Goal: Task Accomplishment & Management: Complete application form

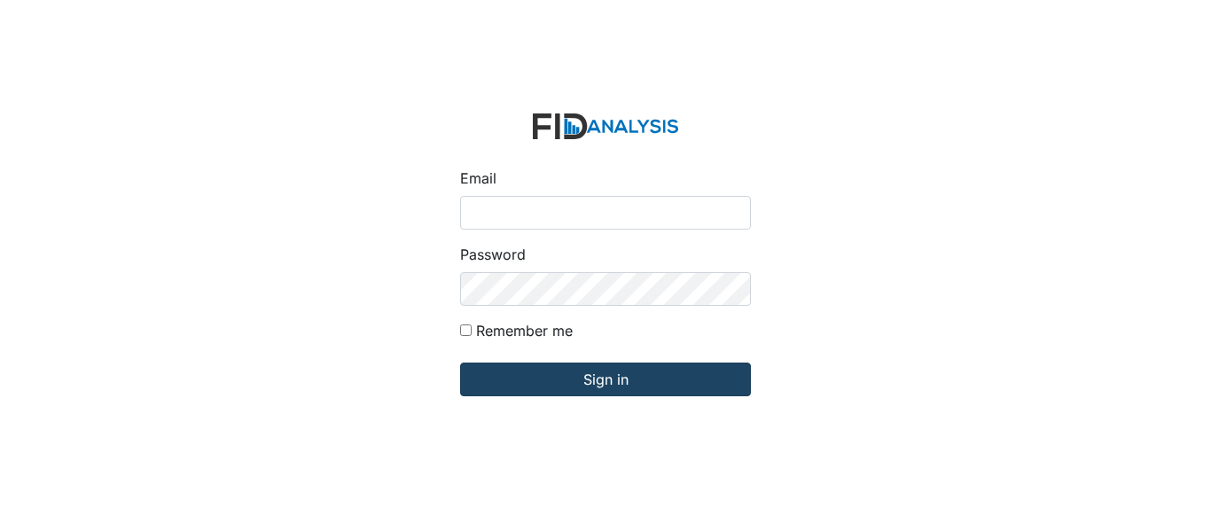
type input "[EMAIL_ADDRESS][PERSON_NAME][DOMAIN_NAME]"
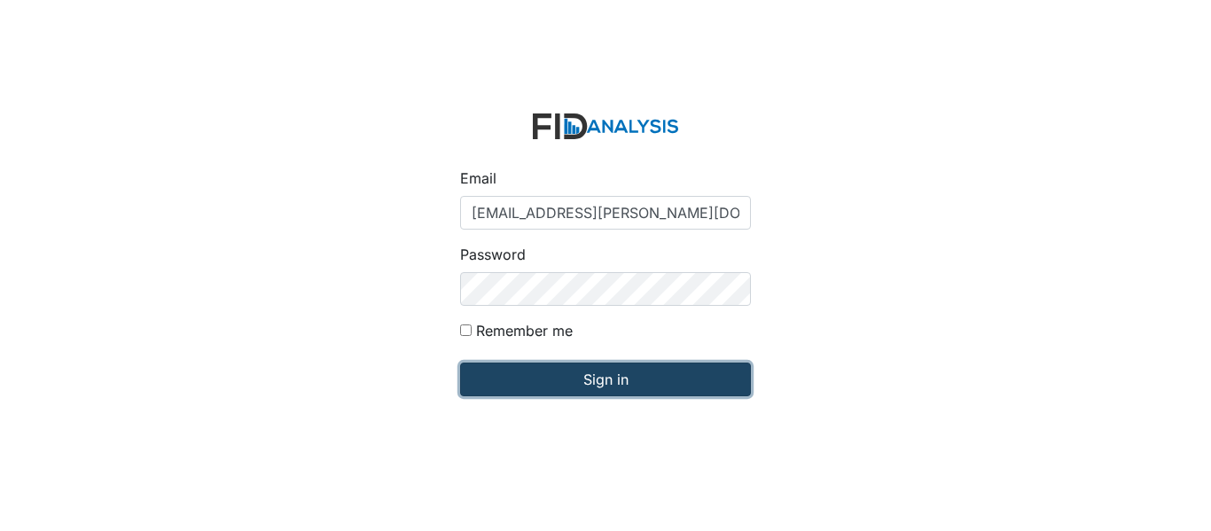
click at [629, 371] on input "Sign in" at bounding box center [605, 380] width 291 height 34
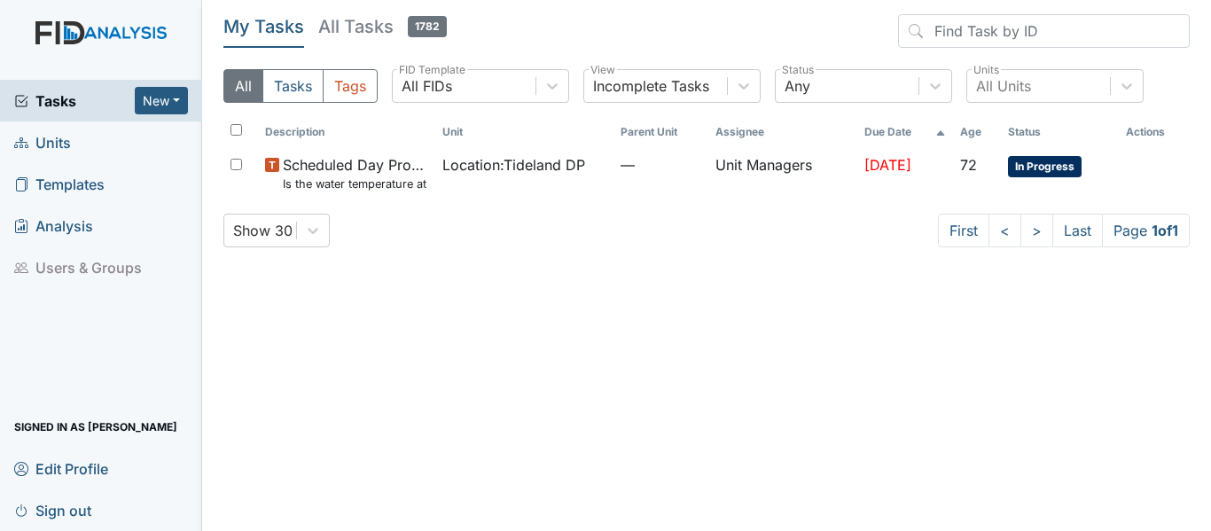
click at [80, 145] on link "Units" at bounding box center [101, 142] width 202 height 42
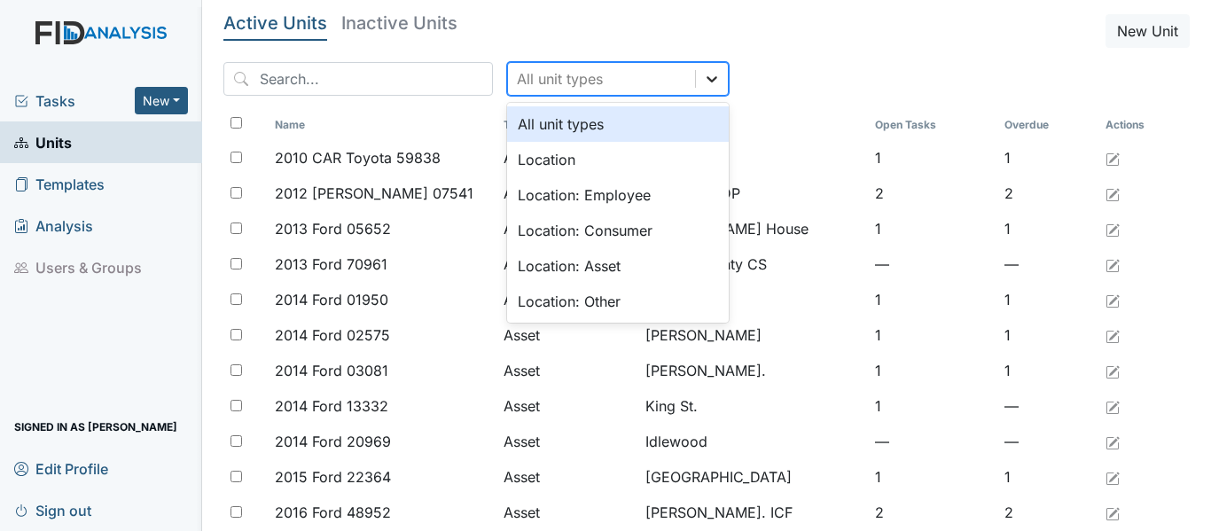
click at [703, 77] on icon at bounding box center [712, 79] width 18 height 18
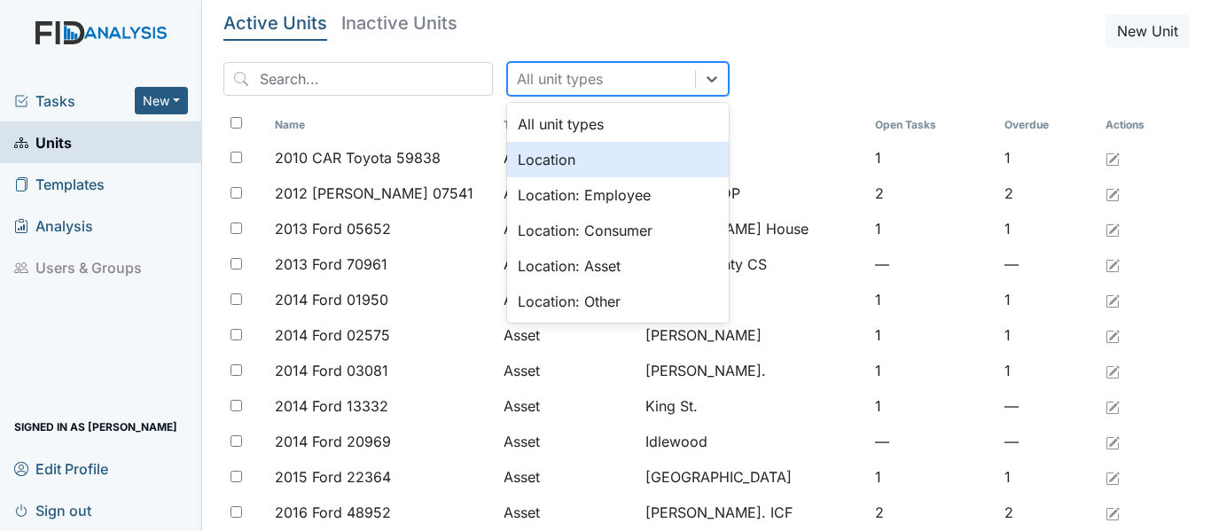
click at [613, 160] on div "Location" at bounding box center [618, 159] width 222 height 35
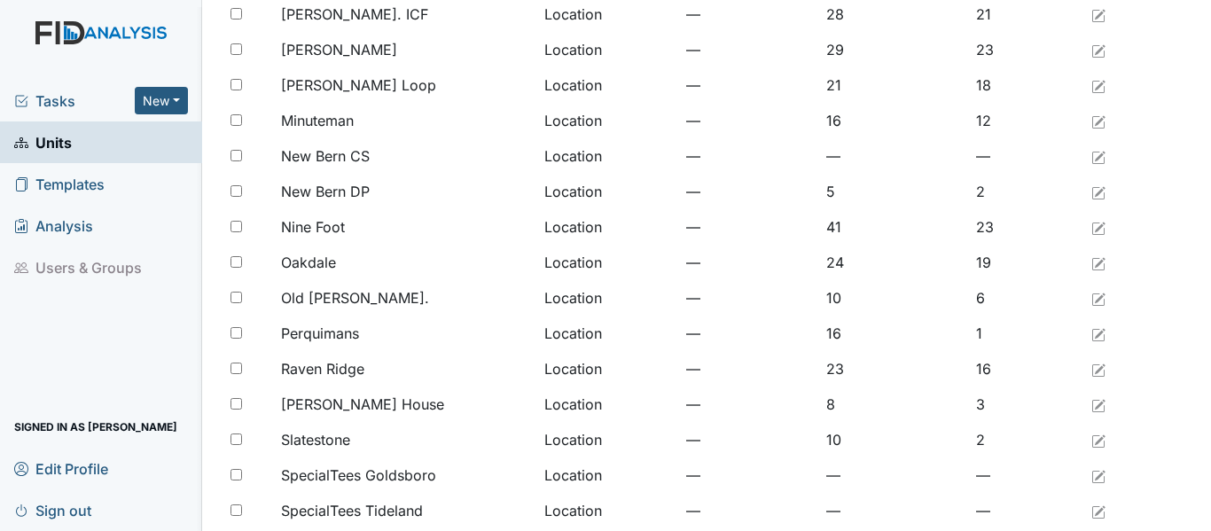
scroll to position [1458, 0]
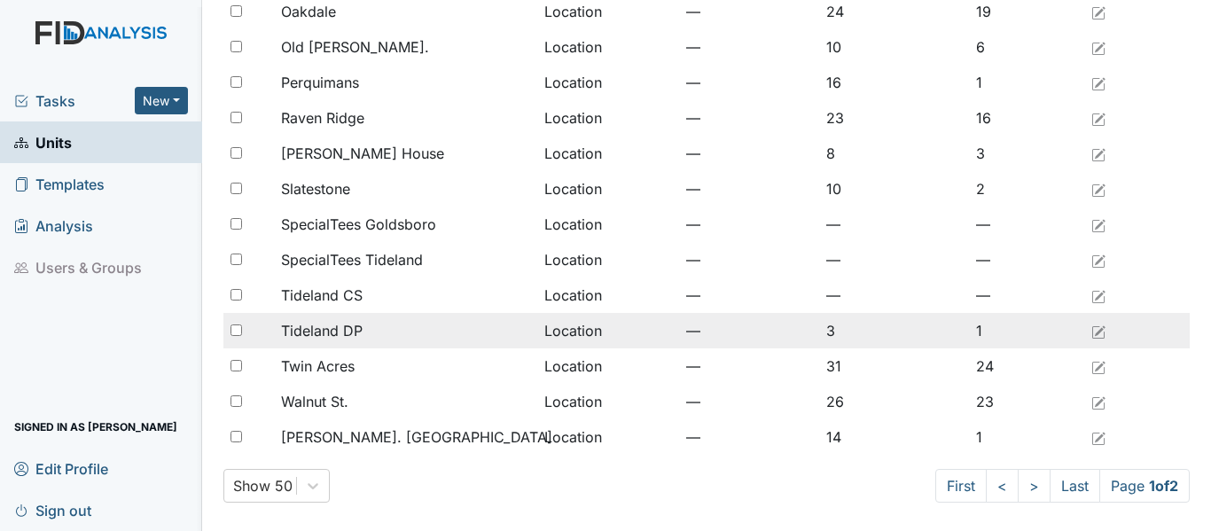
click at [348, 337] on span "Tideland DP" at bounding box center [322, 330] width 82 height 21
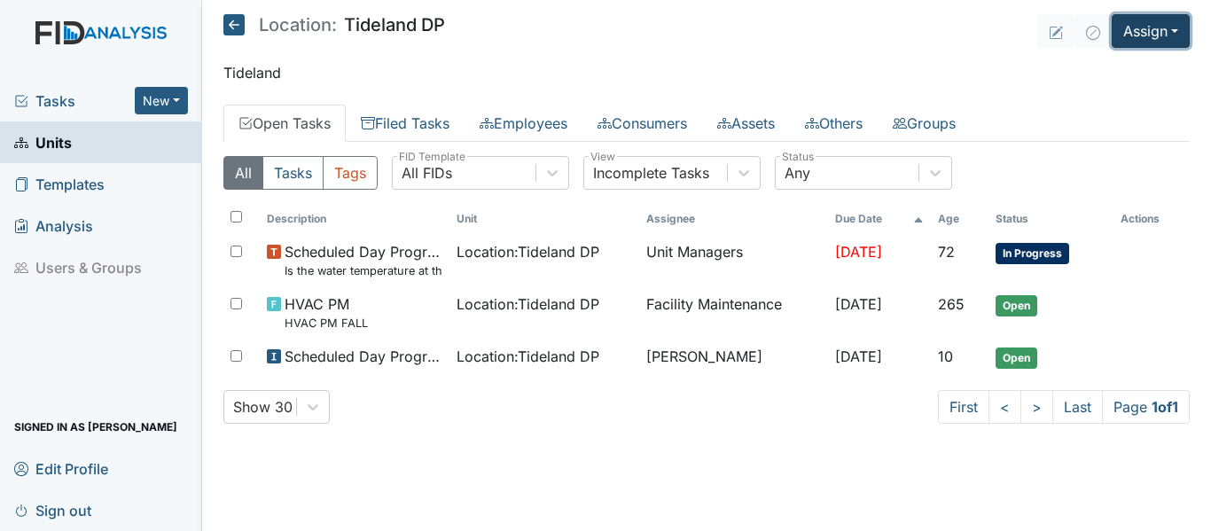
click at [1182, 26] on button "Assign" at bounding box center [1151, 31] width 78 height 34
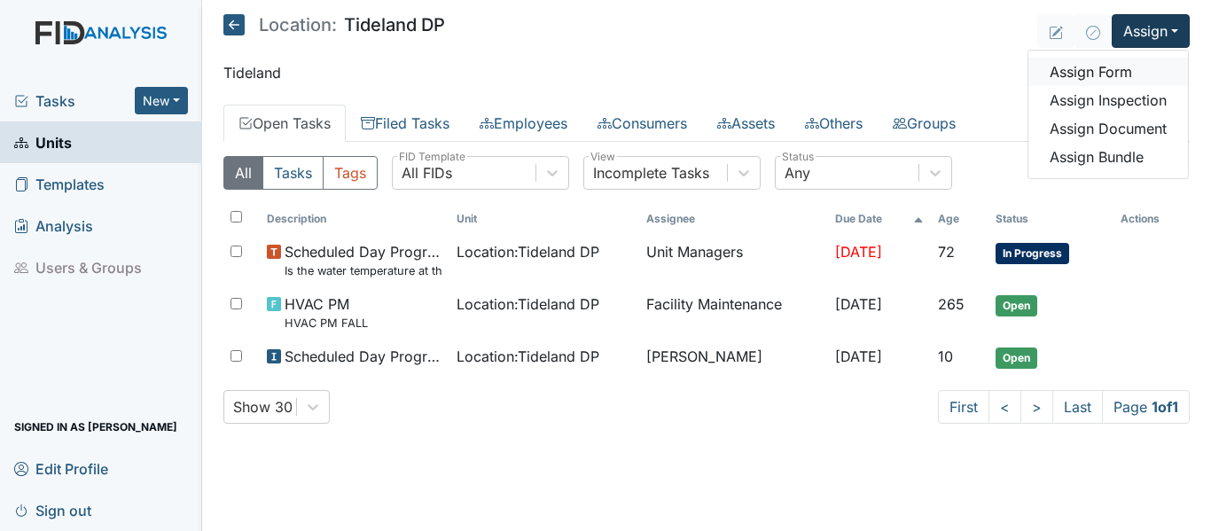
click at [1148, 65] on link "Assign Form" at bounding box center [1108, 72] width 160 height 28
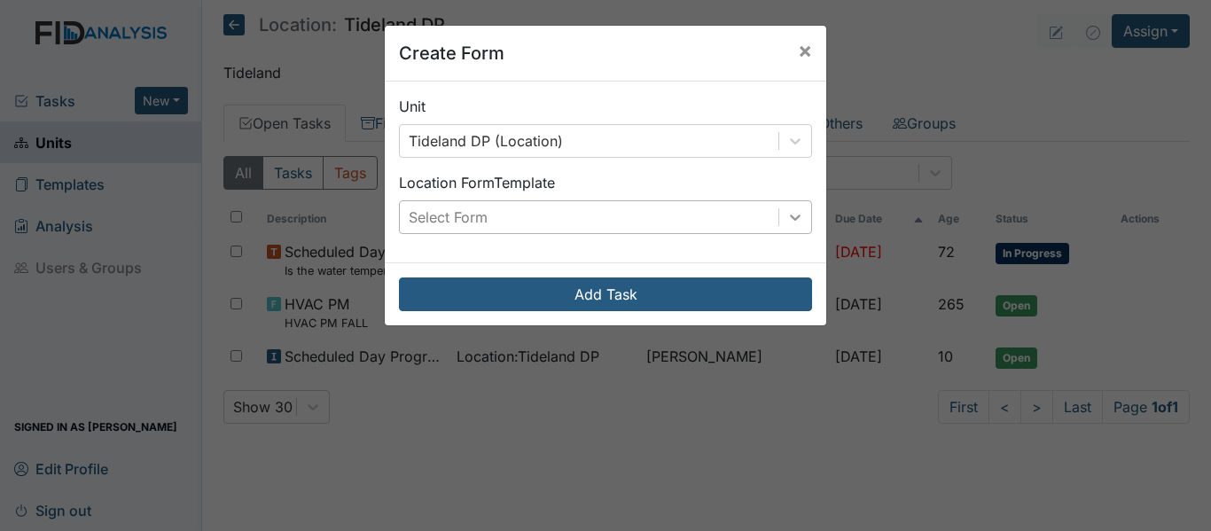
click at [787, 221] on icon at bounding box center [795, 217] width 18 height 18
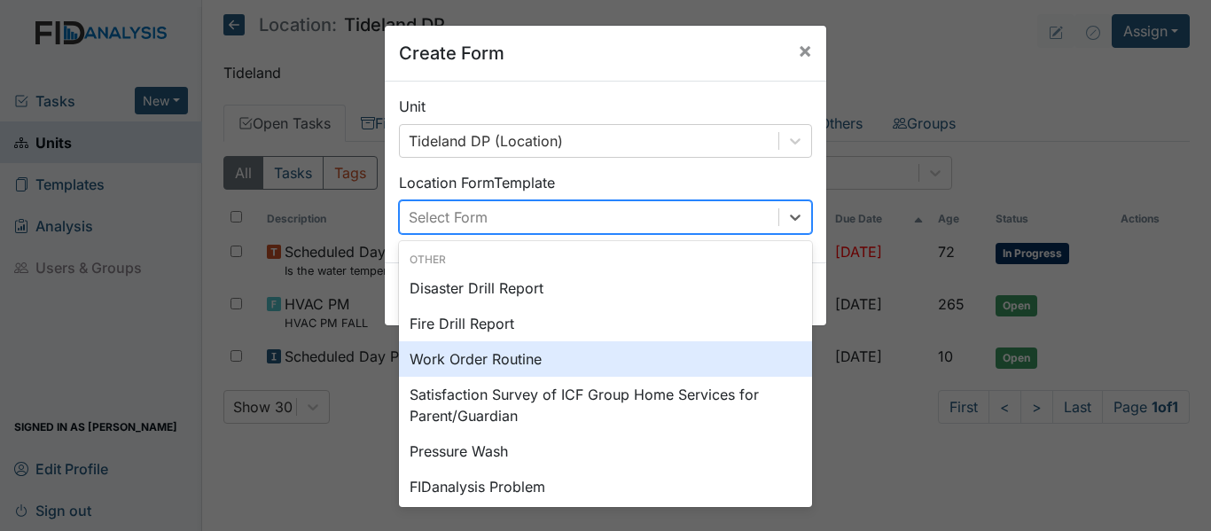
click at [533, 362] on div "Work Order Routine" at bounding box center [605, 358] width 413 height 35
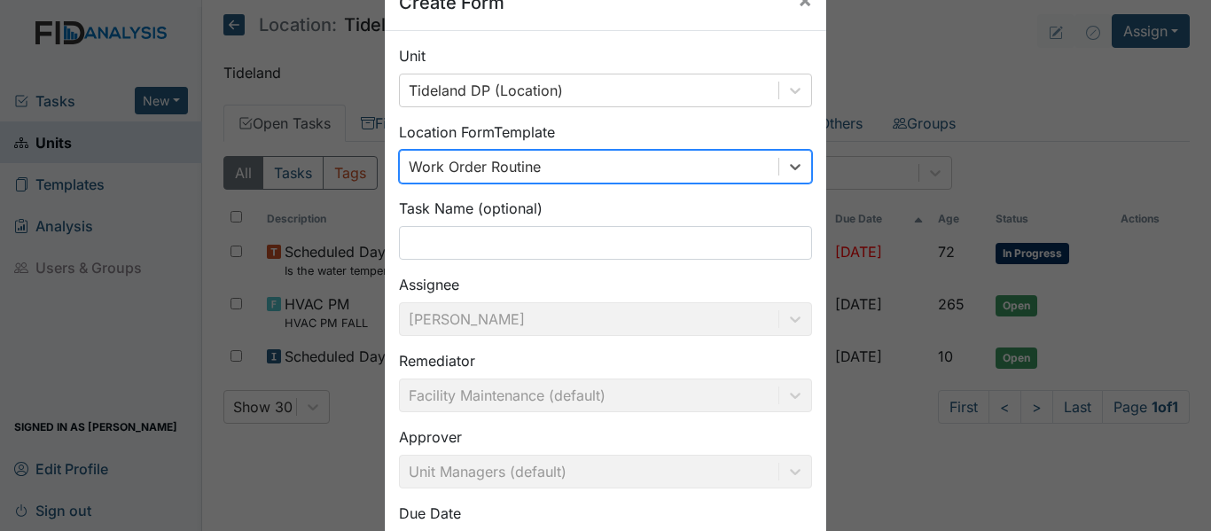
scroll to position [201, 0]
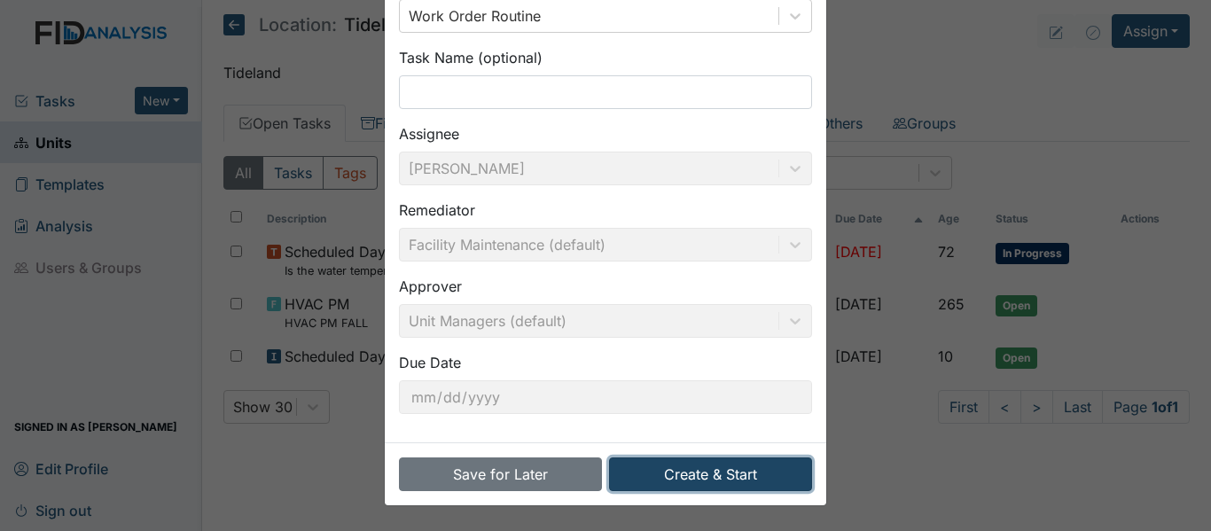
click at [698, 478] on button "Create & Start" at bounding box center [710, 474] width 203 height 34
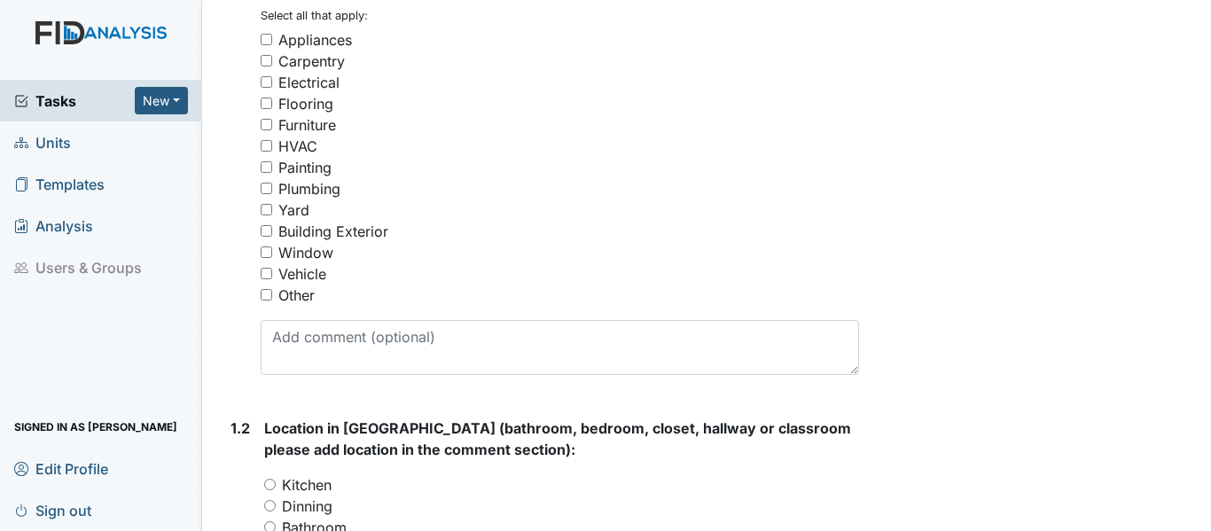
scroll to position [356, 0]
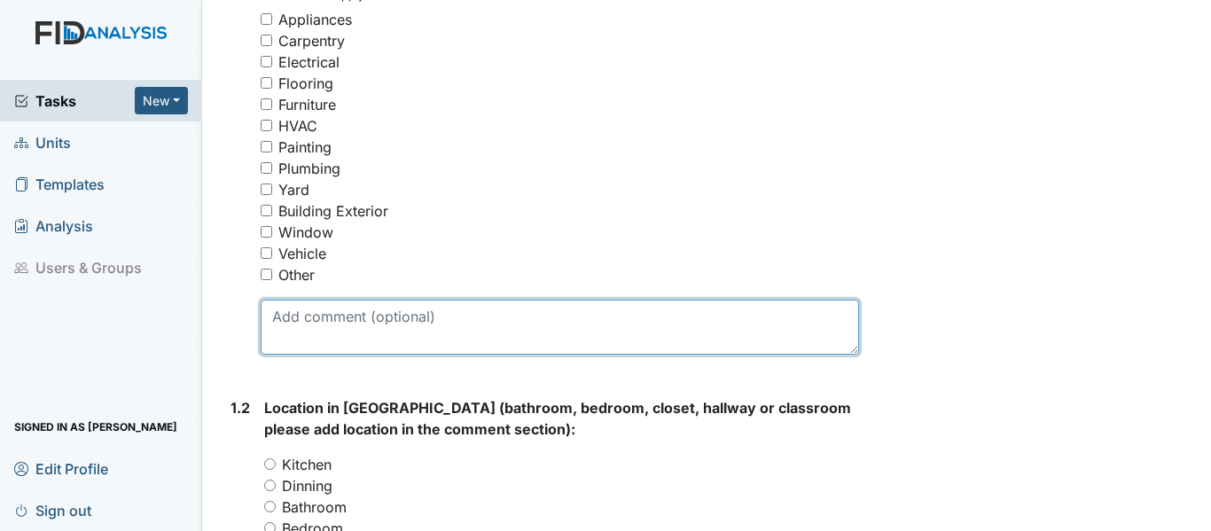
click at [327, 355] on textarea at bounding box center [560, 327] width 598 height 55
type textarea "change vents throughout the day program"
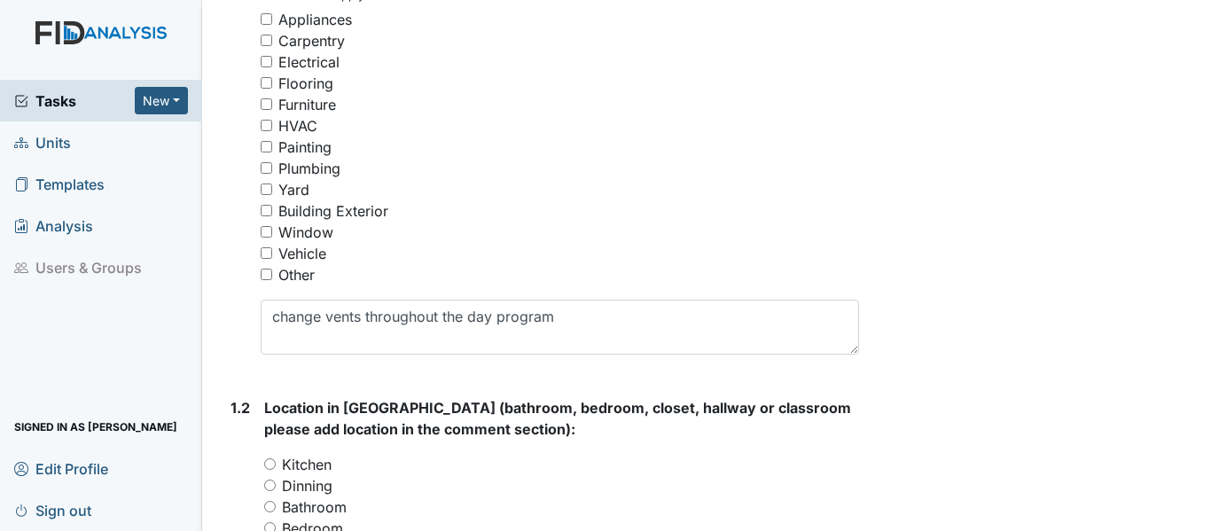
click at [269, 131] on input "HVAC" at bounding box center [267, 126] width 12 height 12
checkbox input "true"
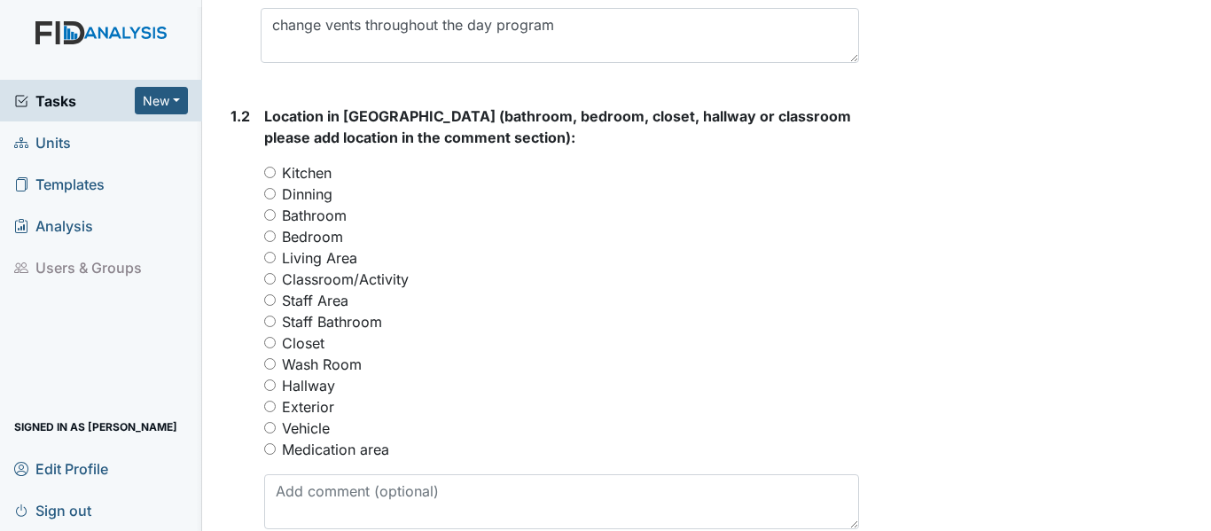
scroll to position [654, 0]
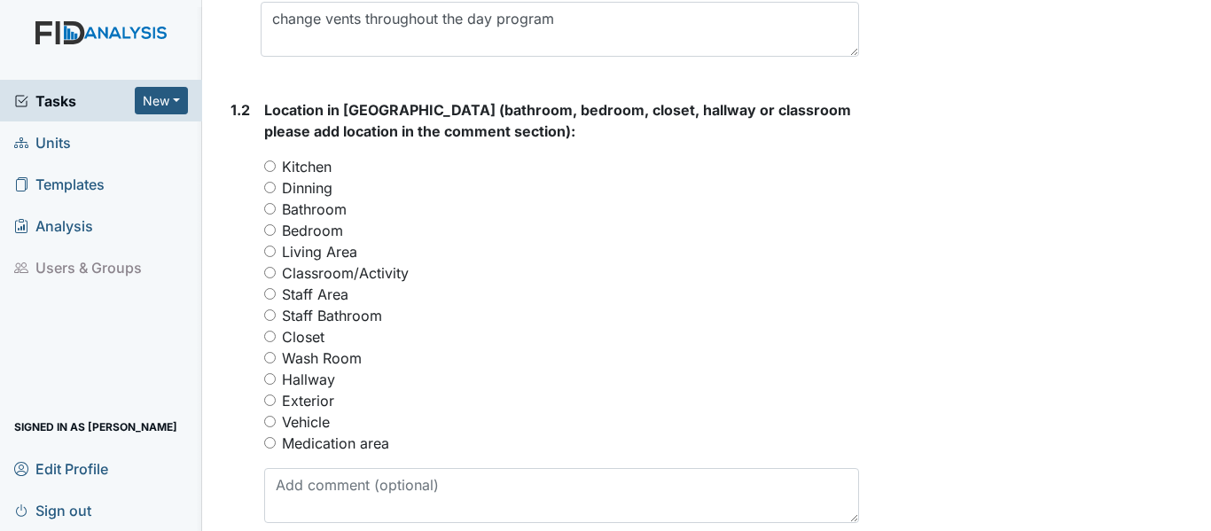
click at [274, 172] on input "Kitchen" at bounding box center [270, 166] width 12 height 12
radio input "true"
click at [270, 193] on input "Dinning" at bounding box center [270, 188] width 12 height 12
radio input "true"
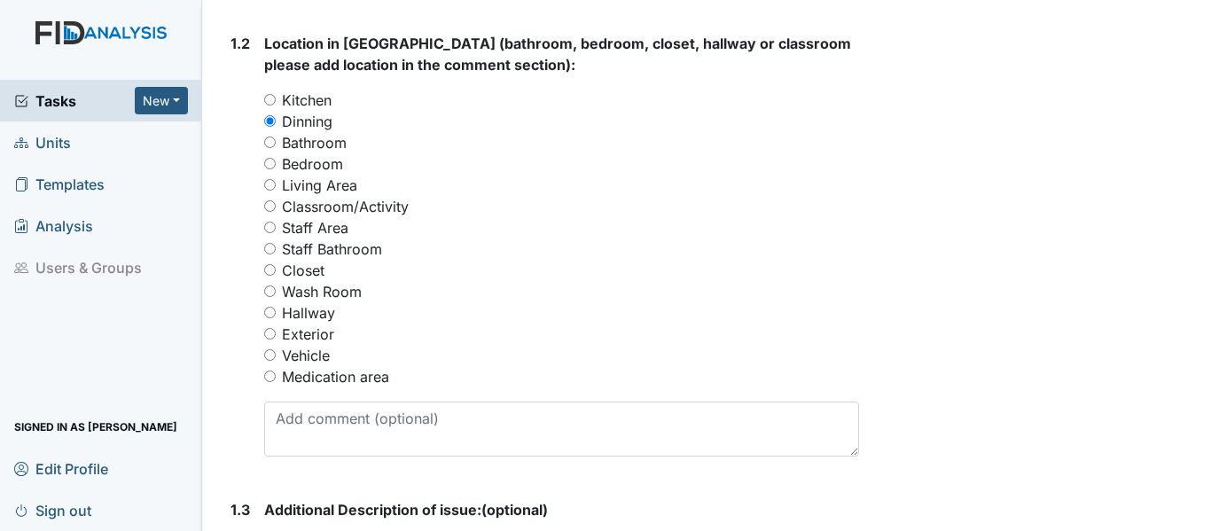
scroll to position [911, 0]
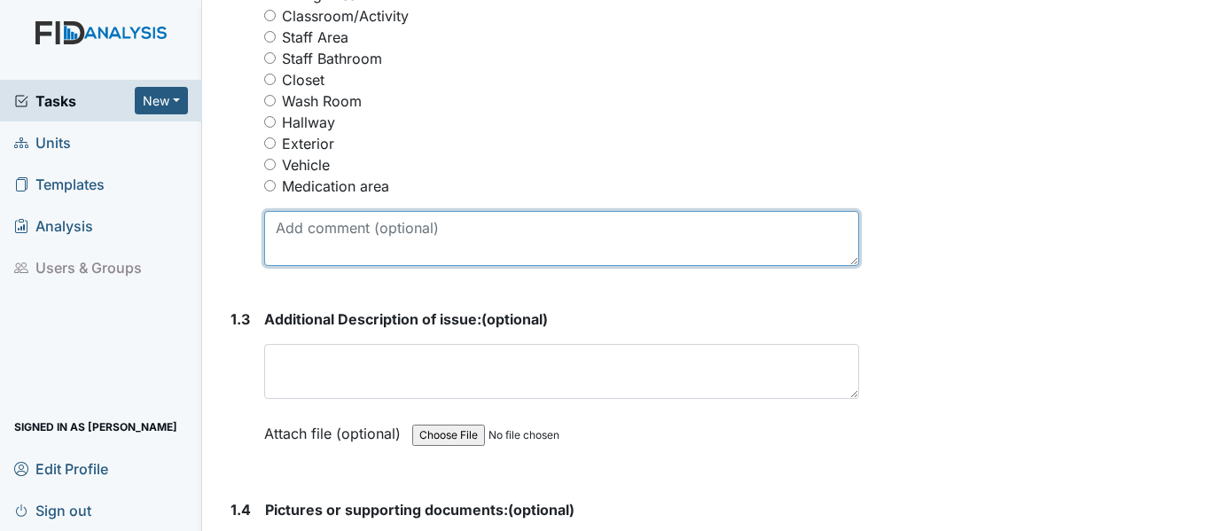
click at [371, 266] on textarea at bounding box center [561, 238] width 595 height 55
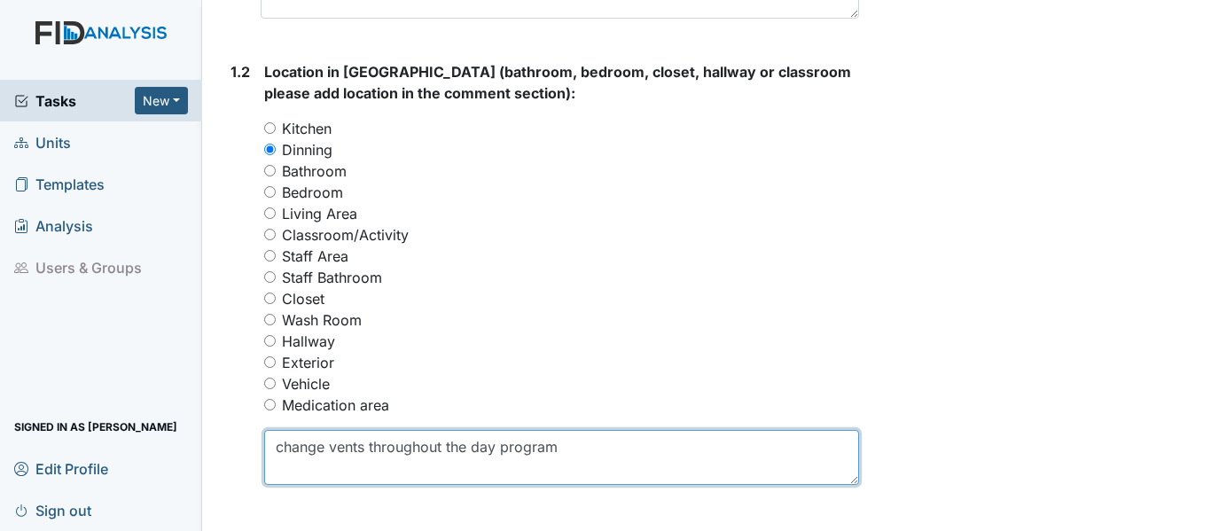
scroll to position [690, 0]
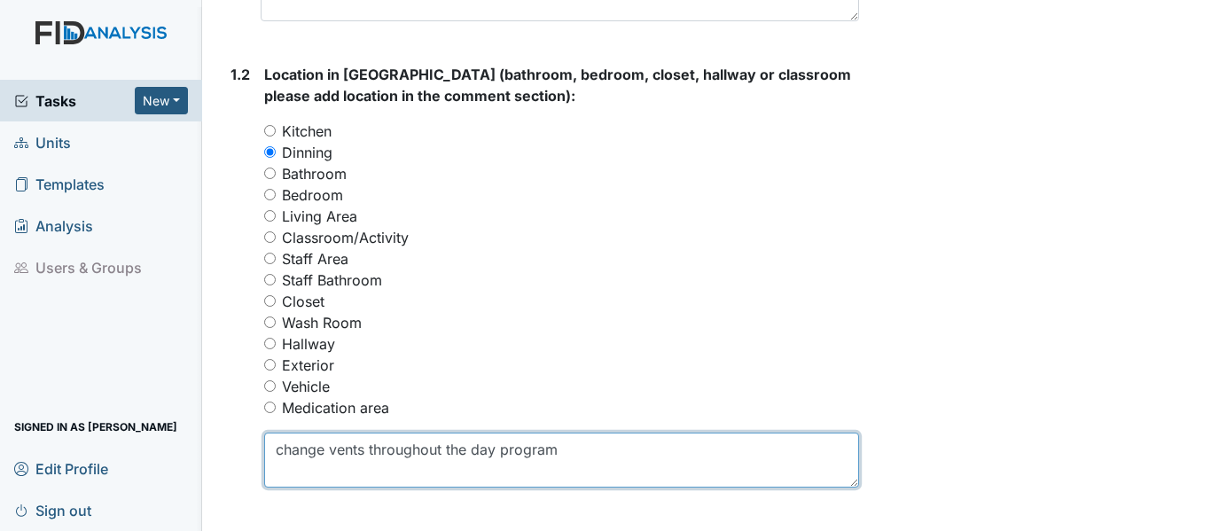
type textarea "change vents throughout the day program"
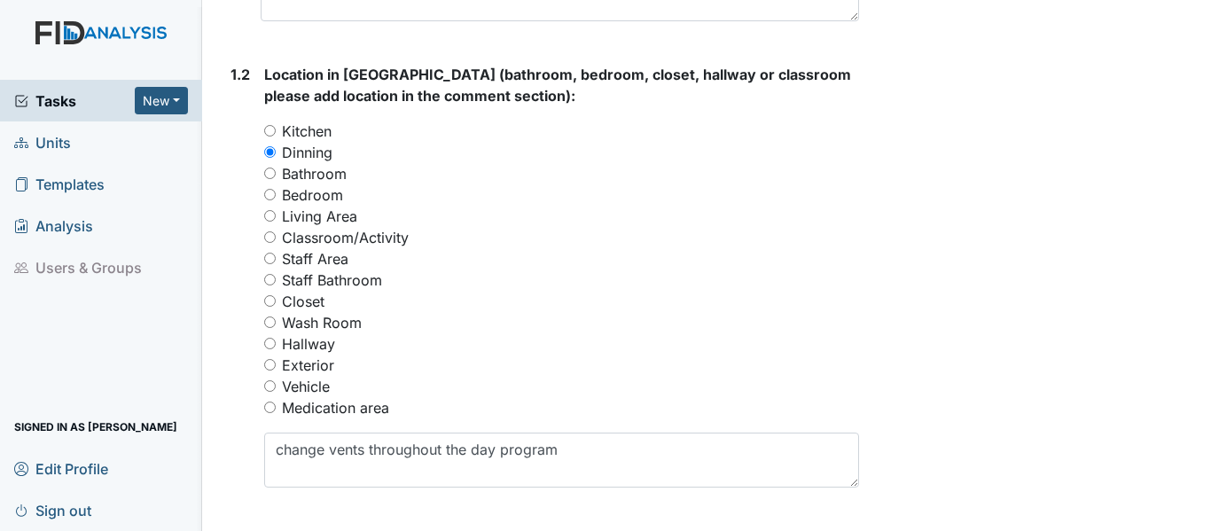
click at [270, 243] on input "Classroom/Activity" at bounding box center [270, 237] width 12 height 12
radio input "true"
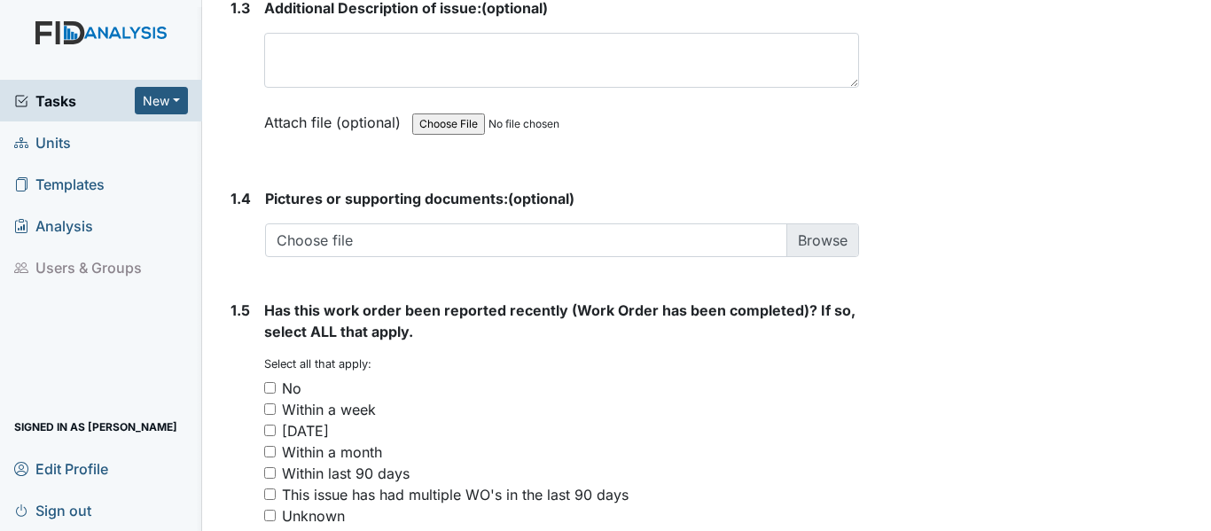
scroll to position [1264, 0]
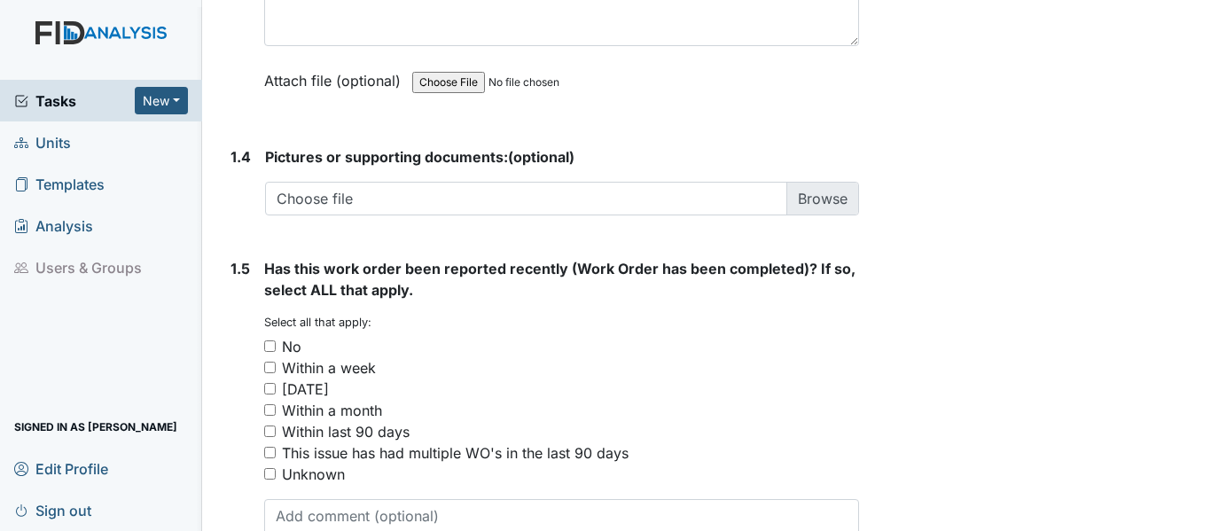
click at [266, 352] on input "No" at bounding box center [270, 346] width 12 height 12
checkbox input "true"
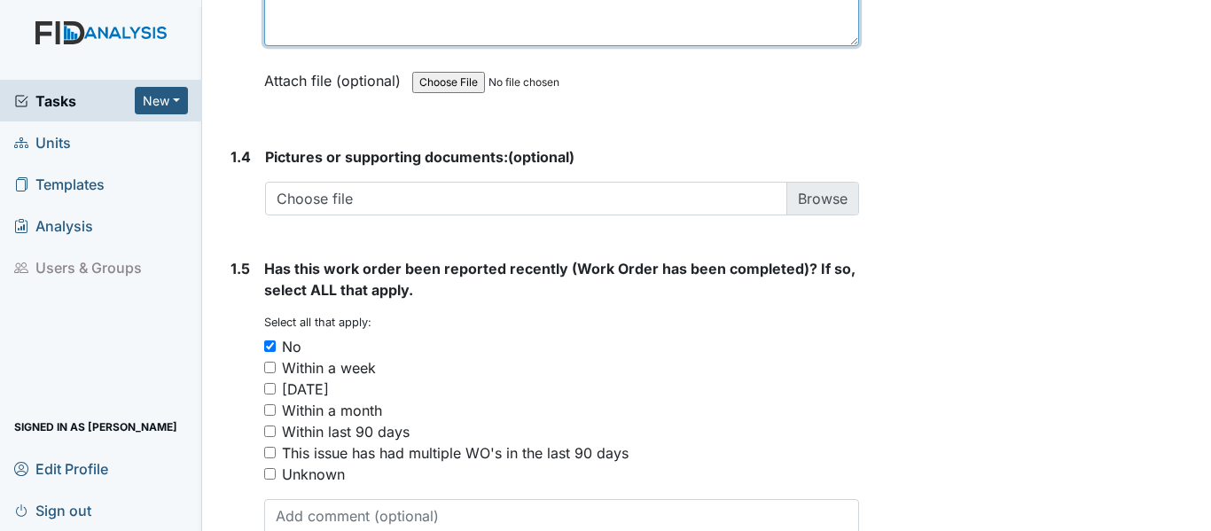
click at [390, 46] on textarea at bounding box center [561, 18] width 595 height 55
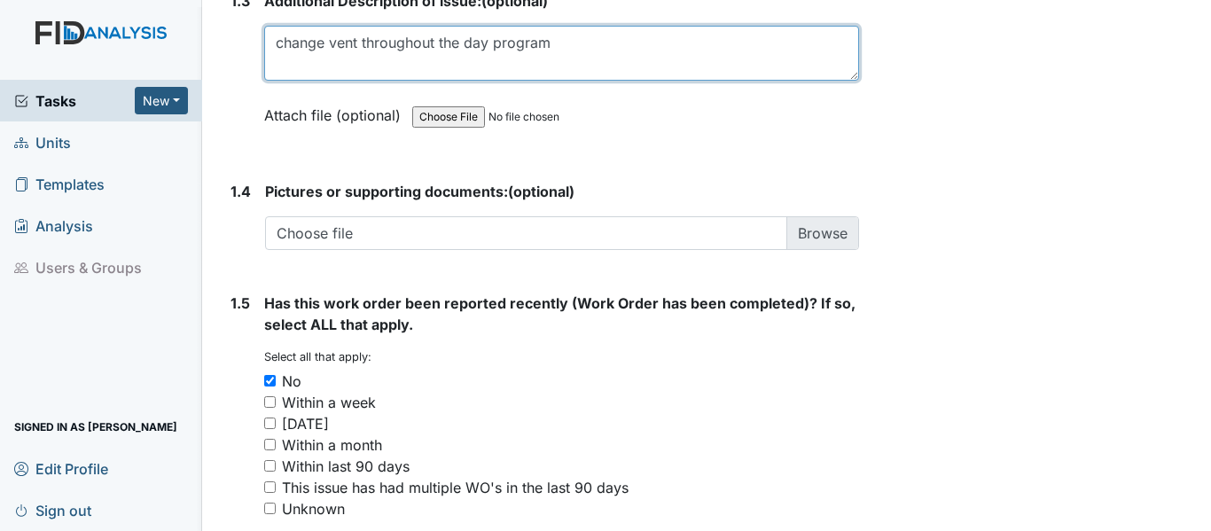
scroll to position [1420, 0]
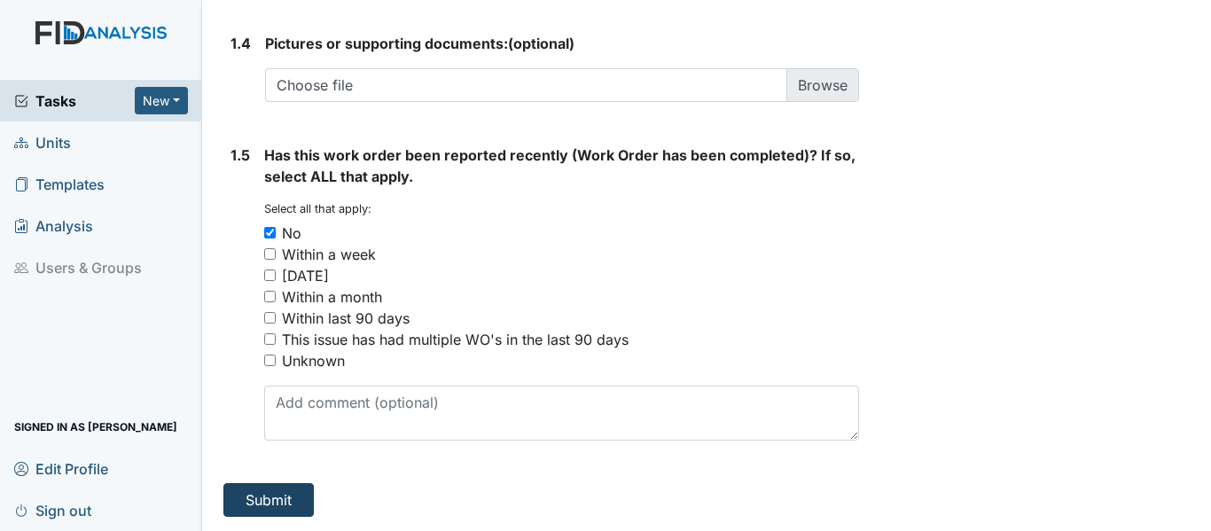
type textarea "change vent throughout the day program"
click at [256, 504] on button "Submit" at bounding box center [268, 500] width 90 height 34
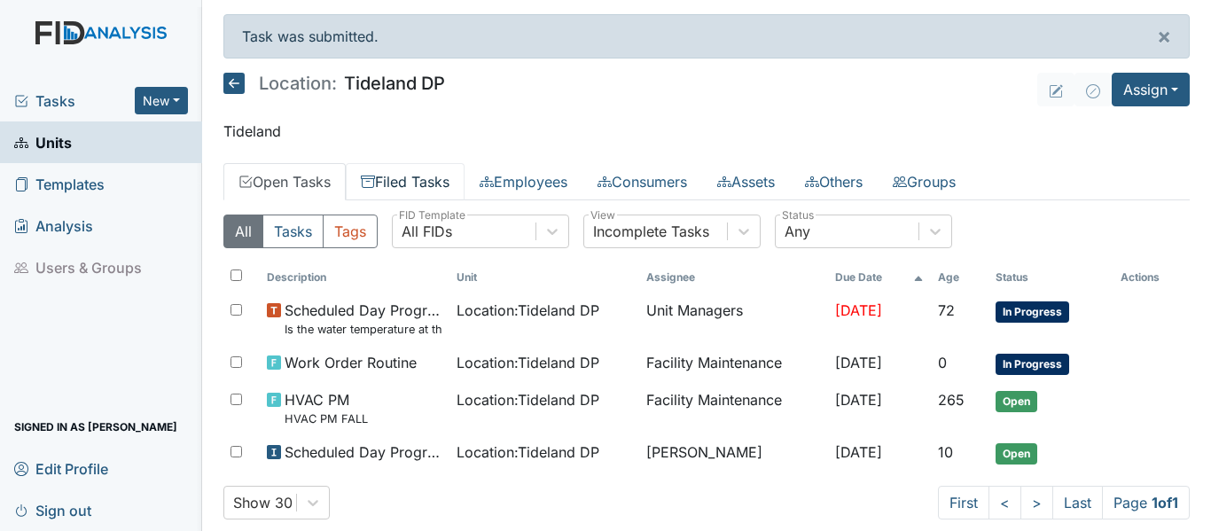
click at [412, 180] on link "Filed Tasks" at bounding box center [405, 181] width 119 height 37
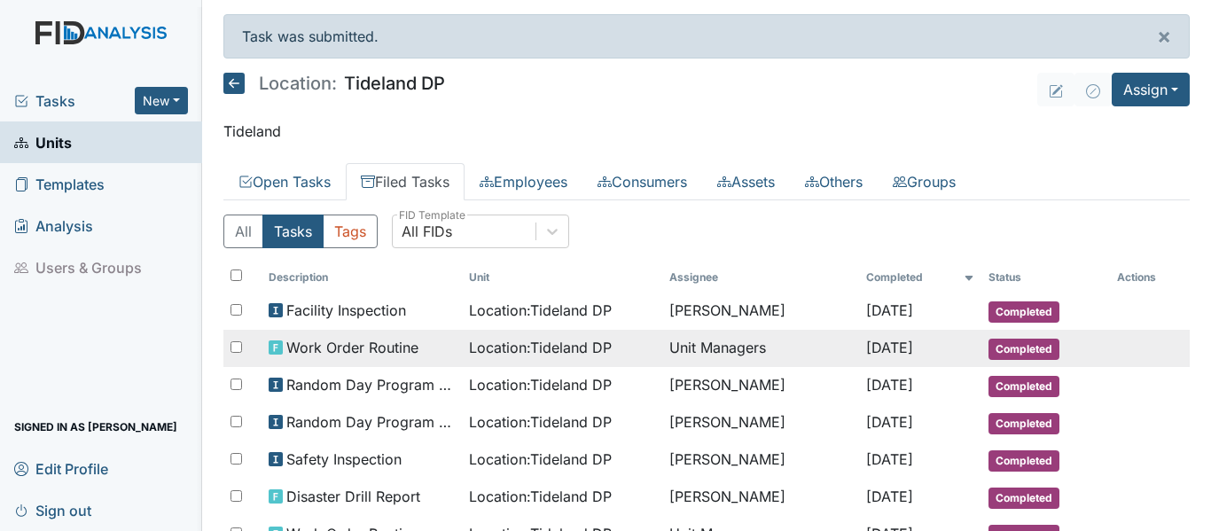
click at [469, 343] on span "Location : Tideland DP" at bounding box center [540, 347] width 143 height 21
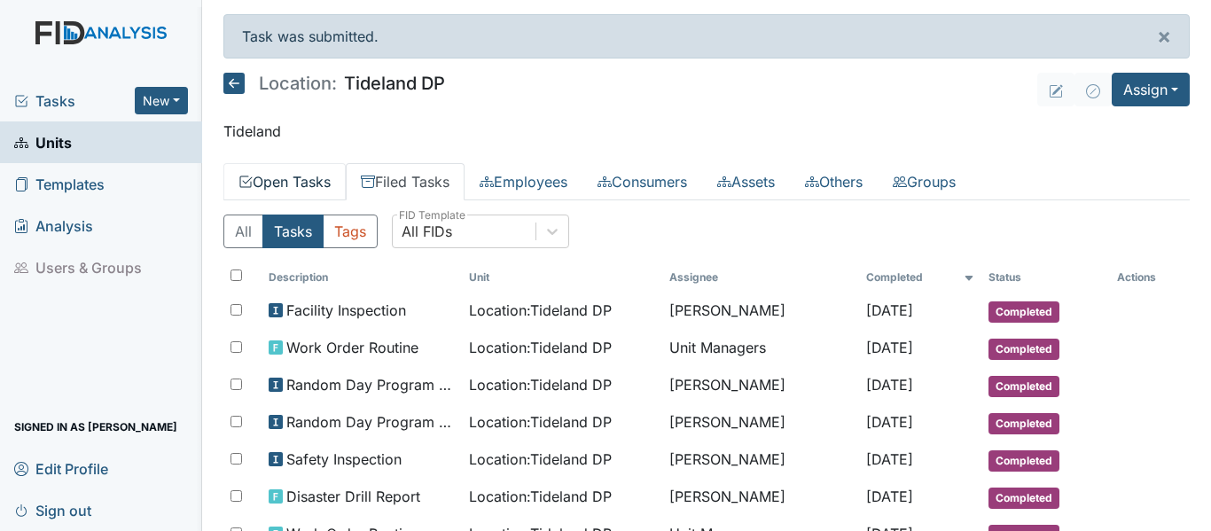
click at [309, 180] on link "Open Tasks" at bounding box center [284, 181] width 122 height 37
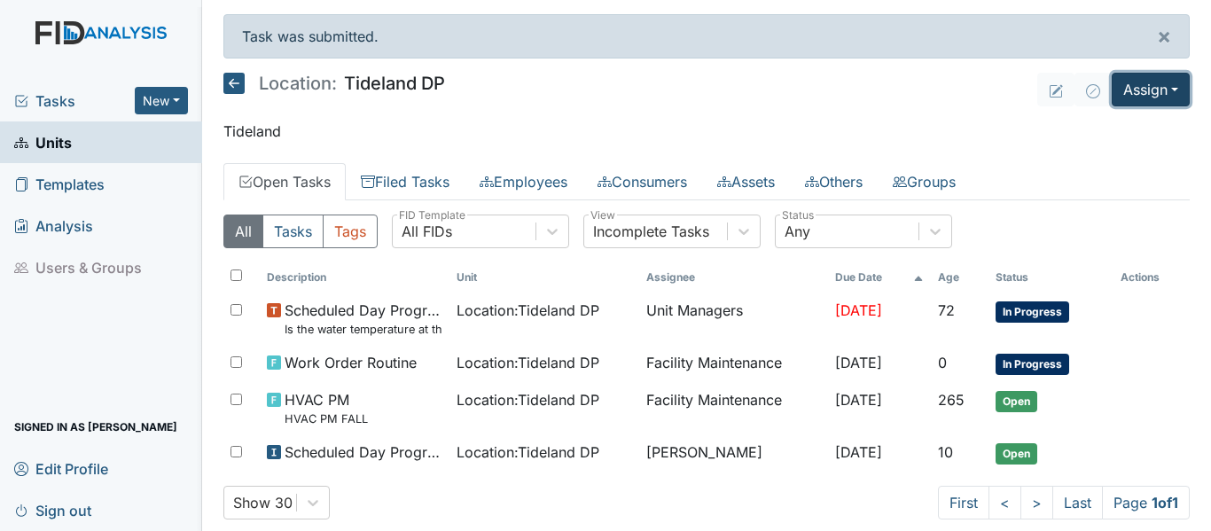
click at [1167, 89] on button "Assign" at bounding box center [1151, 90] width 78 height 34
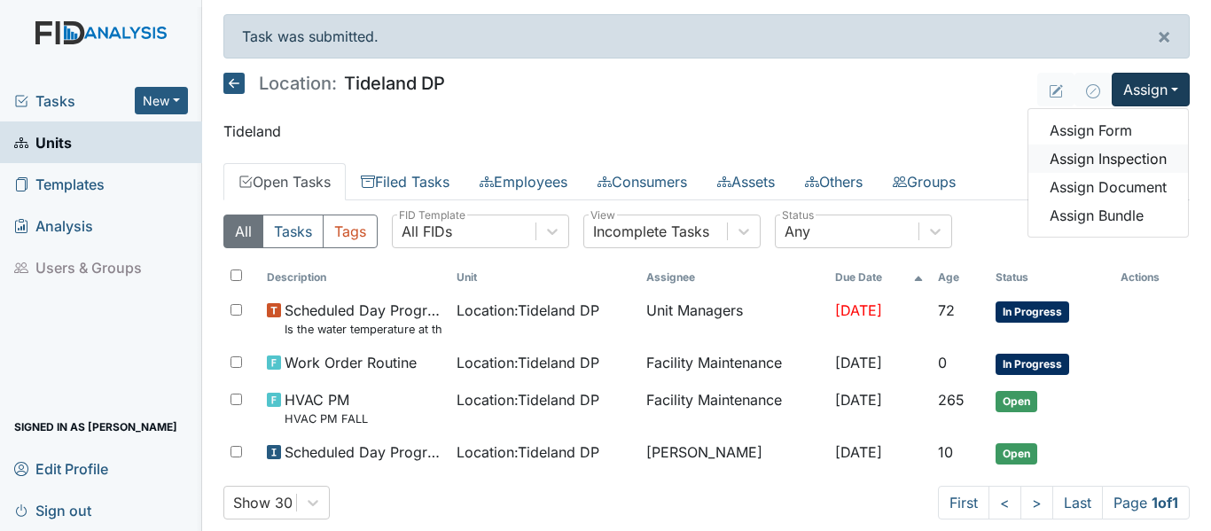
click at [1131, 160] on link "Assign Inspection" at bounding box center [1108, 159] width 160 height 28
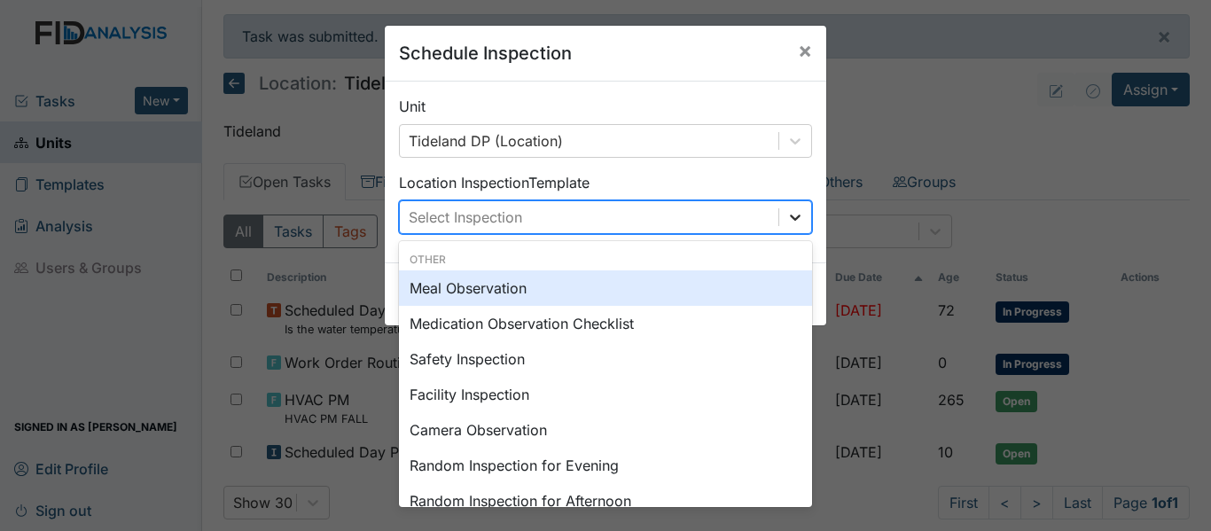
click at [797, 218] on icon at bounding box center [795, 217] width 18 height 18
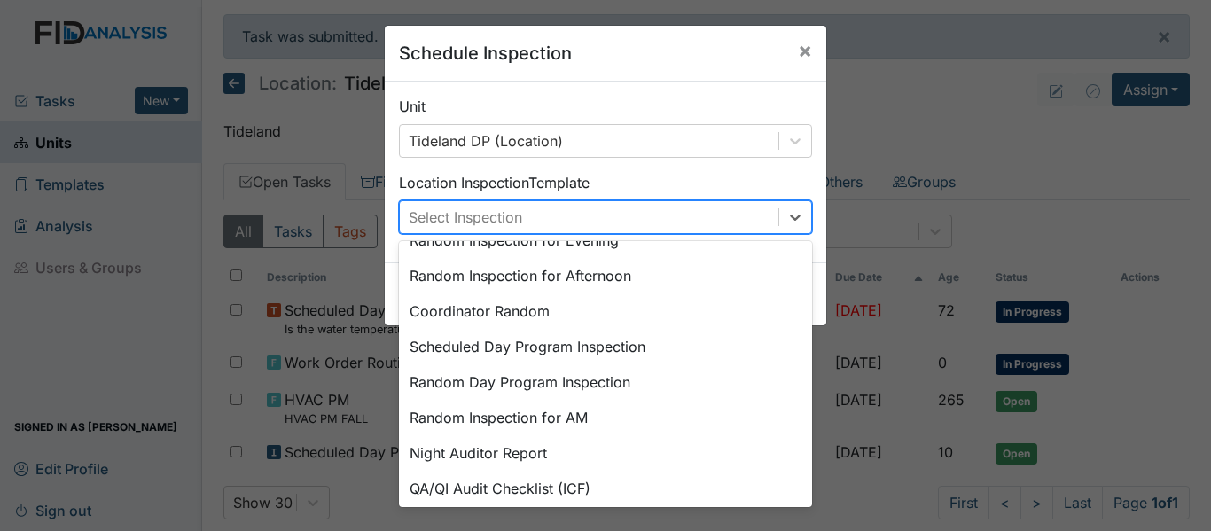
scroll to position [238, 0]
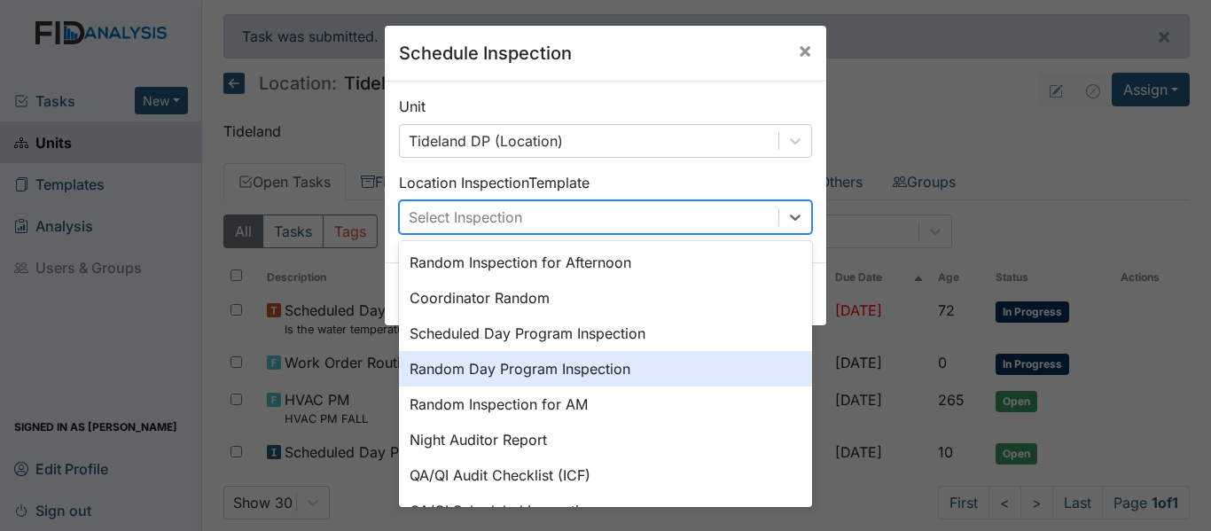
click at [535, 362] on div "Random Day Program Inspection" at bounding box center [605, 368] width 413 height 35
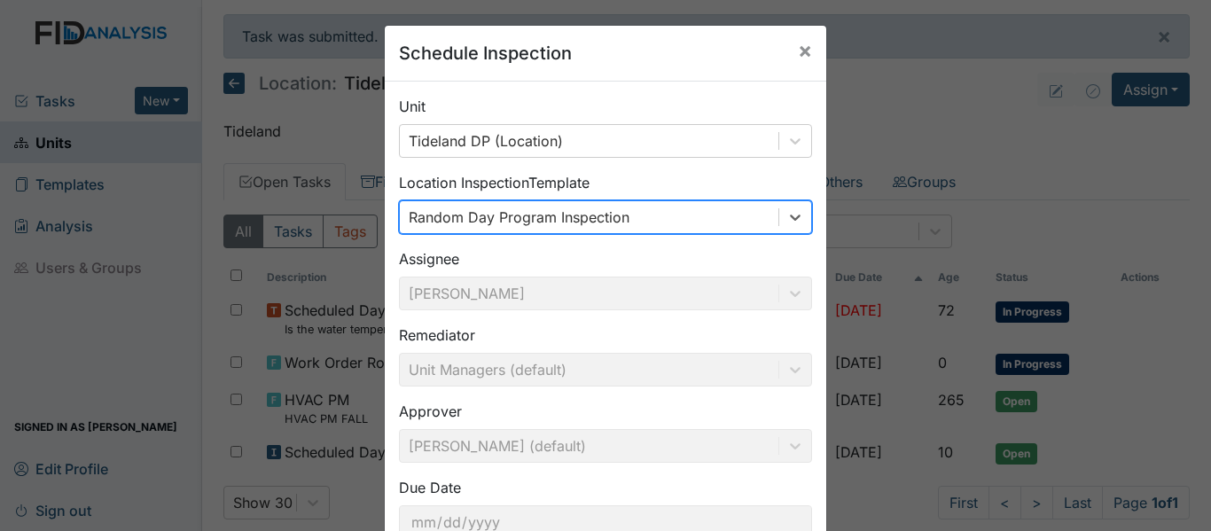
scroll to position [125, 0]
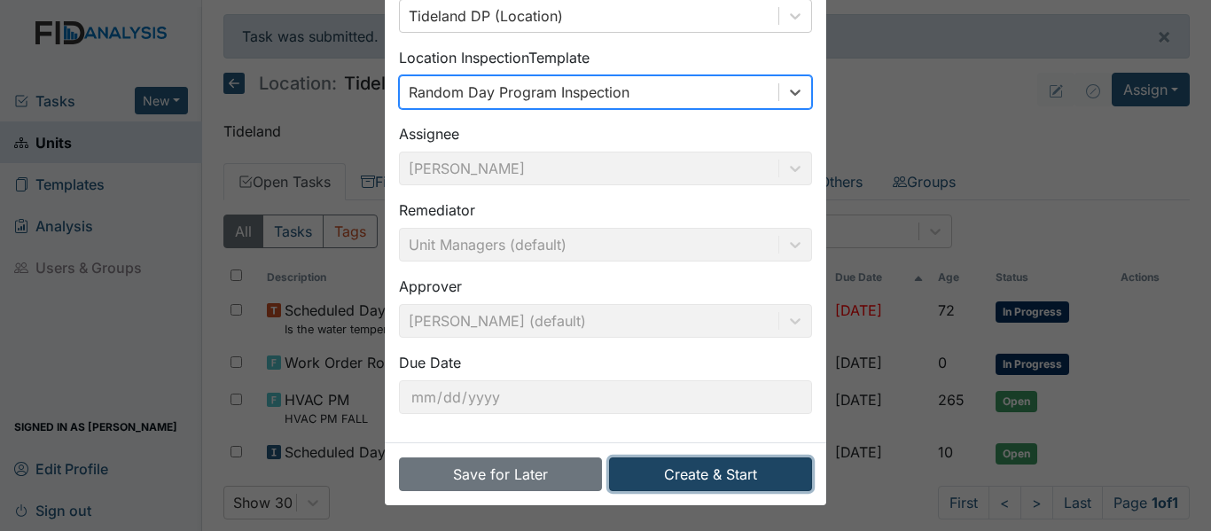
click at [751, 471] on button "Create & Start" at bounding box center [710, 474] width 203 height 34
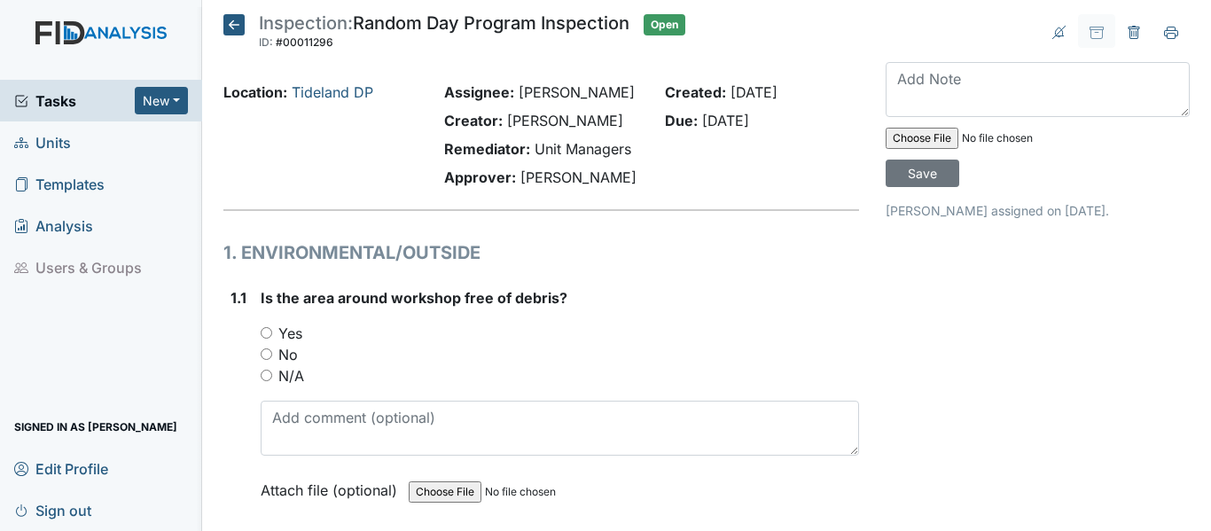
click at [261, 339] on input "Yes" at bounding box center [267, 333] width 12 height 12
radio input "true"
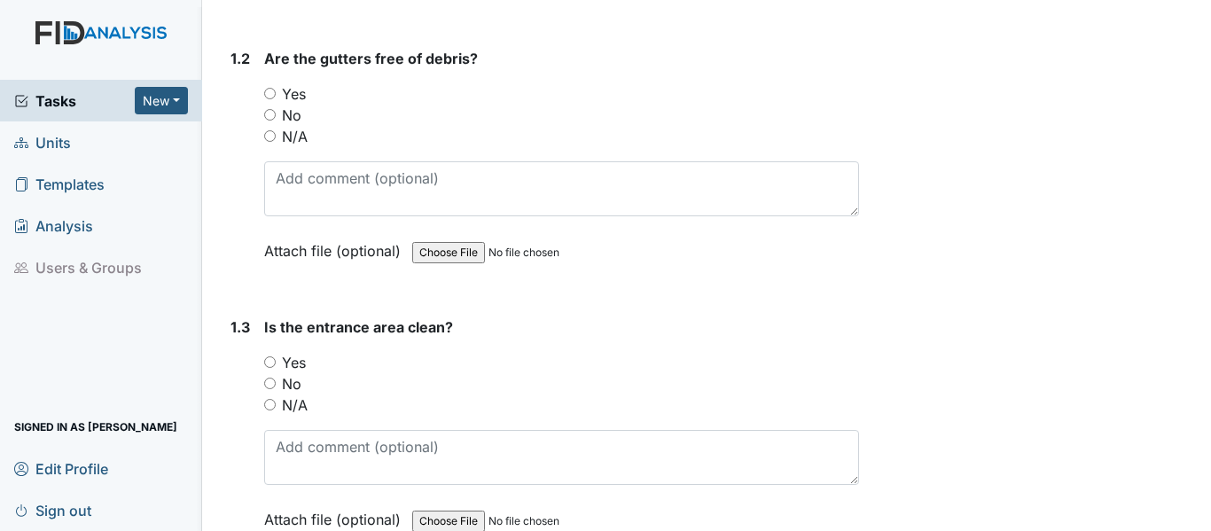
scroll to position [520, 0]
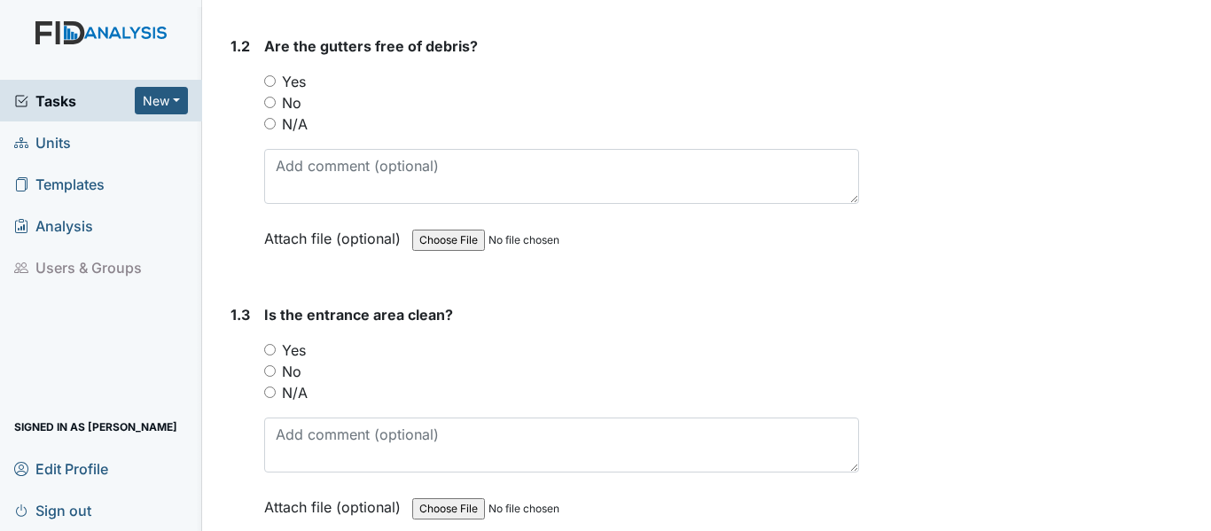
click at [268, 87] on input "Yes" at bounding box center [270, 81] width 12 height 12
radio input "true"
click at [271, 356] on input "Yes" at bounding box center [270, 350] width 12 height 12
radio input "true"
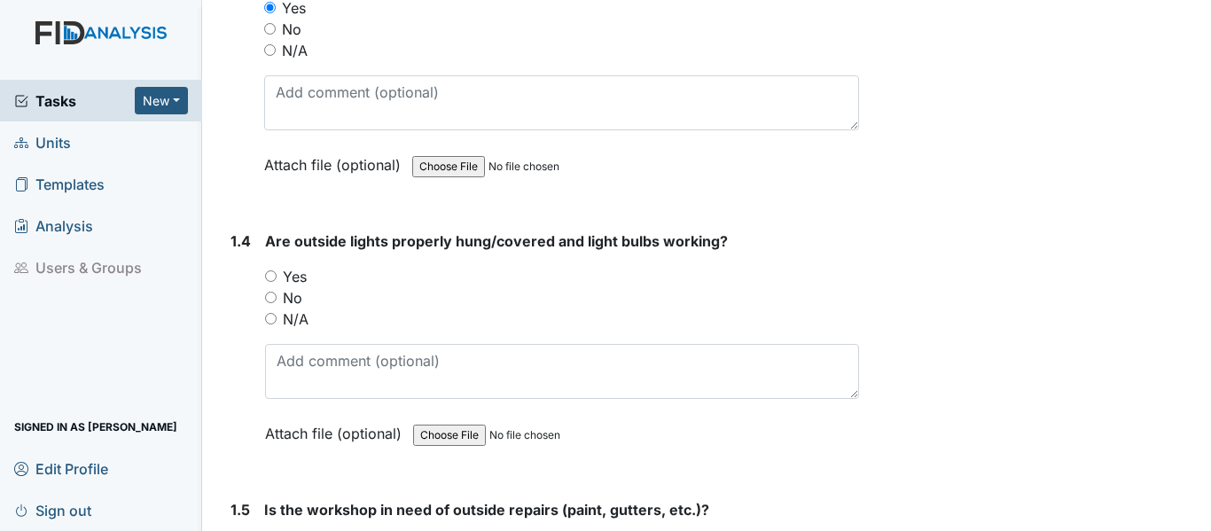
scroll to position [1004, 0]
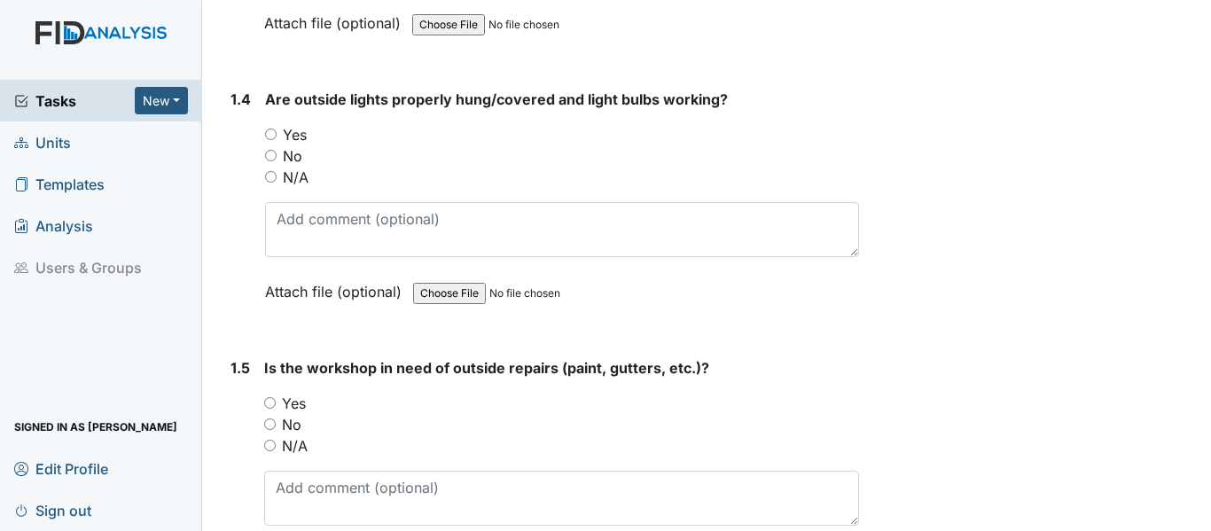
click at [270, 140] on input "Yes" at bounding box center [271, 135] width 12 height 12
radio input "true"
click at [269, 409] on input "Yes" at bounding box center [270, 403] width 12 height 12
radio input "true"
click at [269, 430] on input "No" at bounding box center [270, 424] width 12 height 12
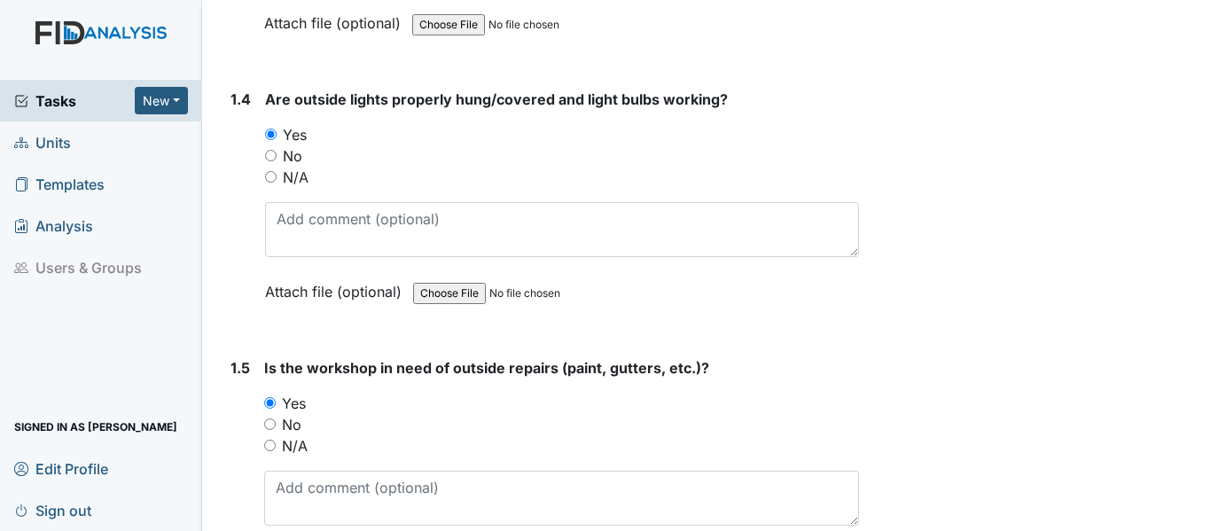
radio input "true"
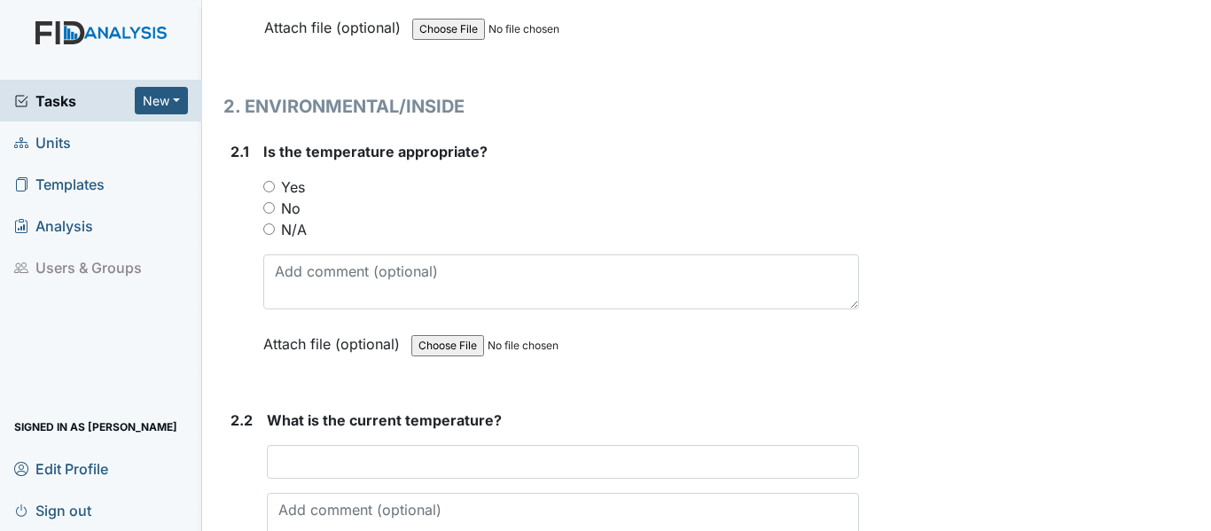
scroll to position [1607, 0]
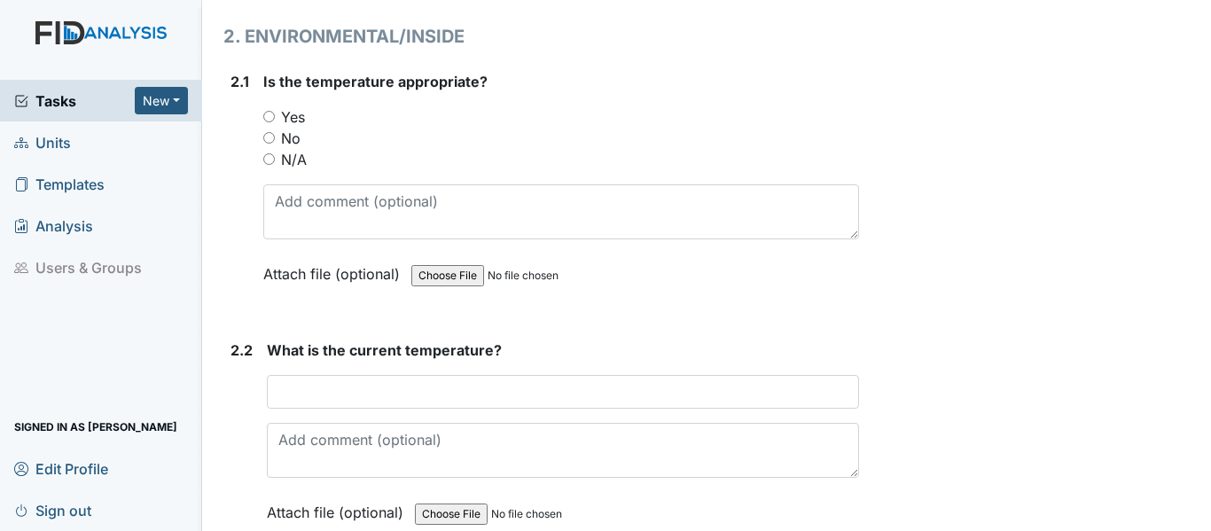
click at [271, 122] on input "Yes" at bounding box center [269, 117] width 12 height 12
radio input "true"
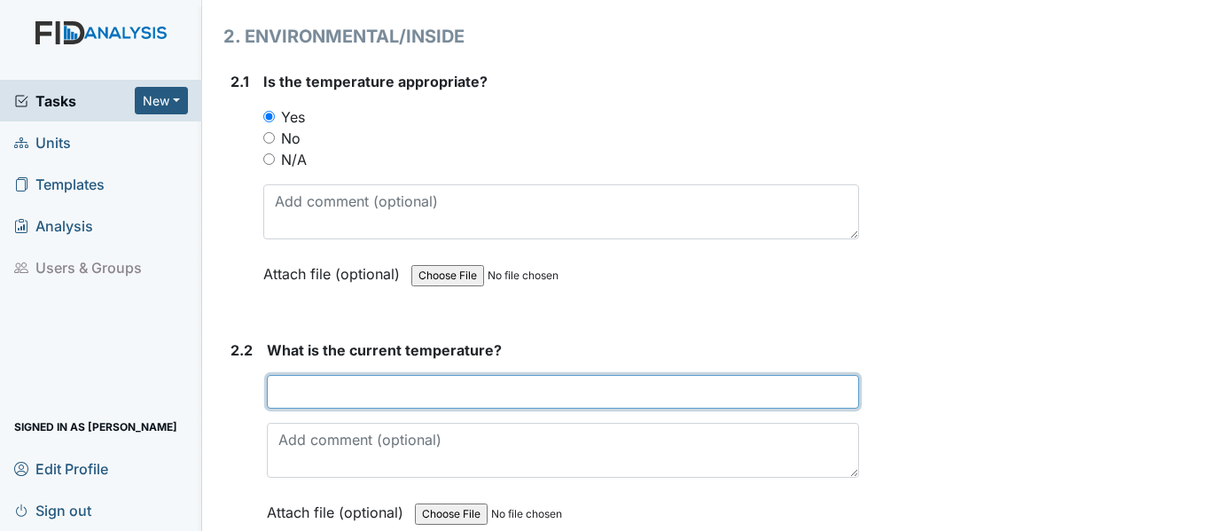
click at [418, 409] on input "text" at bounding box center [563, 392] width 592 height 34
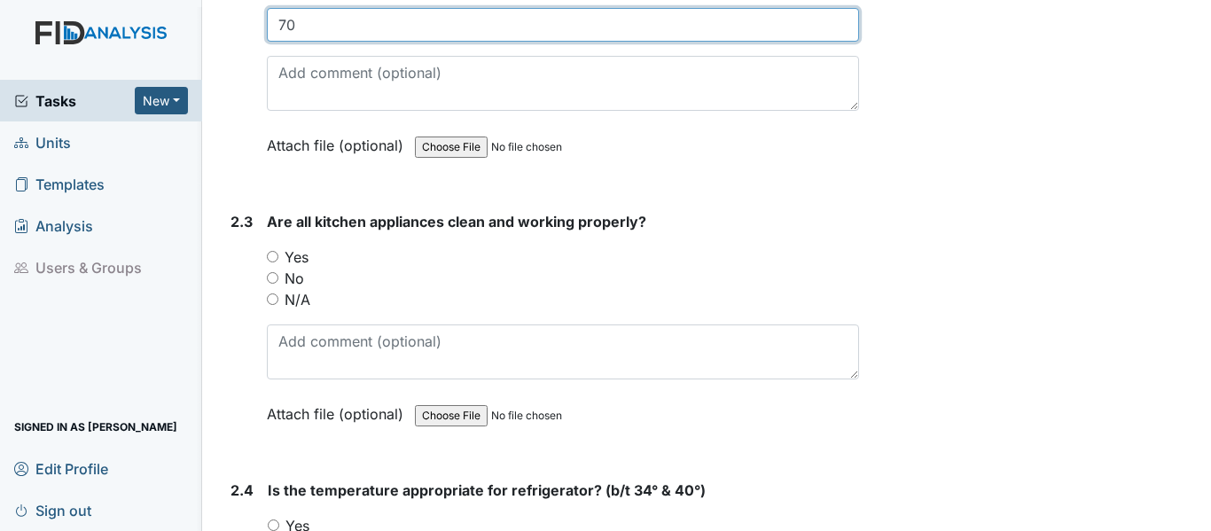
scroll to position [2104, 0]
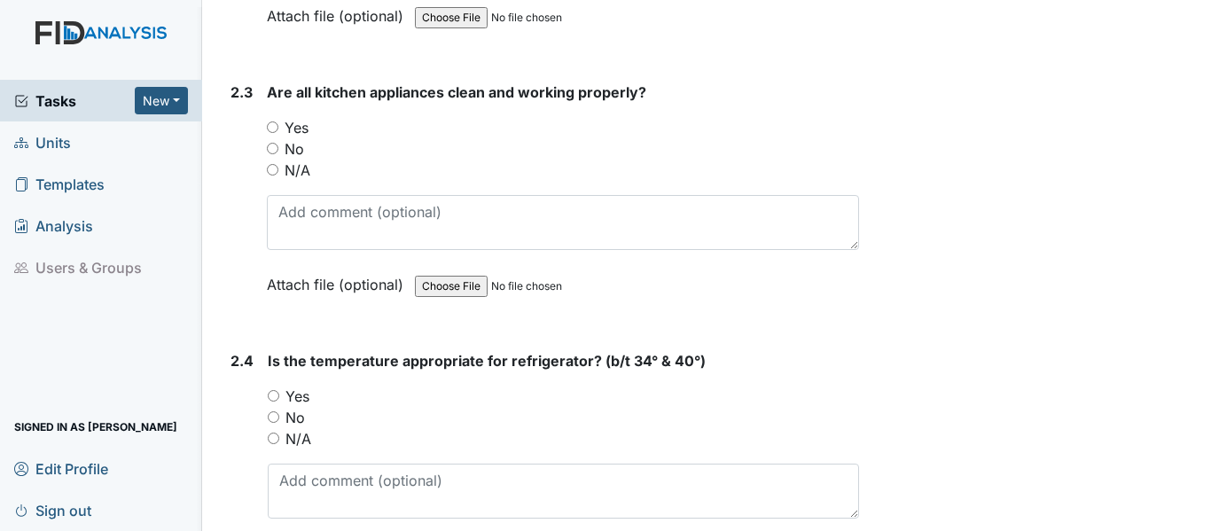
type input "70"
click at [273, 133] on input "Yes" at bounding box center [273, 127] width 12 height 12
radio input "true"
click at [275, 402] on input "Yes" at bounding box center [274, 396] width 12 height 12
radio input "true"
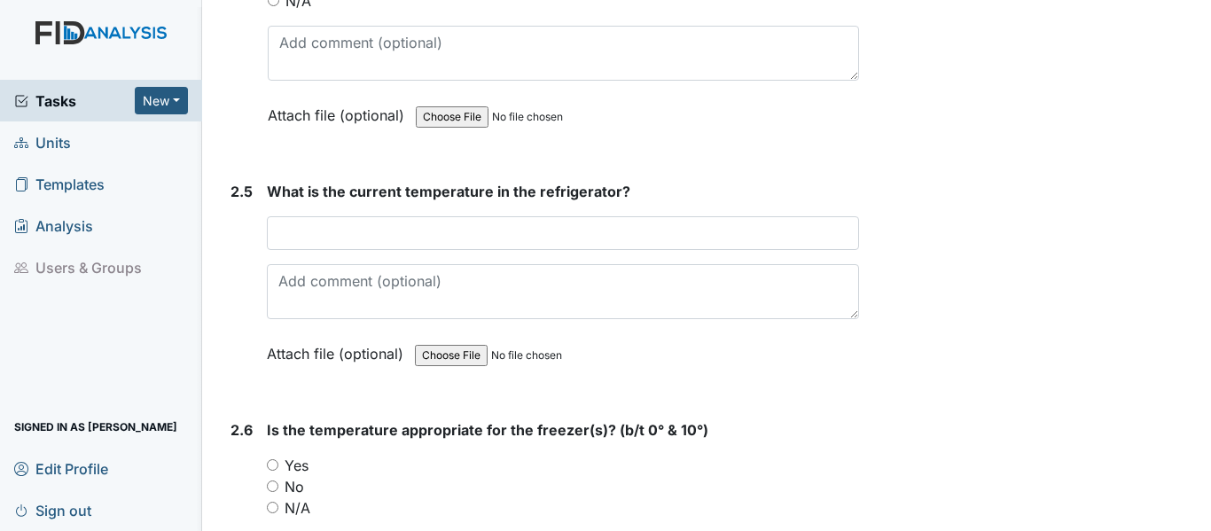
scroll to position [2589, 0]
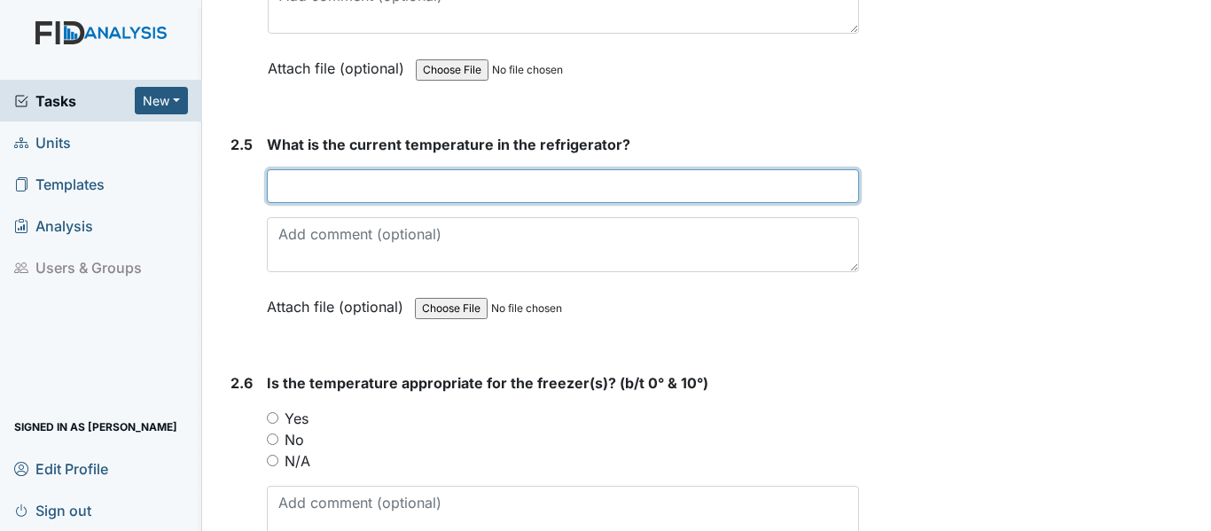
click at [454, 203] on input "text" at bounding box center [563, 186] width 592 height 34
type input "36"
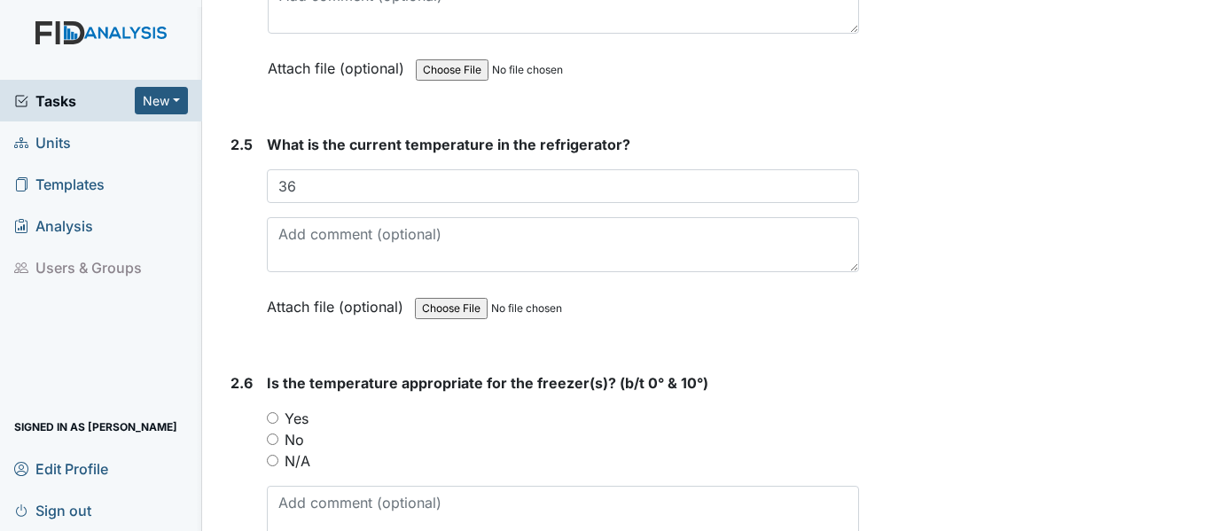
click at [271, 424] on input "Yes" at bounding box center [273, 418] width 12 height 12
radio input "true"
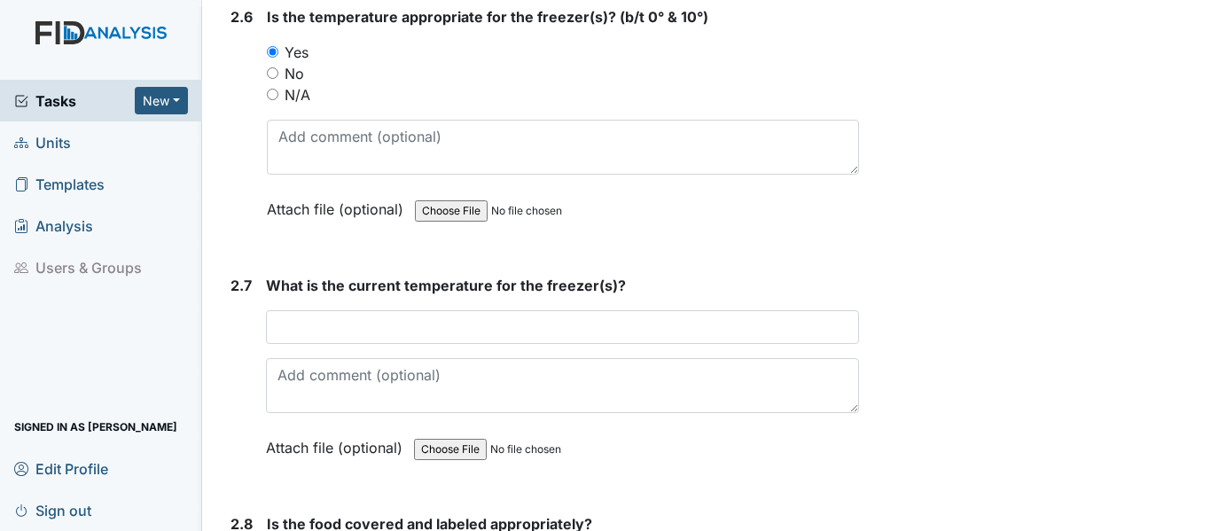
scroll to position [3085, 0]
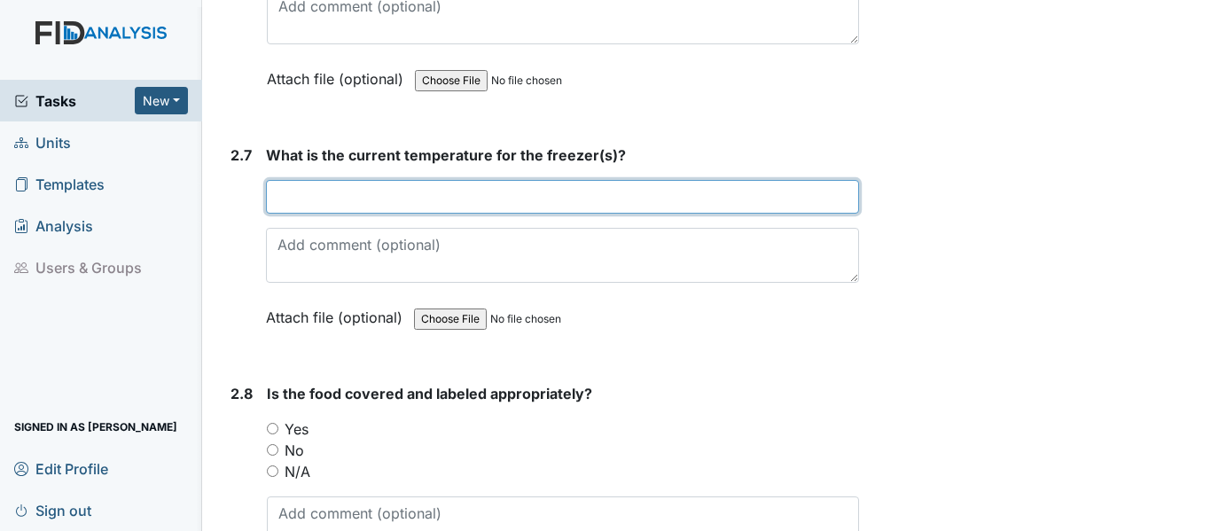
click at [517, 214] on input "text" at bounding box center [562, 197] width 593 height 34
type input "9"
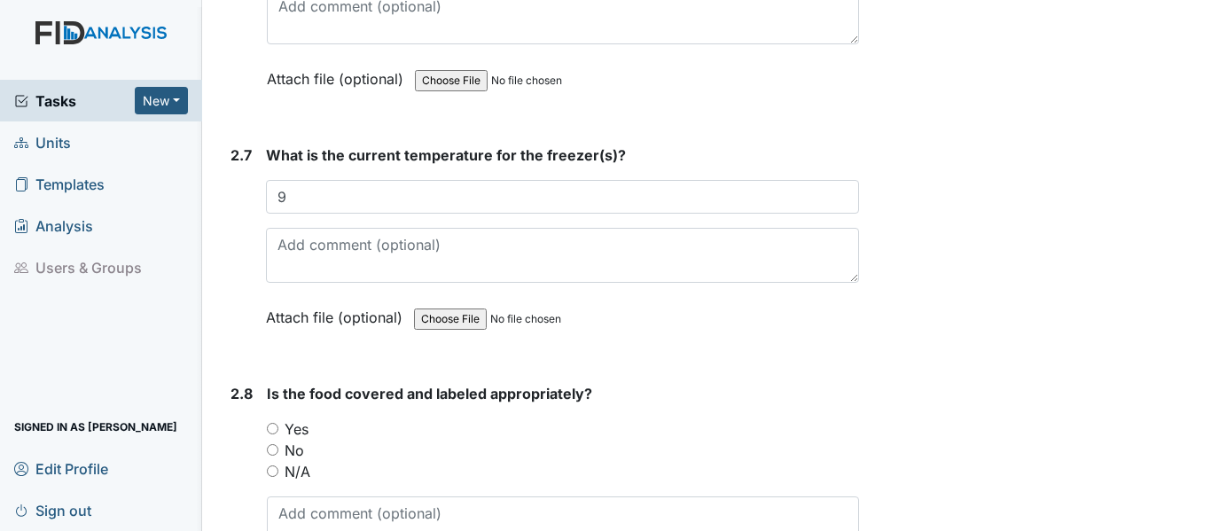
click at [278, 434] on input "Yes" at bounding box center [273, 429] width 12 height 12
radio input "true"
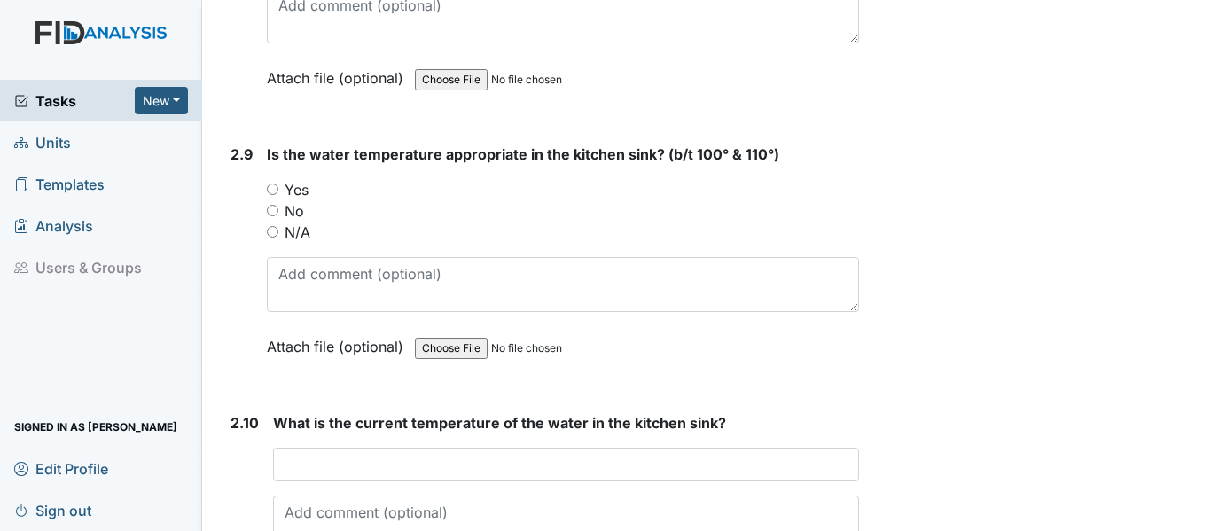
scroll to position [3653, 0]
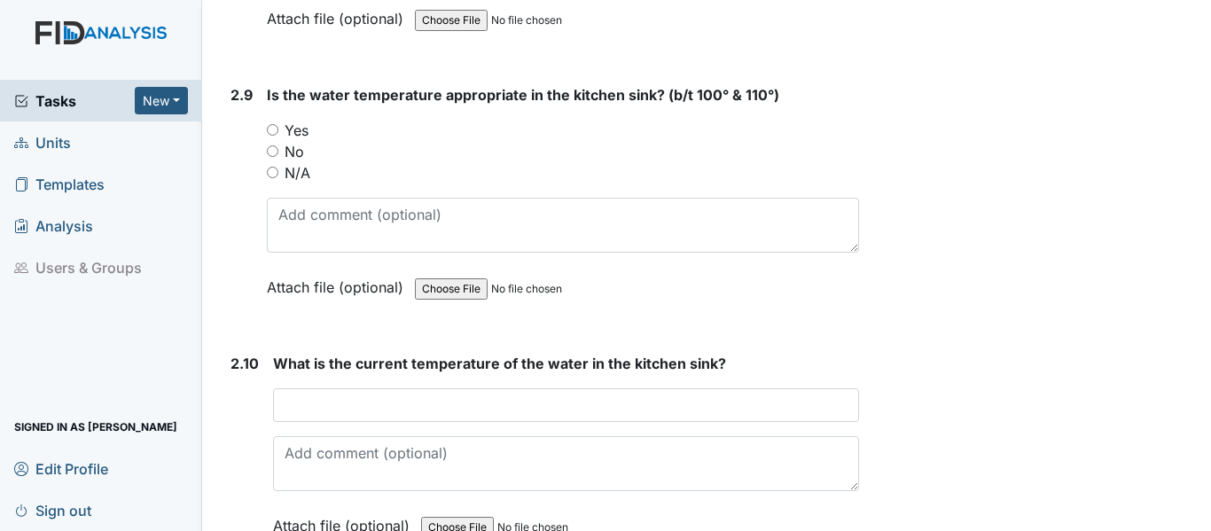
click at [282, 141] on div "Yes" at bounding box center [563, 130] width 592 height 21
click at [270, 136] on input "Yes" at bounding box center [273, 130] width 12 height 12
radio input "true"
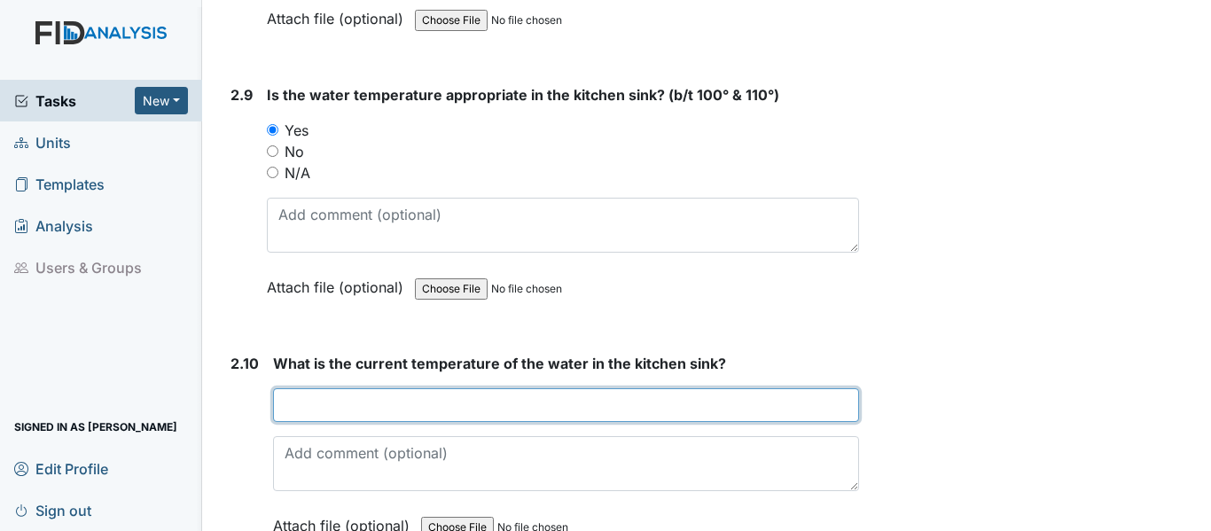
click at [332, 422] on input "text" at bounding box center [566, 405] width 586 height 34
type input "over 110"
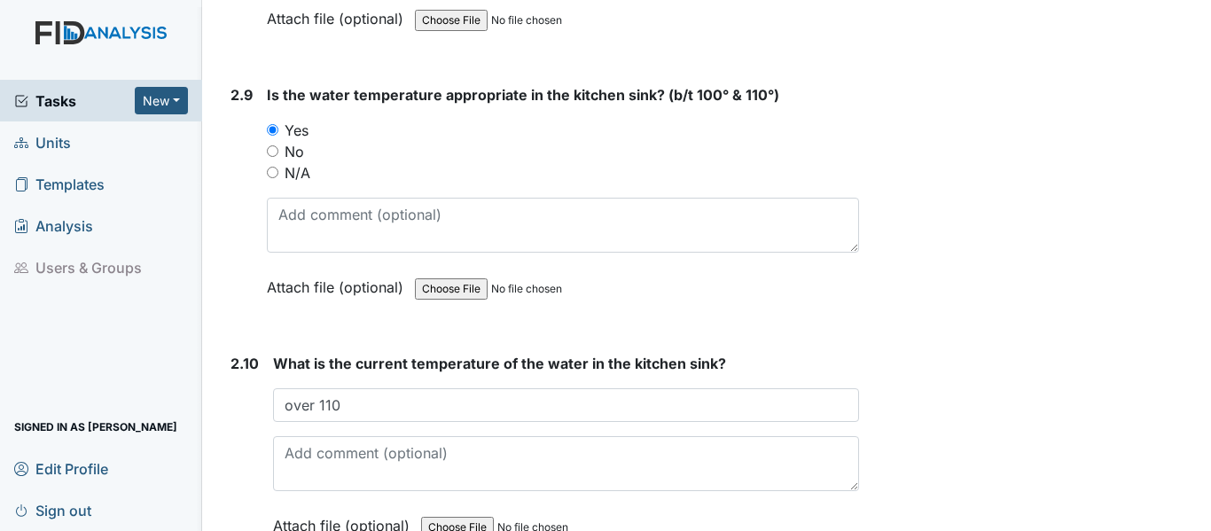
click at [276, 157] on input "No" at bounding box center [273, 151] width 12 height 12
radio input "true"
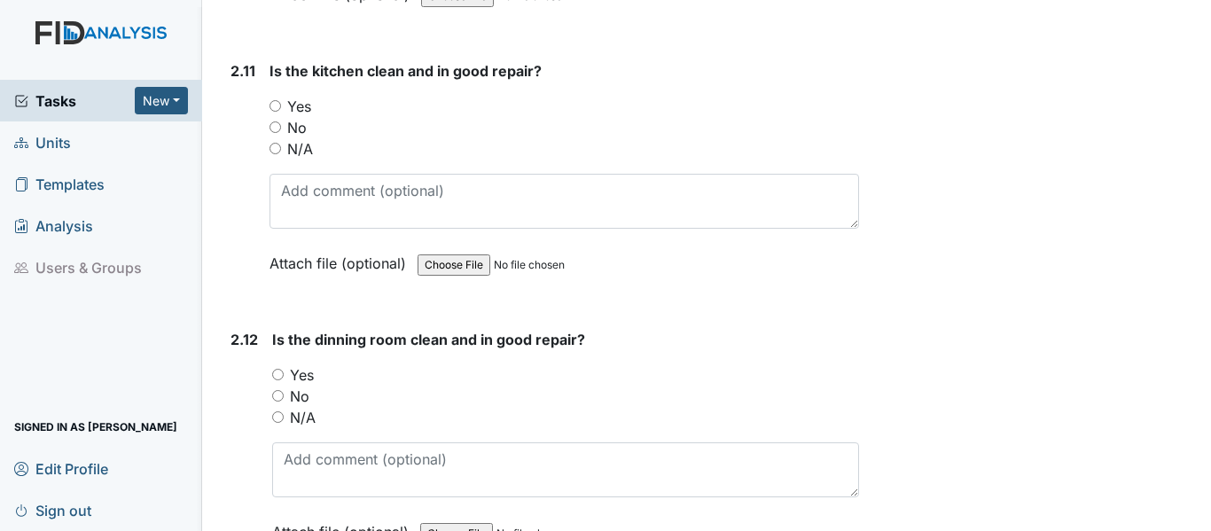
scroll to position [4196, 0]
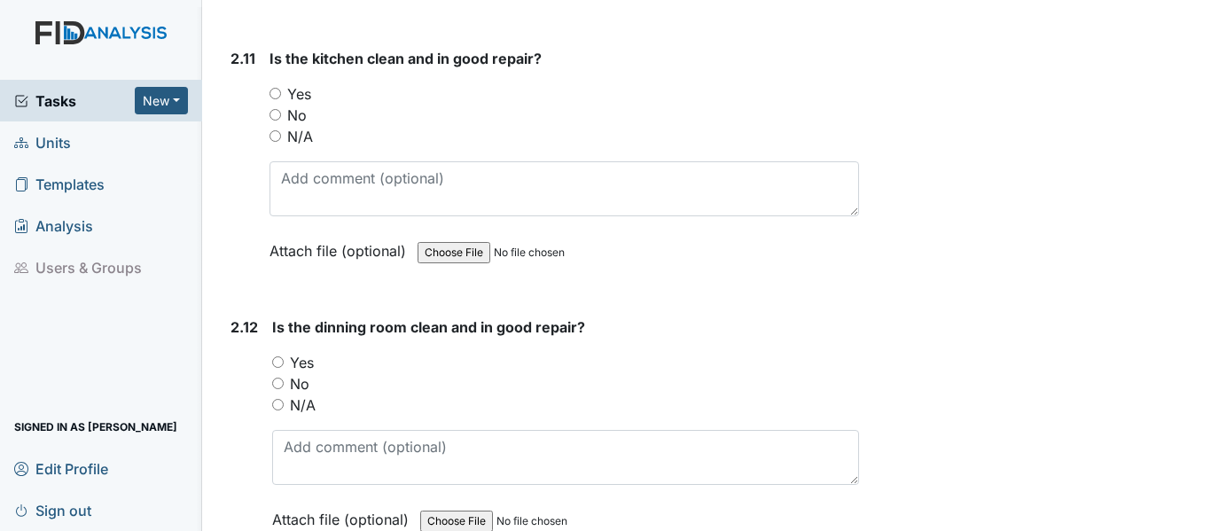
click at [270, 99] on input "Yes" at bounding box center [276, 94] width 12 height 12
radio input "true"
click at [276, 368] on input "Yes" at bounding box center [278, 362] width 12 height 12
radio input "true"
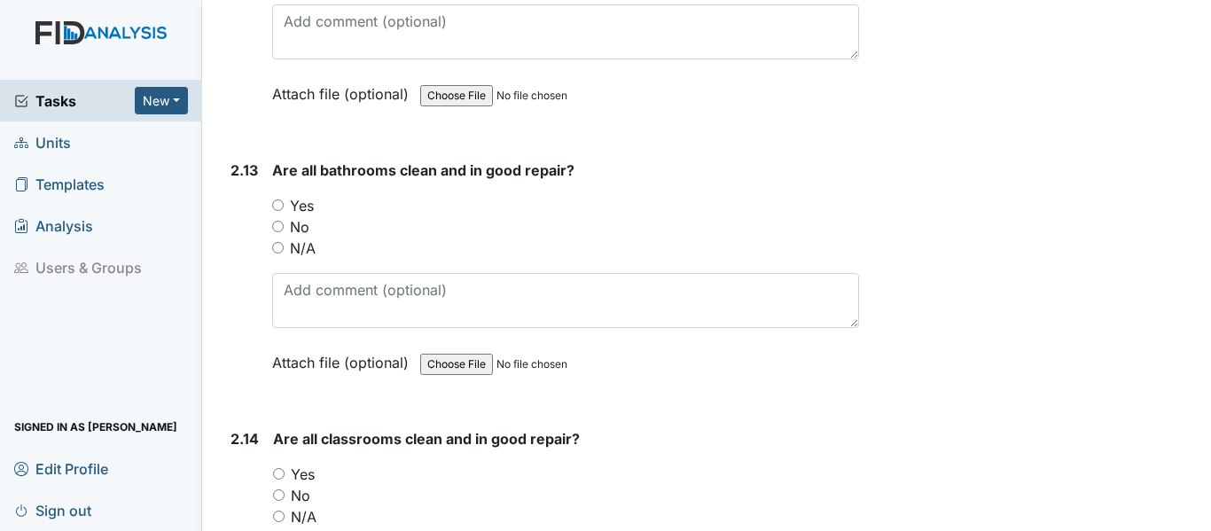
scroll to position [4704, 0]
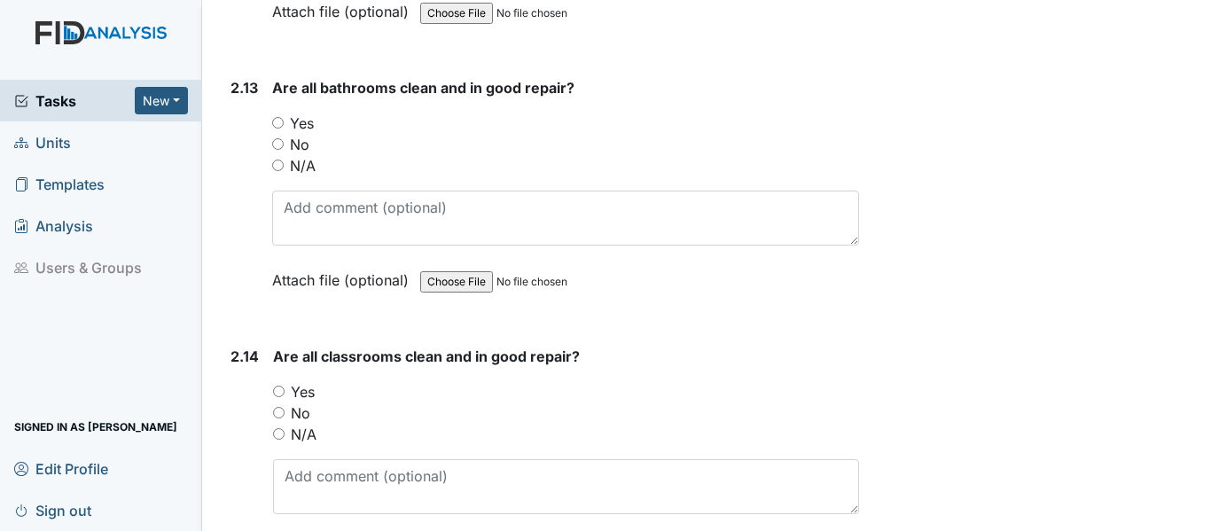
click at [278, 129] on input "Yes" at bounding box center [278, 123] width 12 height 12
radio input "true"
click at [277, 397] on input "Yes" at bounding box center [279, 392] width 12 height 12
radio input "true"
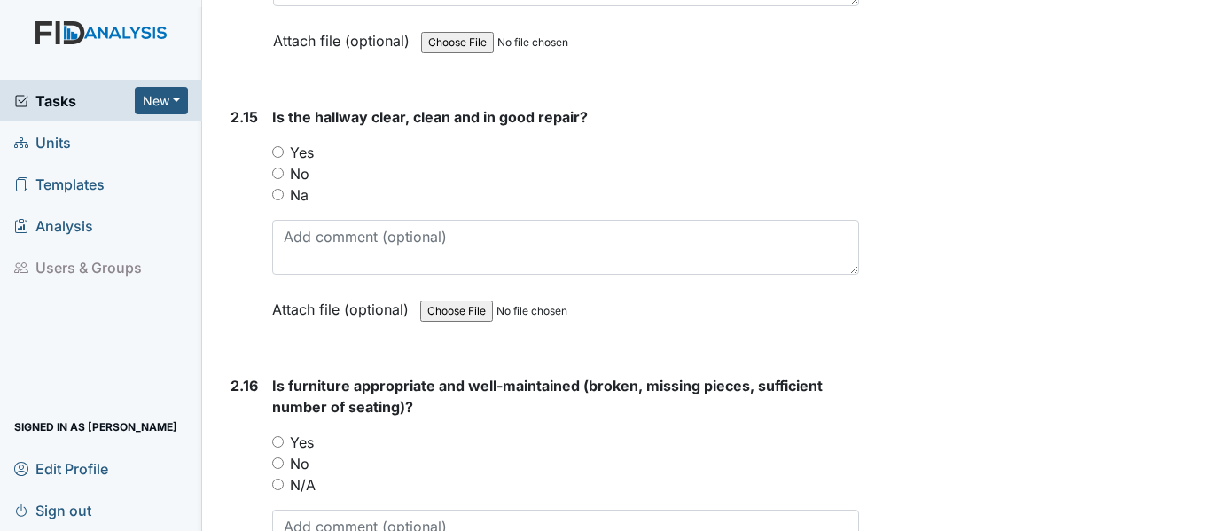
scroll to position [5307, 0]
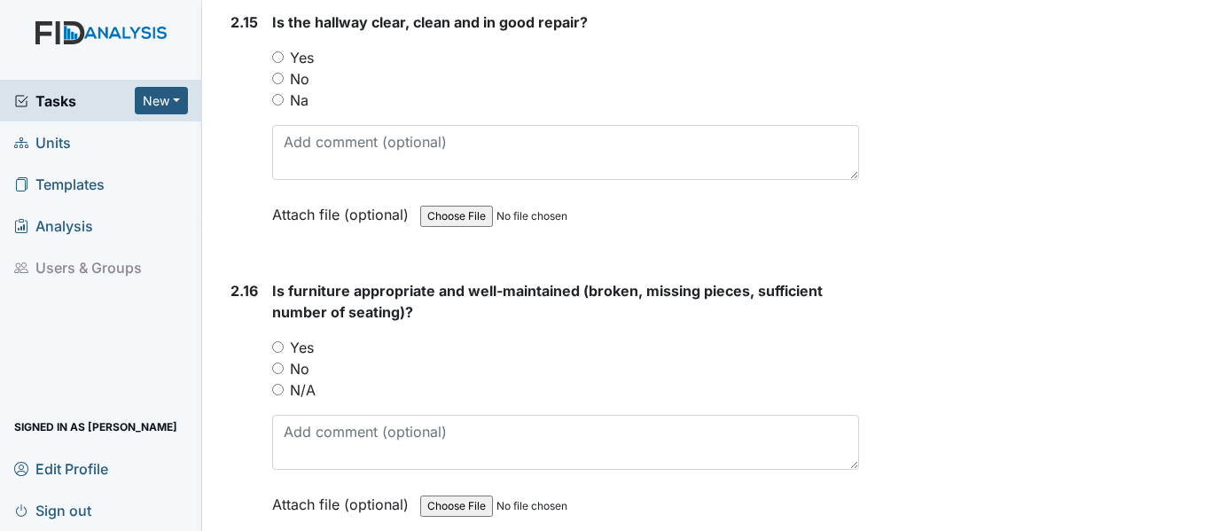
click at [278, 63] on input "Yes" at bounding box center [278, 57] width 12 height 12
radio input "true"
click at [275, 353] on input "Yes" at bounding box center [278, 347] width 12 height 12
radio input "true"
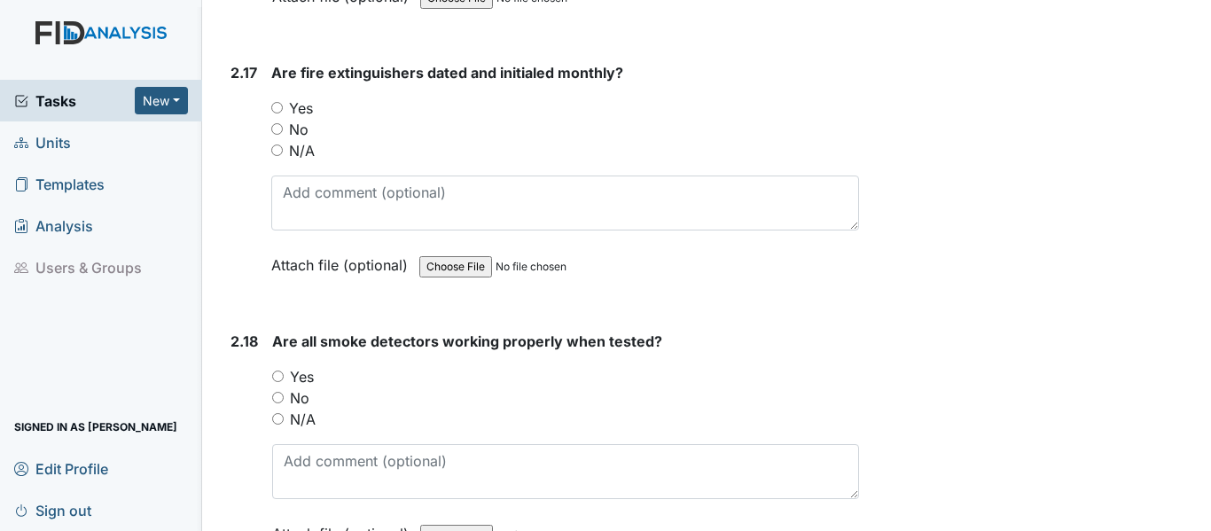
scroll to position [5839, 0]
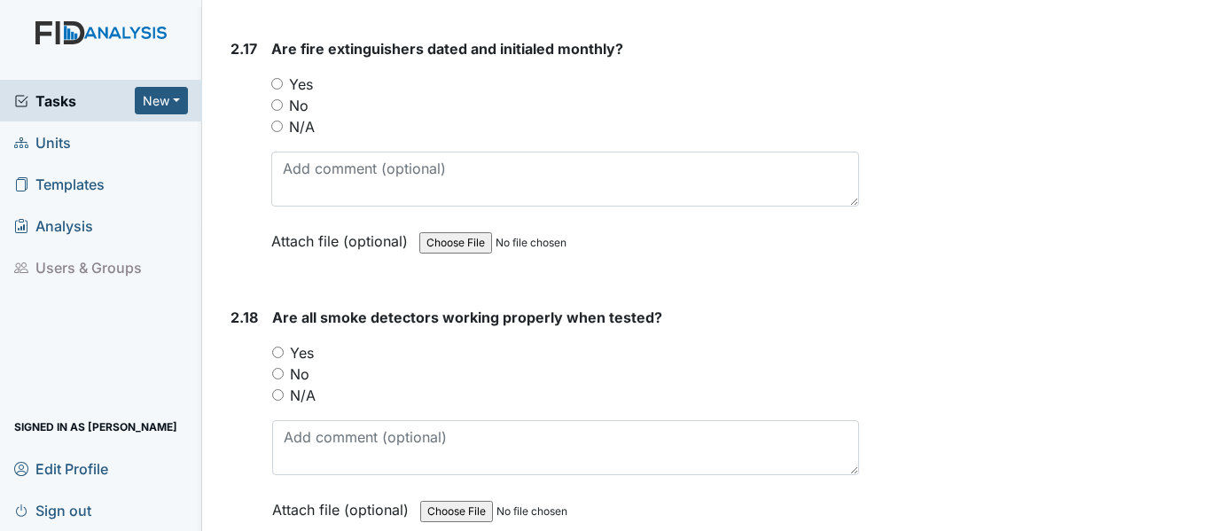
click at [283, 95] on div "Yes" at bounding box center [565, 84] width 588 height 21
click at [273, 95] on div "Yes" at bounding box center [565, 84] width 588 height 21
click at [277, 90] on input "Yes" at bounding box center [277, 84] width 12 height 12
radio input "true"
click at [277, 401] on input "N/A" at bounding box center [278, 395] width 12 height 12
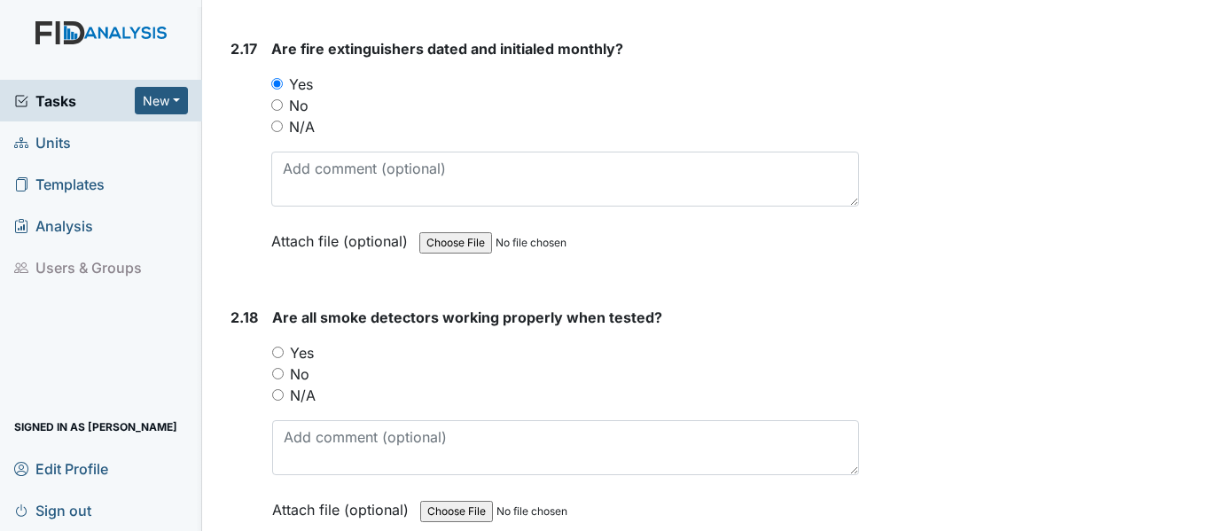
radio input "true"
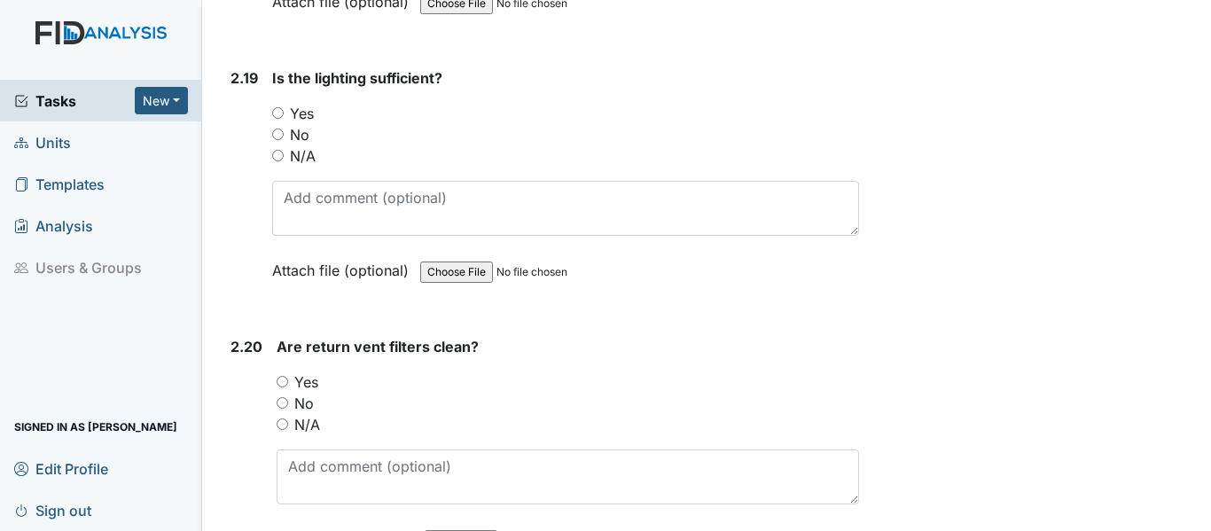
scroll to position [6370, 0]
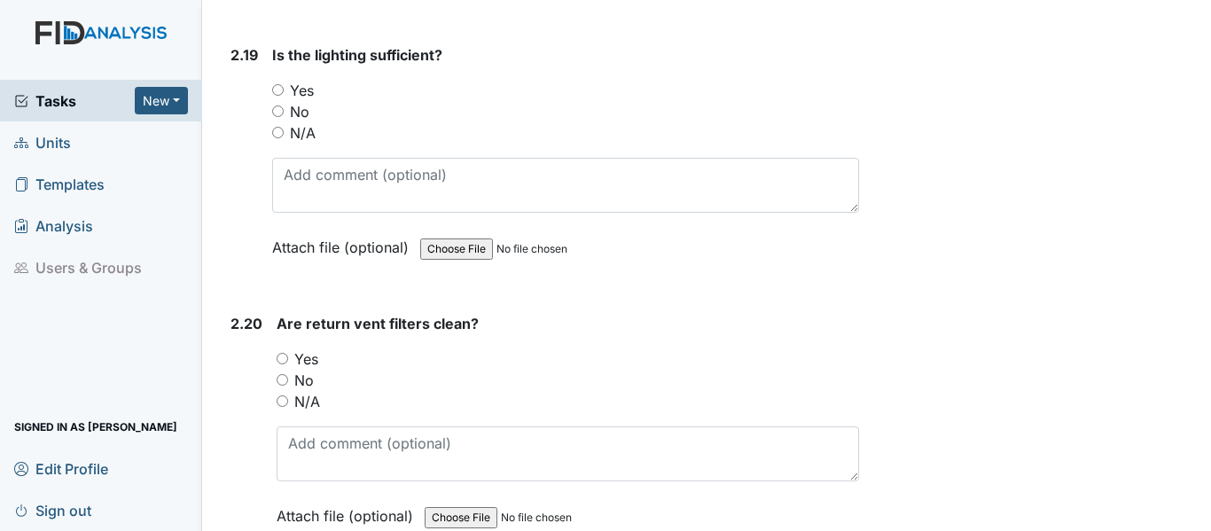
click at [278, 96] on input "Yes" at bounding box center [278, 90] width 12 height 12
radio input "true"
click at [284, 364] on input "Yes" at bounding box center [283, 359] width 12 height 12
radio input "true"
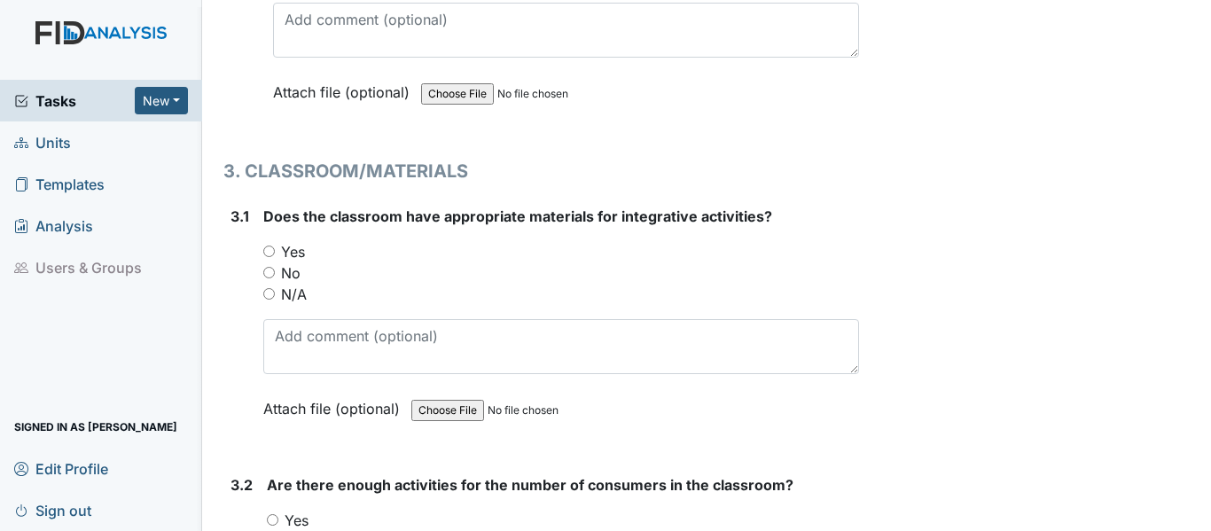
scroll to position [7139, 0]
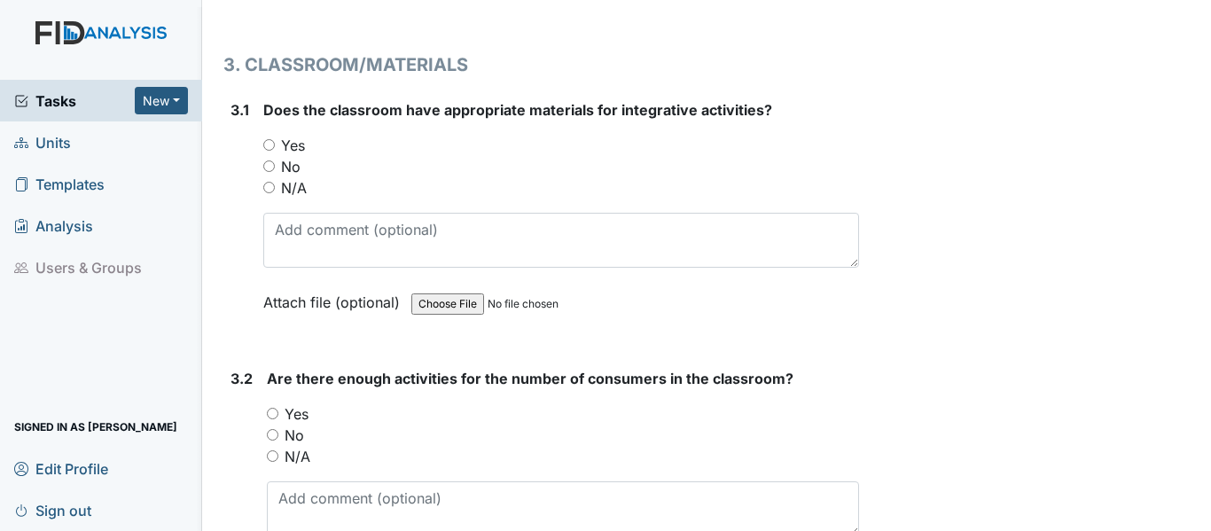
click at [270, 151] on input "Yes" at bounding box center [269, 145] width 12 height 12
radio input "true"
click at [272, 419] on input "Yes" at bounding box center [273, 414] width 12 height 12
radio input "true"
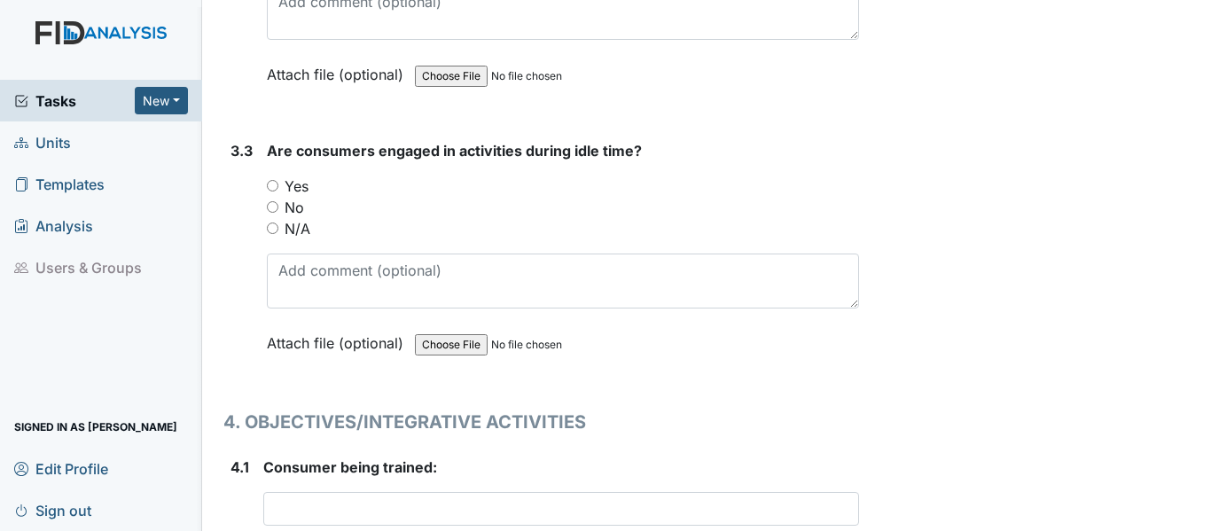
scroll to position [7706, 0]
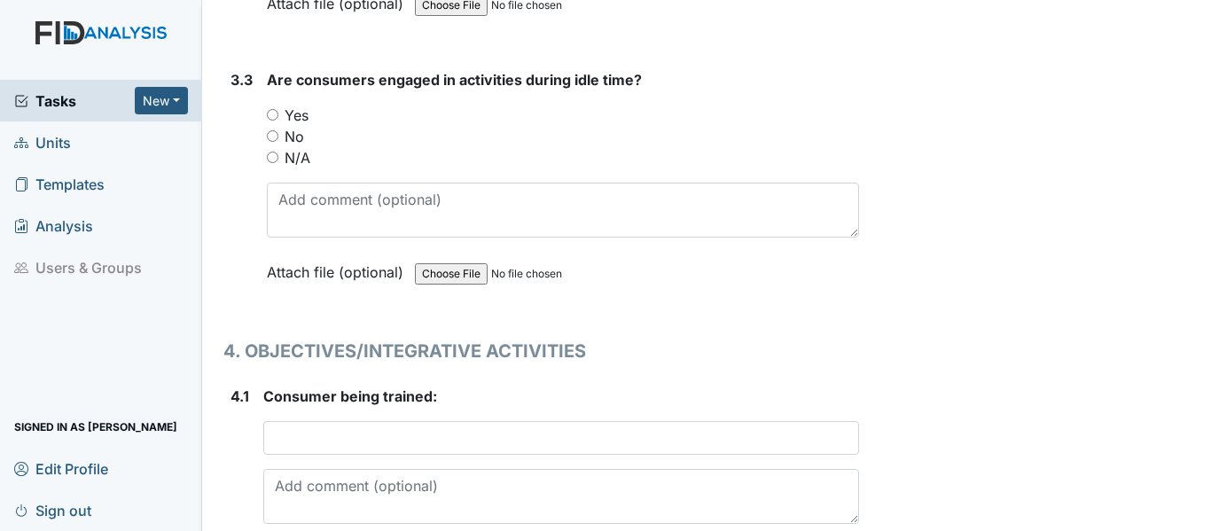
click at [275, 121] on input "Yes" at bounding box center [273, 115] width 12 height 12
radio input "true"
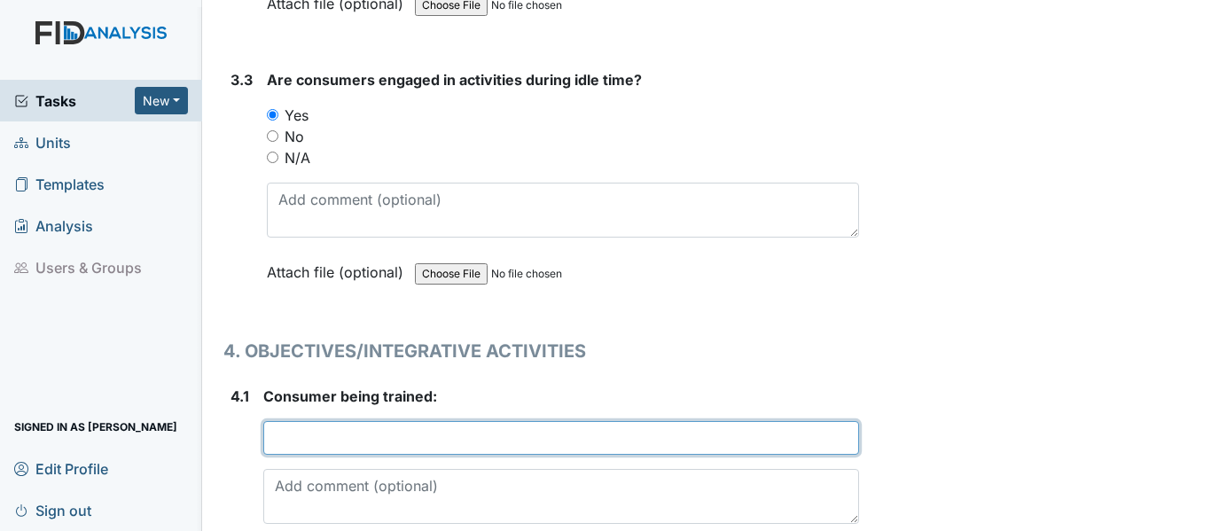
click at [307, 455] on input "text" at bounding box center [561, 438] width 596 height 34
type input "COMOO1: ID"
drag, startPoint x: 384, startPoint y: 482, endPoint x: 274, endPoint y: 485, distance: 110.0
click at [274, 455] on input "COMOO1: ID" at bounding box center [561, 438] width 596 height 34
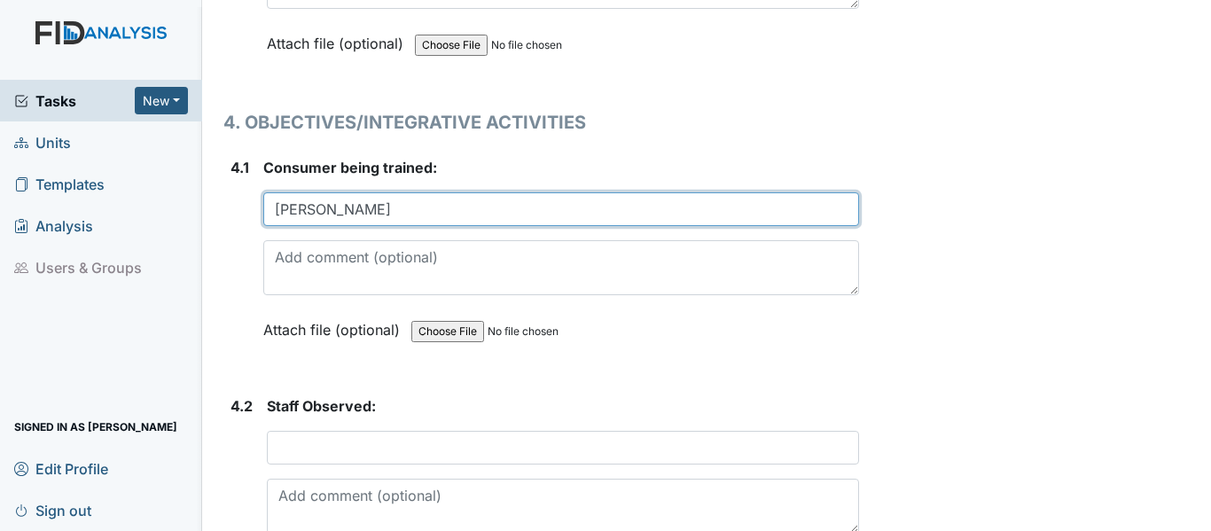
scroll to position [8087, 0]
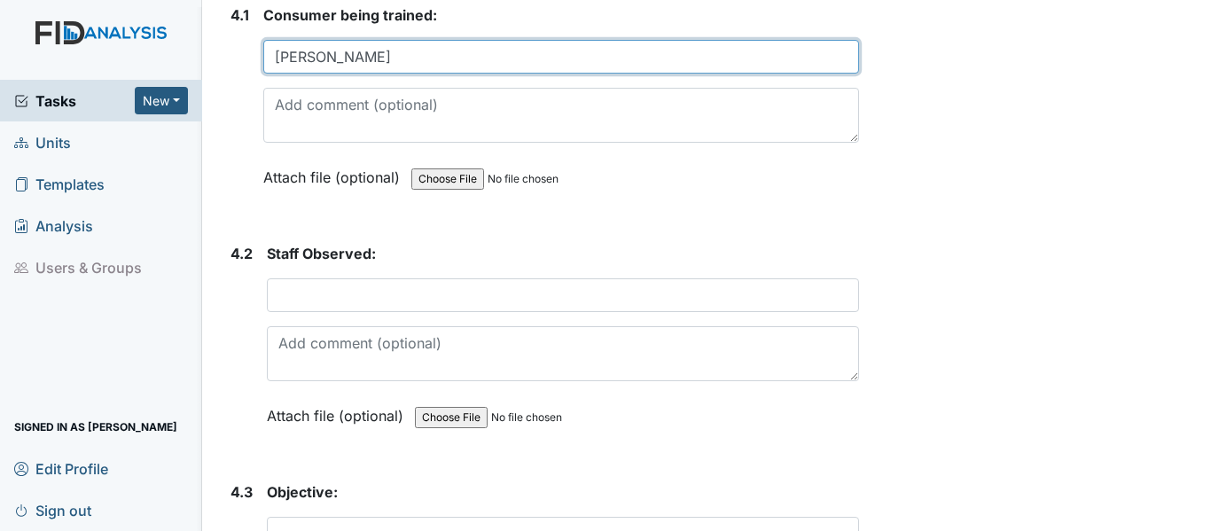
type input "R. GOSSETT"
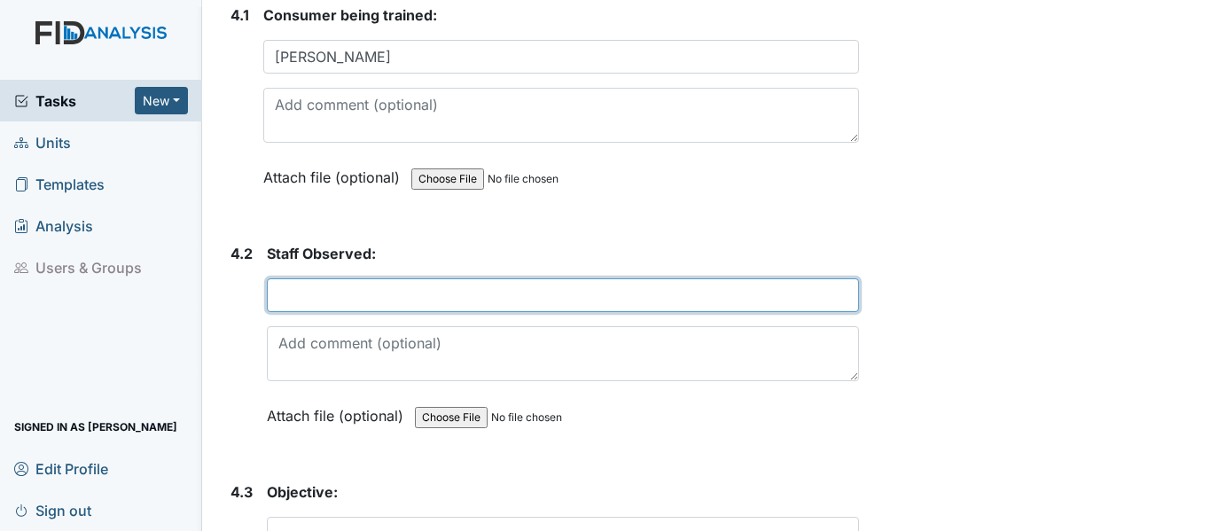
click at [316, 312] on input "text" at bounding box center [563, 295] width 592 height 34
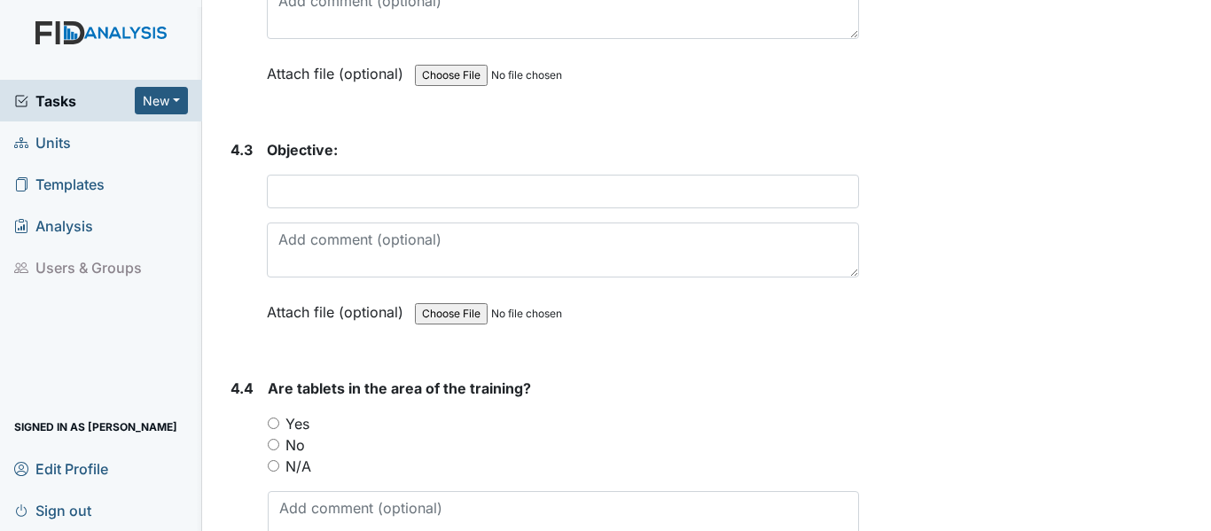
scroll to position [8489, 0]
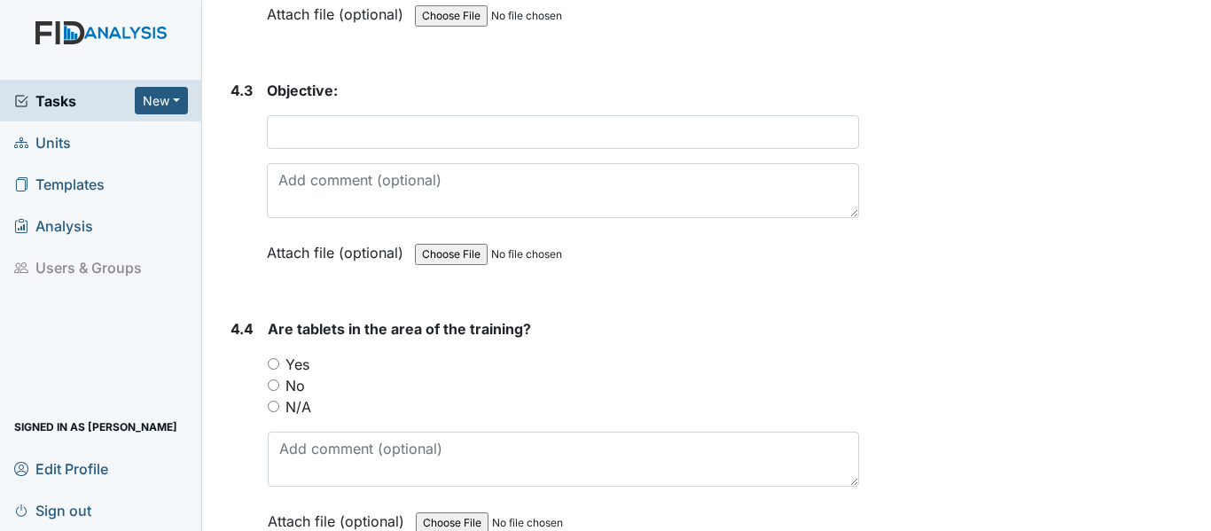
type input "J. JONES"
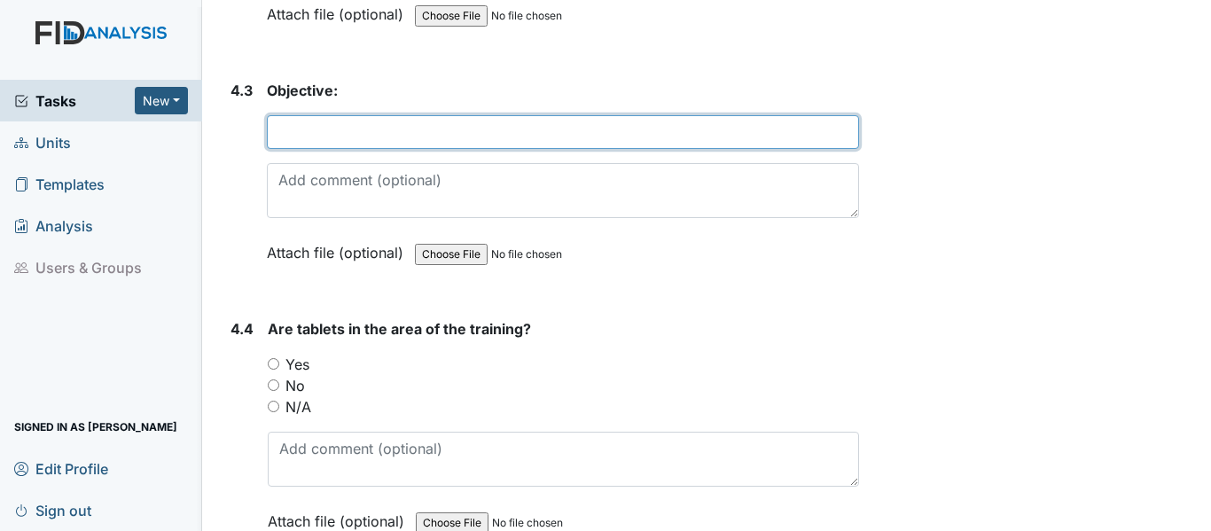
click at [329, 149] on input "text" at bounding box center [563, 132] width 592 height 34
type input "COMOO1: ID SERVICE WORKER"
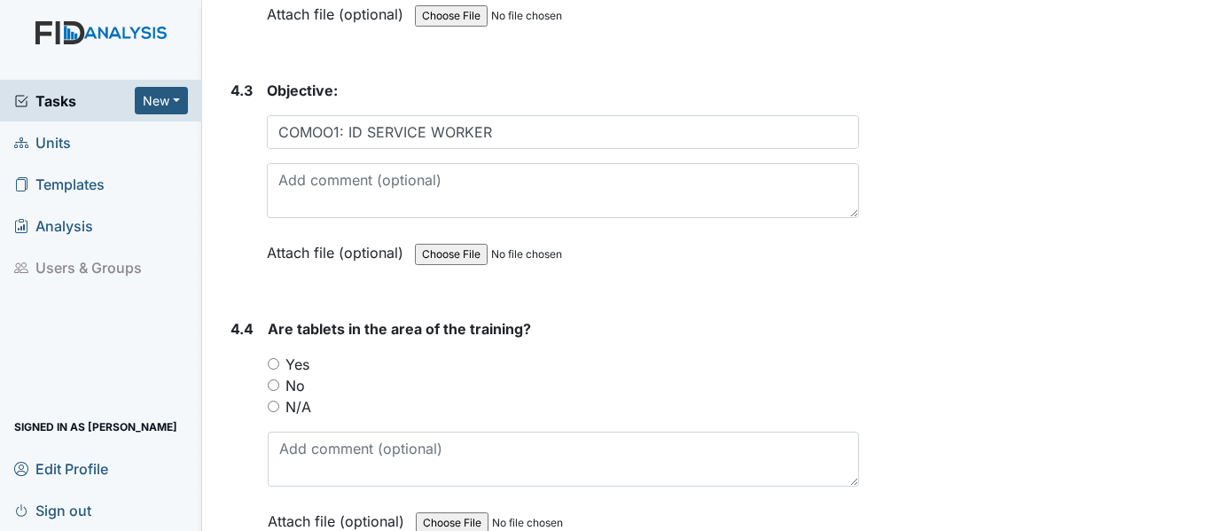
click at [276, 370] on input "Yes" at bounding box center [274, 364] width 12 height 12
radio input "true"
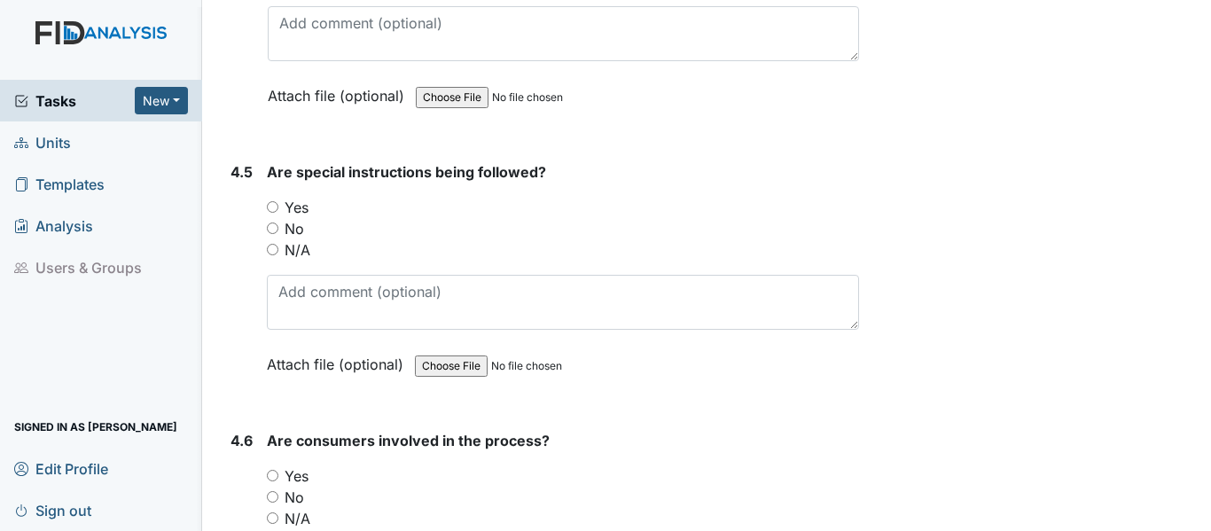
scroll to position [8986, 0]
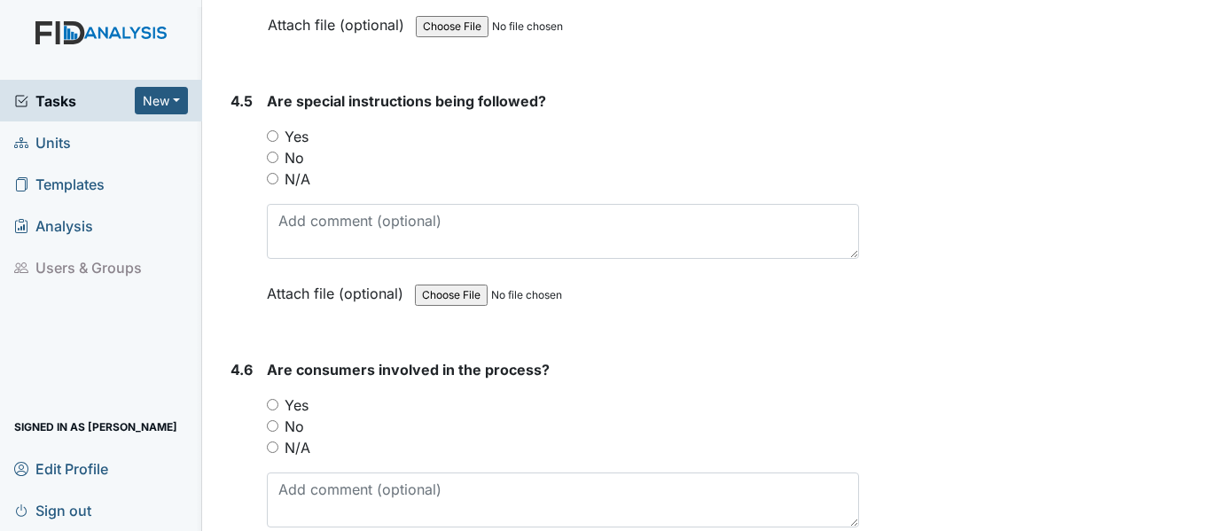
click at [272, 142] on input "Yes" at bounding box center [273, 136] width 12 height 12
radio input "true"
click at [272, 410] on input "Yes" at bounding box center [273, 405] width 12 height 12
radio input "true"
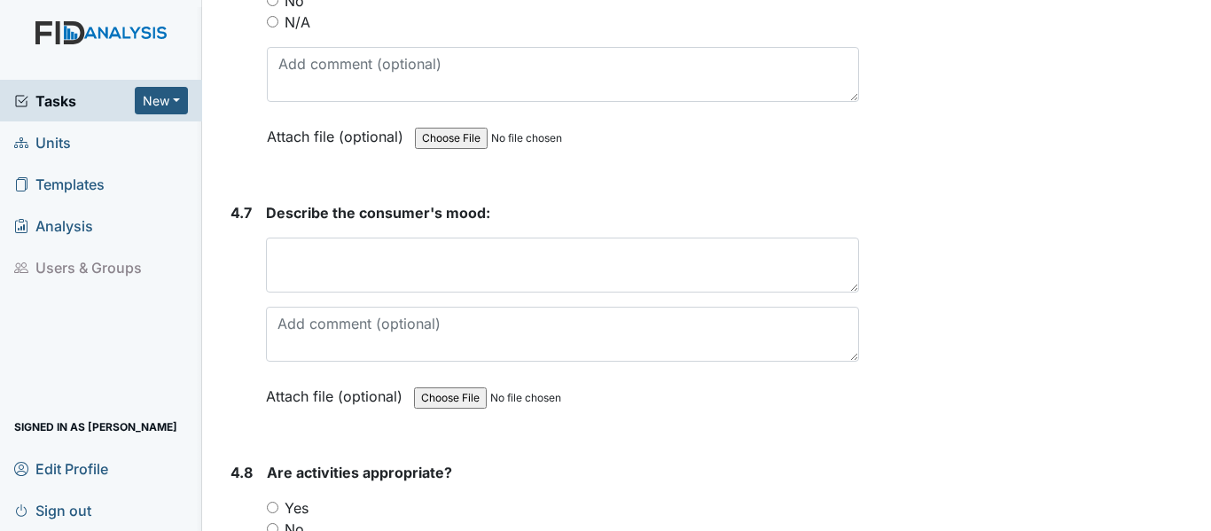
scroll to position [9458, 0]
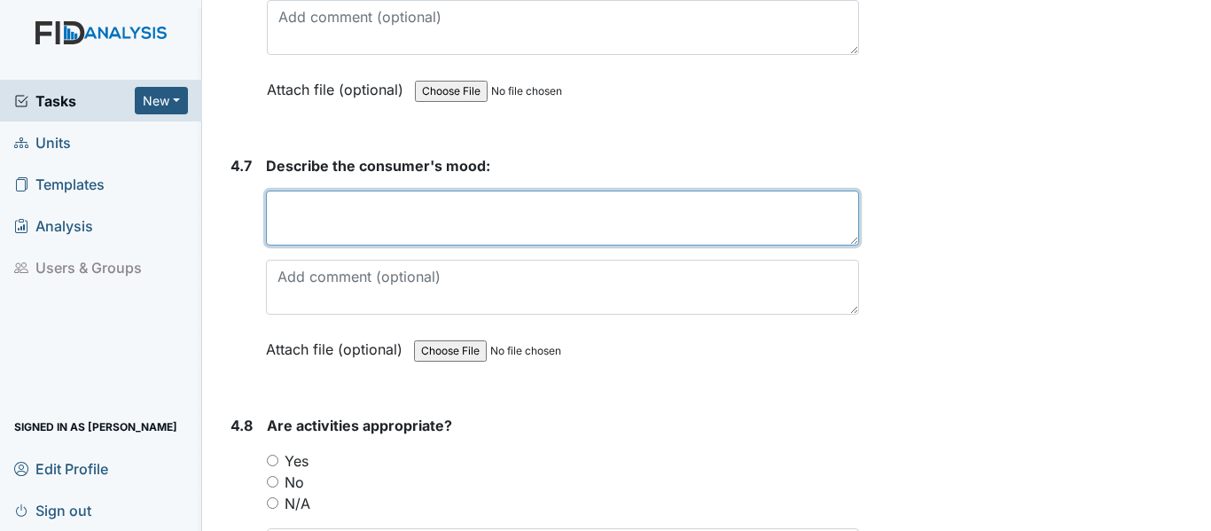
click at [437, 246] on textarea at bounding box center [562, 218] width 593 height 55
type textarea "NO MOOD DISPLAY"
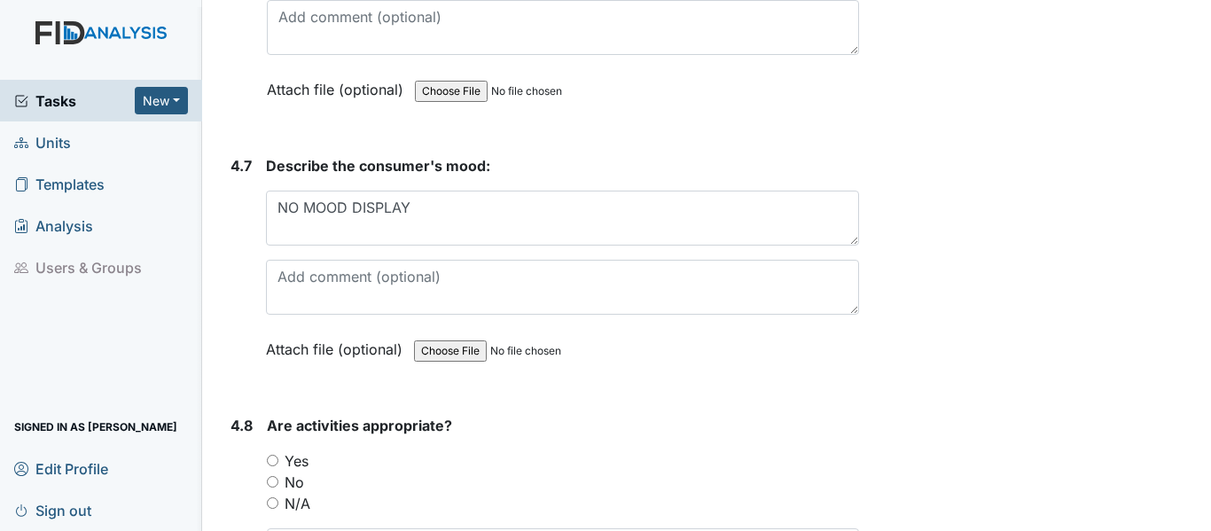
click at [278, 466] on input "Yes" at bounding box center [273, 461] width 12 height 12
radio input "true"
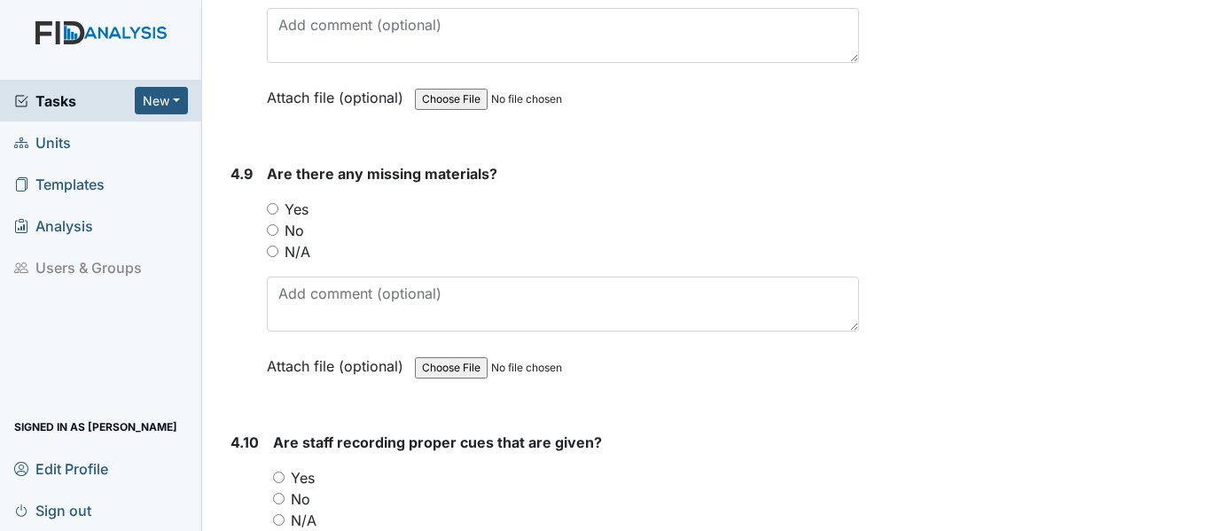
scroll to position [10014, 0]
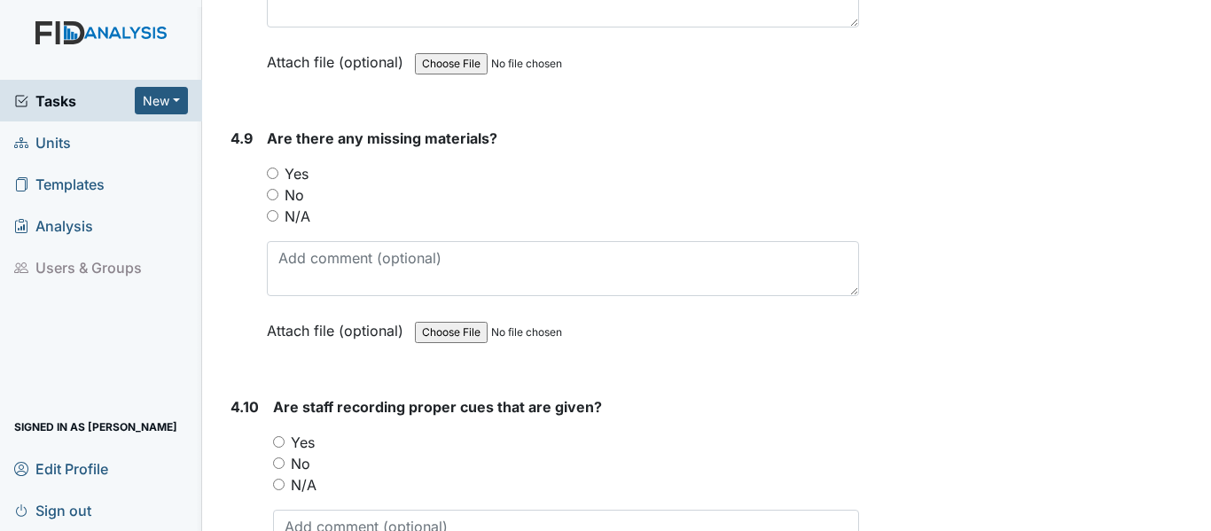
click at [265, 240] on div "4.9 Are there any missing materials? You must select one of the below options. …" at bounding box center [541, 248] width 636 height 240
click at [273, 200] on input "No" at bounding box center [273, 195] width 12 height 12
radio input "true"
click at [275, 448] on input "Yes" at bounding box center [279, 442] width 12 height 12
radio input "true"
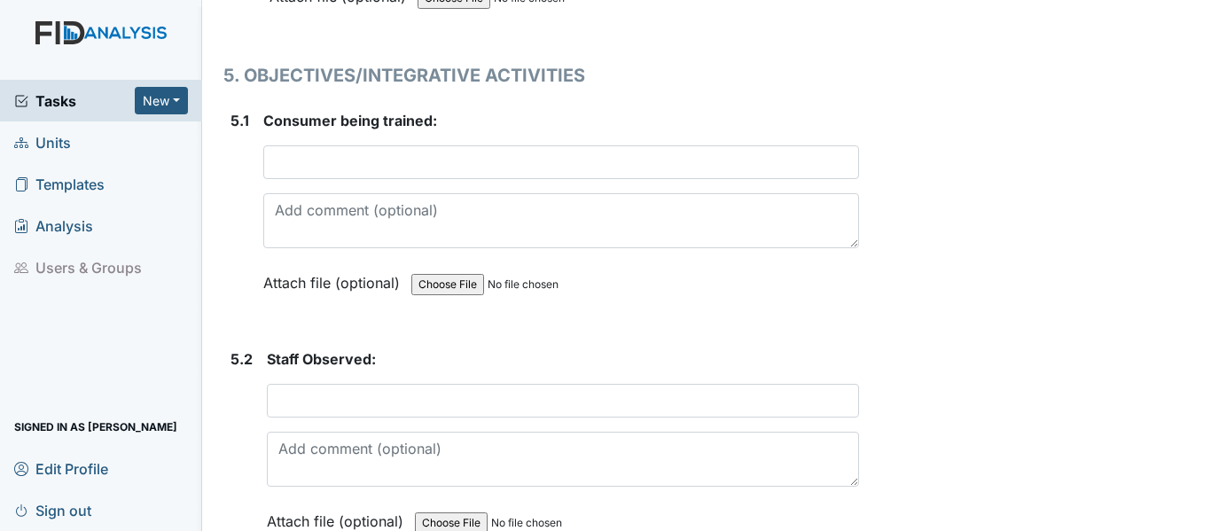
scroll to position [10924, 0]
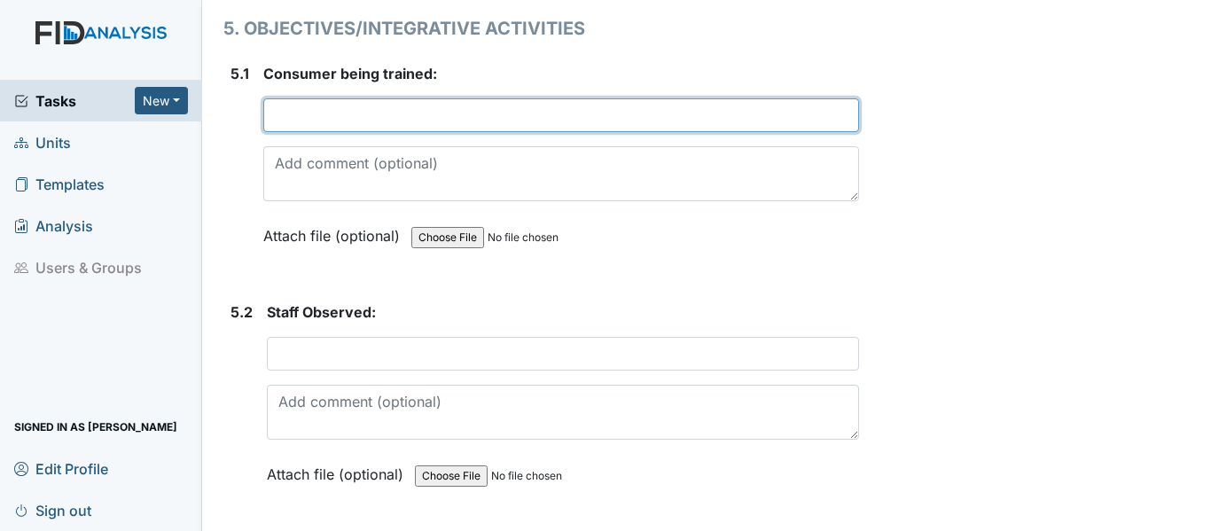
click at [319, 132] on input "text" at bounding box center [561, 115] width 596 height 34
type input "M. LEMONS"
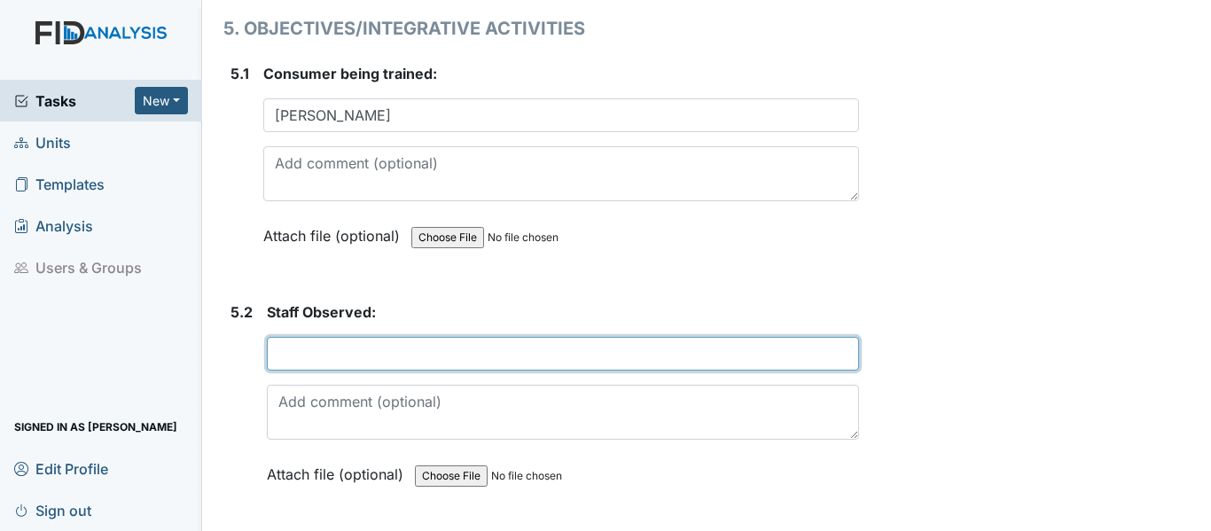
click at [309, 371] on input "text" at bounding box center [563, 354] width 592 height 34
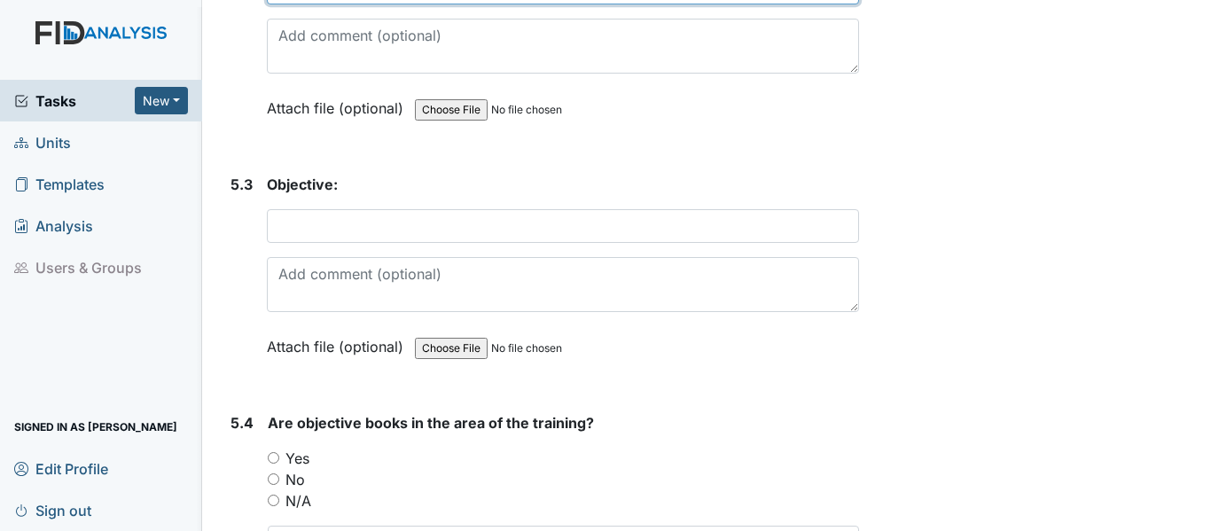
scroll to position [11325, 0]
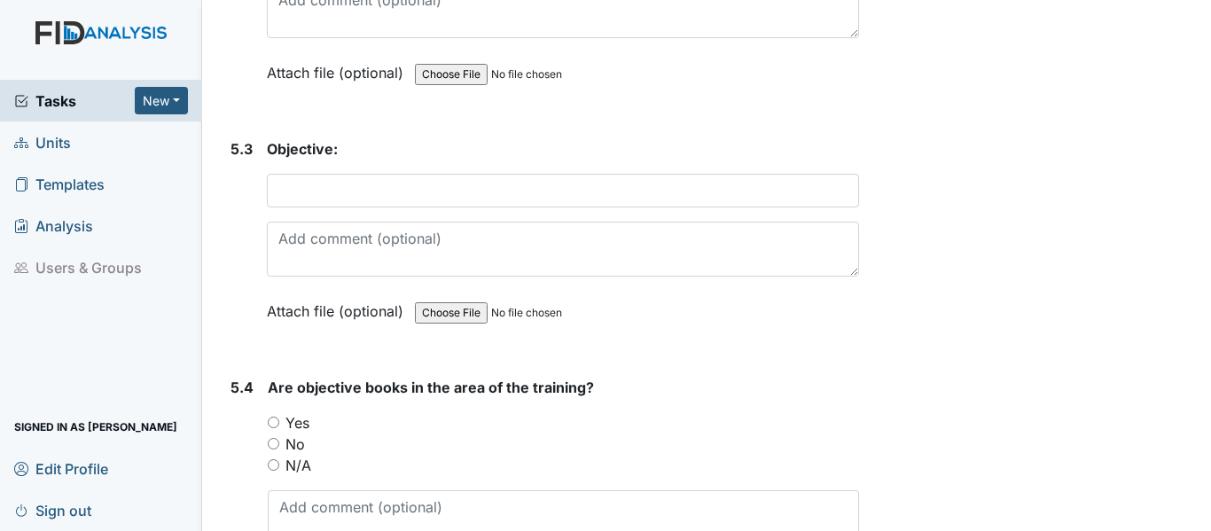
type input "M. KIRKLAND"
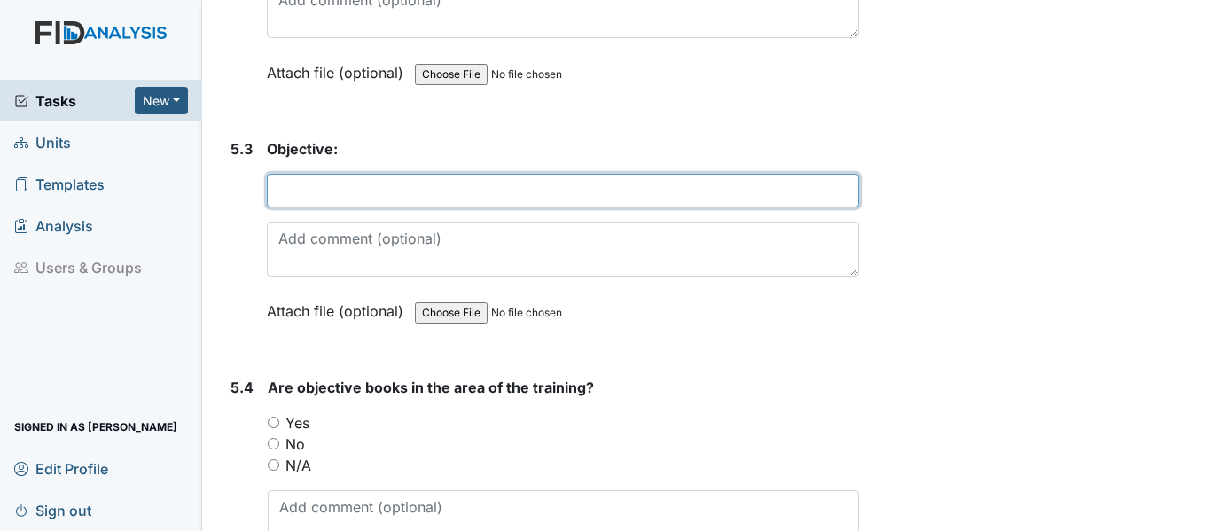
click at [337, 207] on input "text" at bounding box center [563, 191] width 592 height 34
type input "HSOO1: EXERCISE"
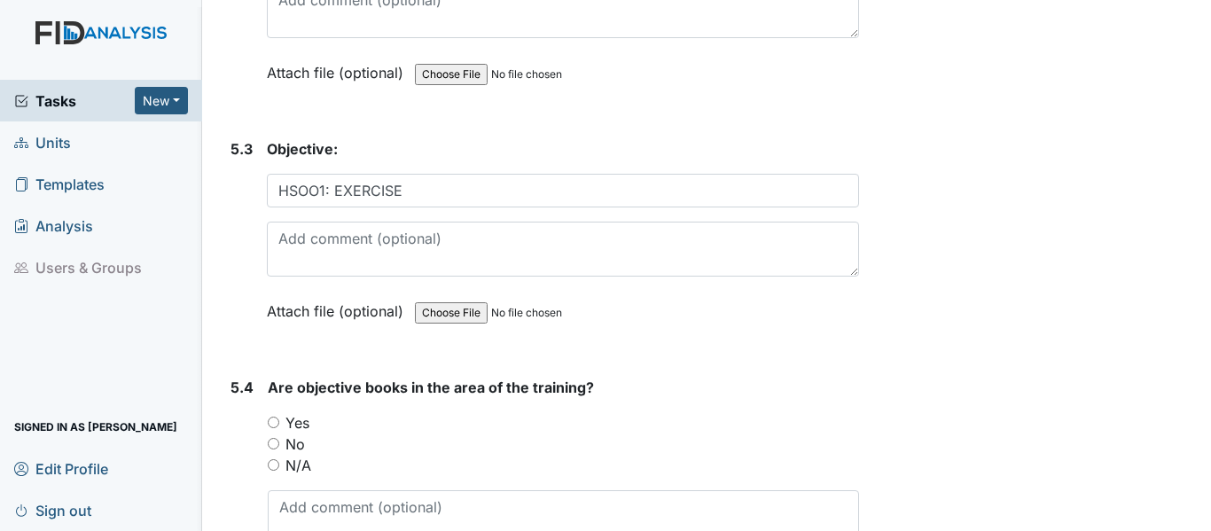
click at [269, 428] on input "Yes" at bounding box center [274, 423] width 12 height 12
radio input "true"
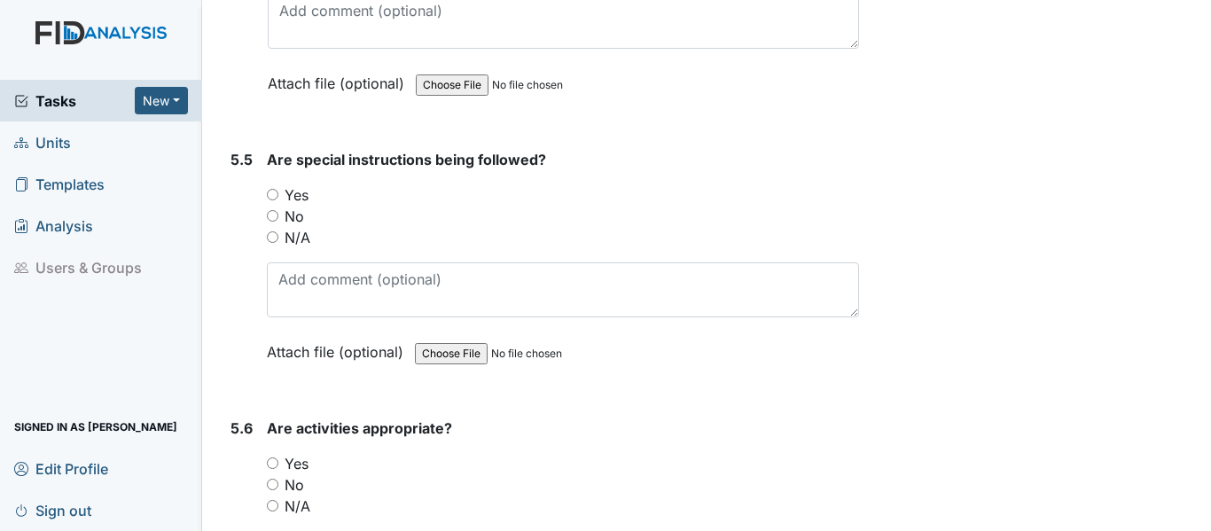
scroll to position [11940, 0]
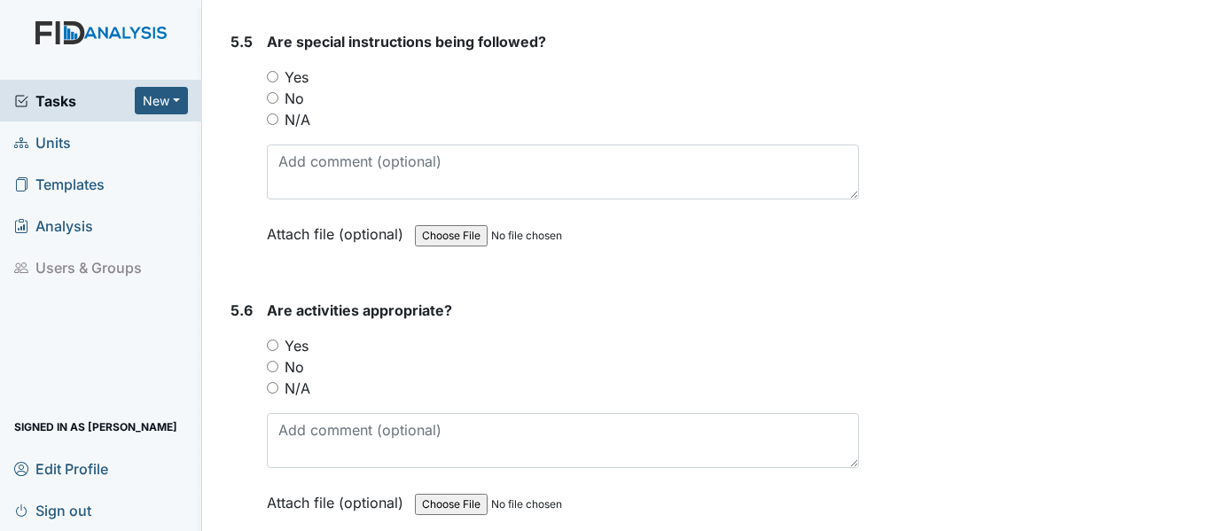
click at [264, 121] on div "5.5 Are special instructions being followed? You must select one of the below o…" at bounding box center [541, 151] width 636 height 240
click at [270, 82] on input "Yes" at bounding box center [273, 77] width 12 height 12
radio input "true"
click at [272, 351] on input "Yes" at bounding box center [273, 346] width 12 height 12
radio input "true"
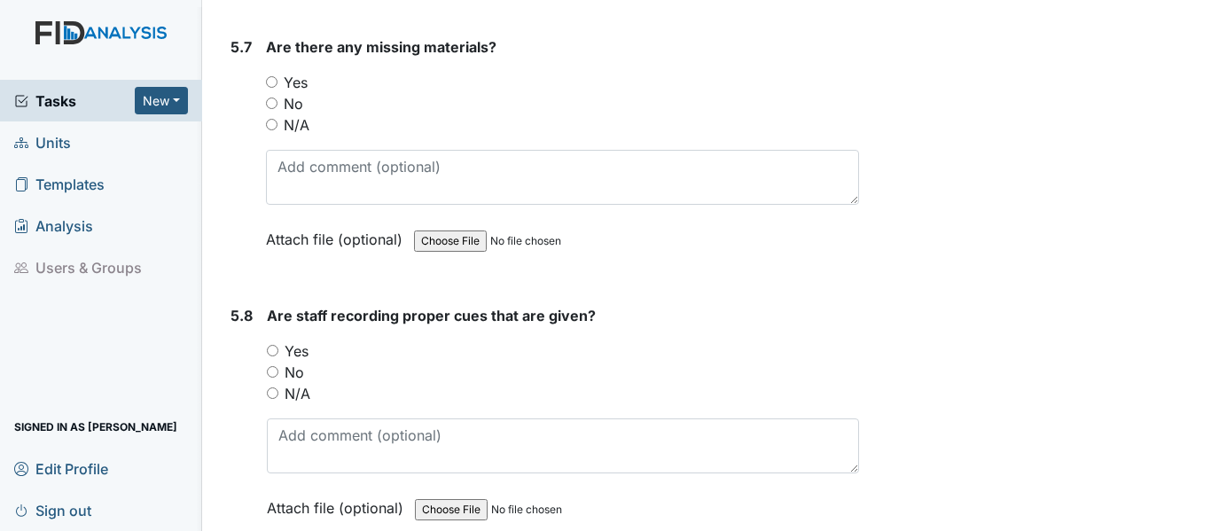
scroll to position [12542, 0]
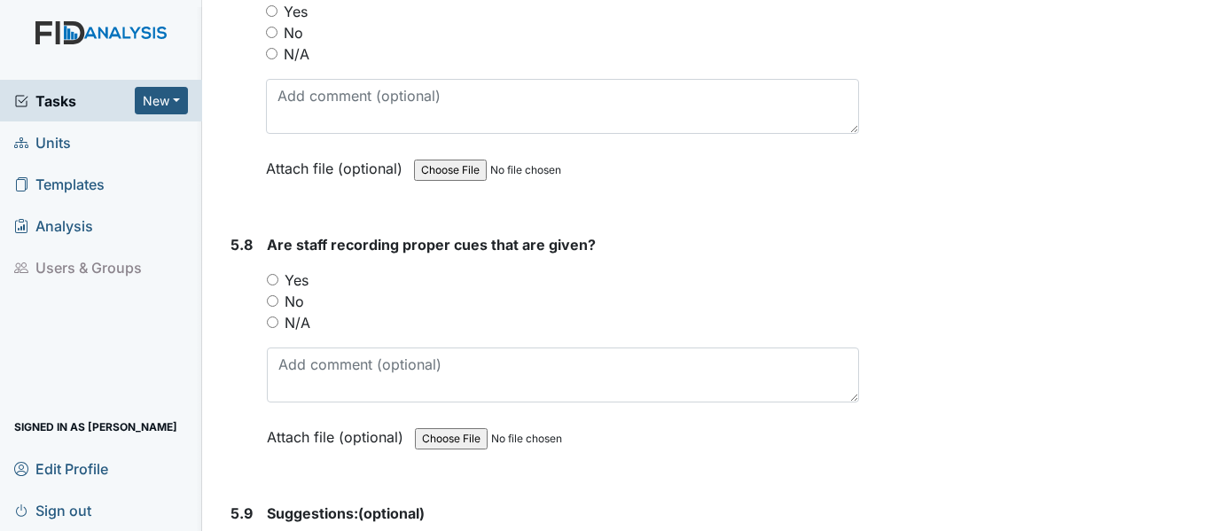
click at [271, 38] on input "No" at bounding box center [272, 33] width 12 height 12
radio input "true"
click at [273, 285] on input "Yes" at bounding box center [273, 280] width 12 height 12
radio input "true"
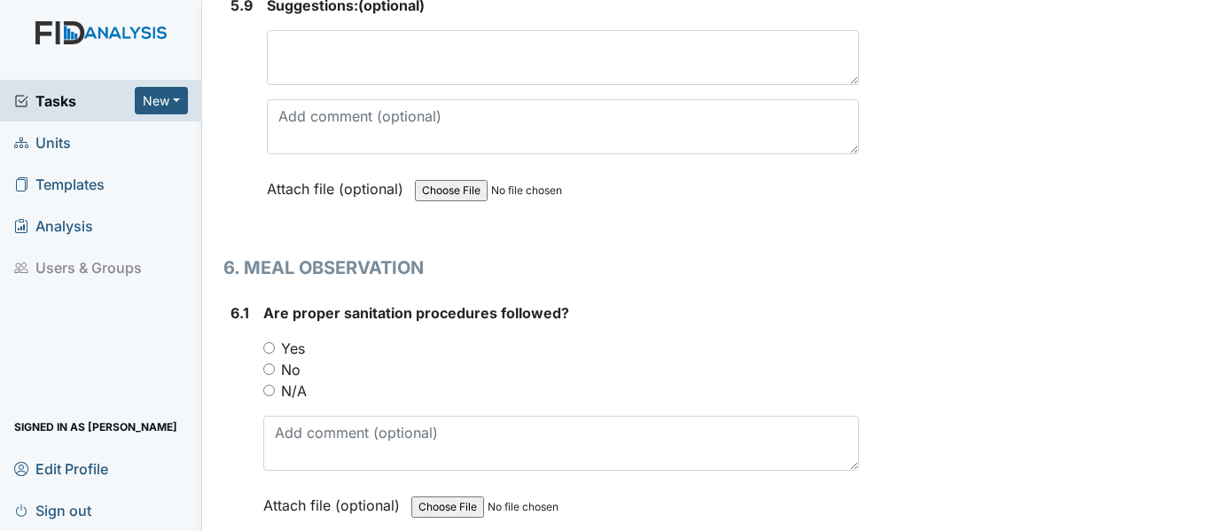
scroll to position [13192, 0]
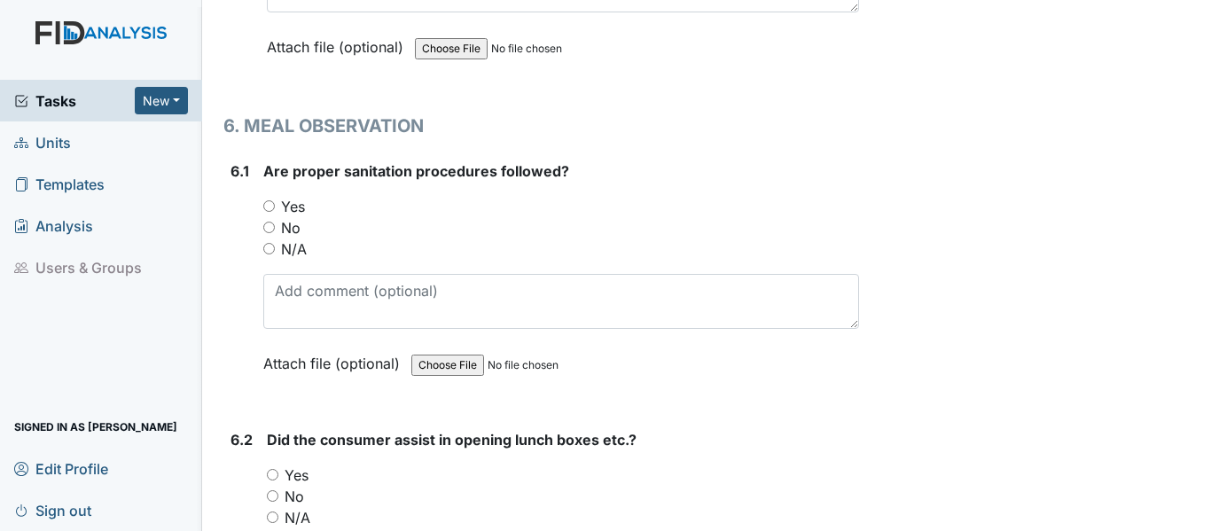
click at [262, 249] on div "6.1 Are proper sanitation procedures followed? You must select one of the below…" at bounding box center [541, 280] width 636 height 240
click at [265, 212] on input "Yes" at bounding box center [269, 206] width 12 height 12
radio input "true"
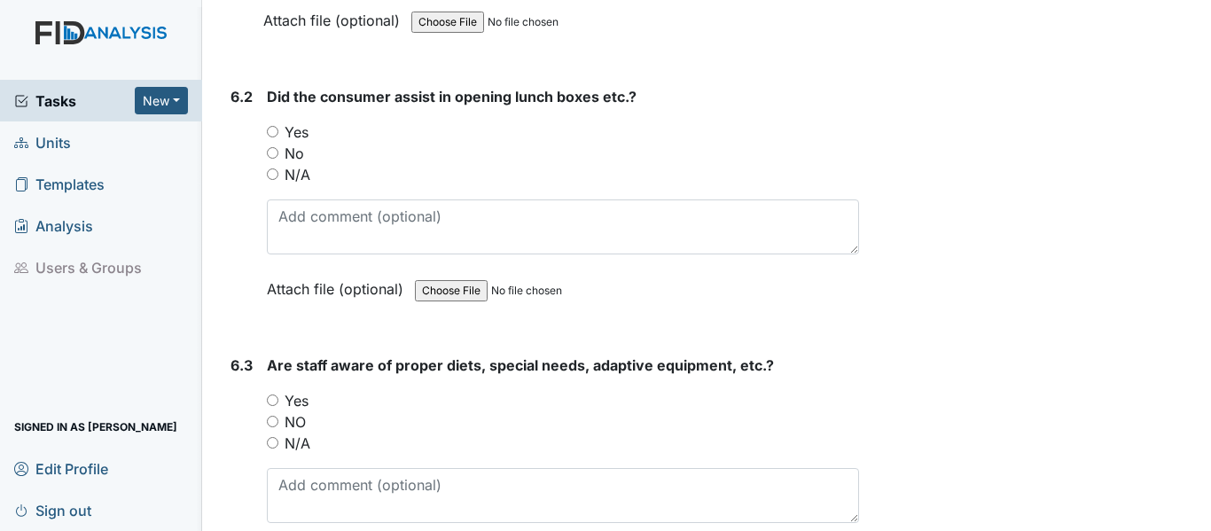
scroll to position [13606, 0]
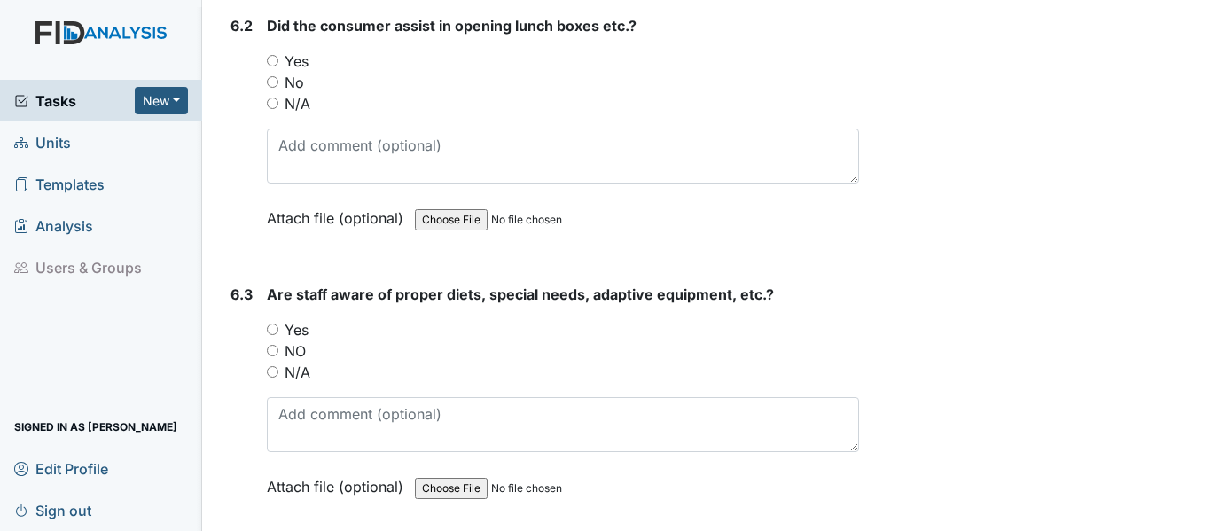
click at [278, 66] on input "Yes" at bounding box center [273, 61] width 12 height 12
radio input "true"
click at [272, 335] on input "Yes" at bounding box center [273, 330] width 12 height 12
radio input "true"
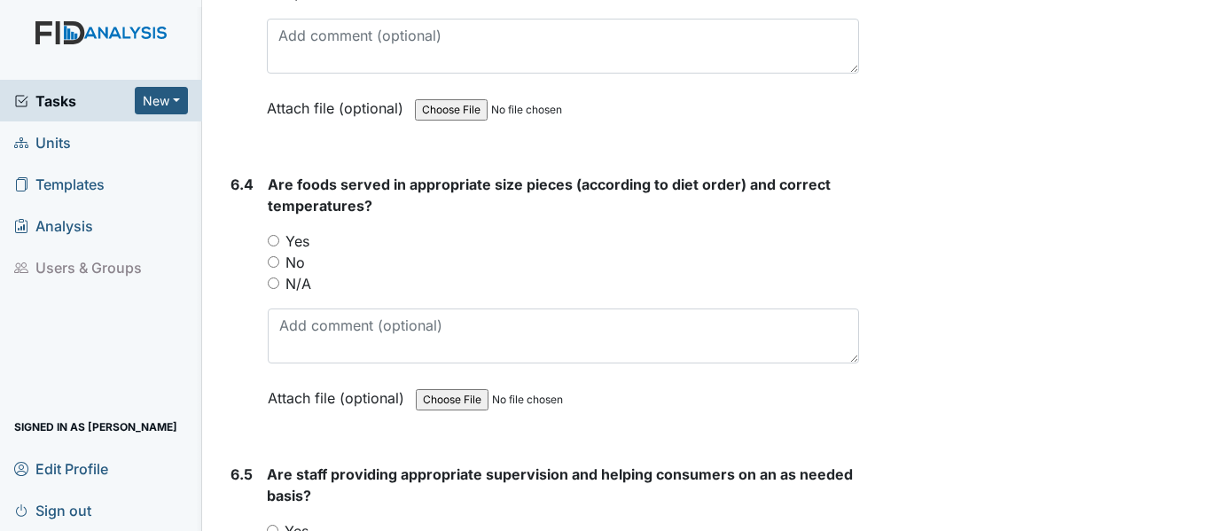
scroll to position [14103, 0]
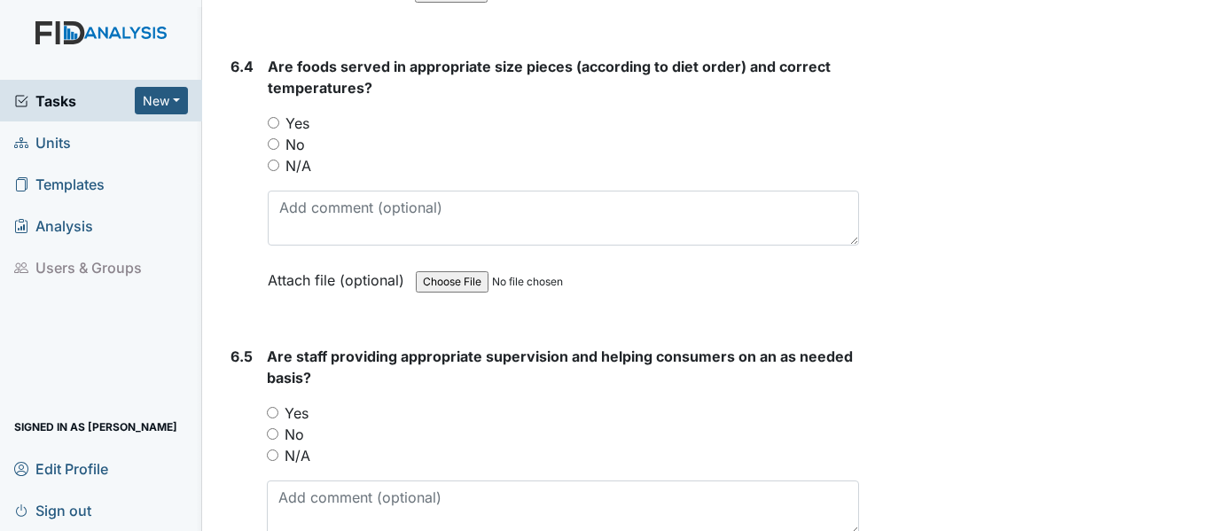
click at [273, 129] on input "Yes" at bounding box center [274, 123] width 12 height 12
radio input "true"
click at [267, 418] on input "Yes" at bounding box center [273, 413] width 12 height 12
radio input "true"
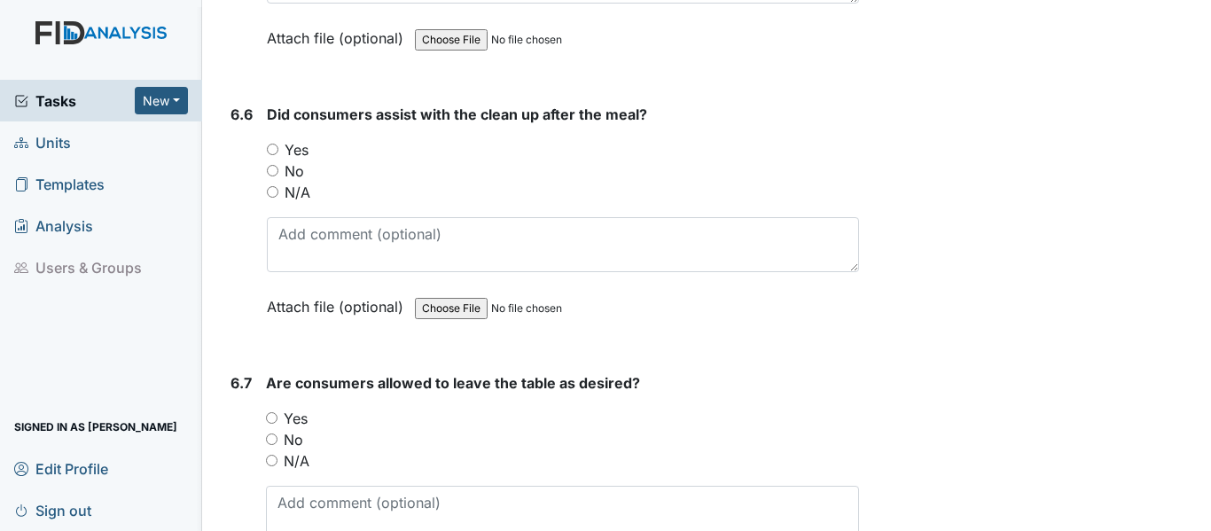
scroll to position [14706, 0]
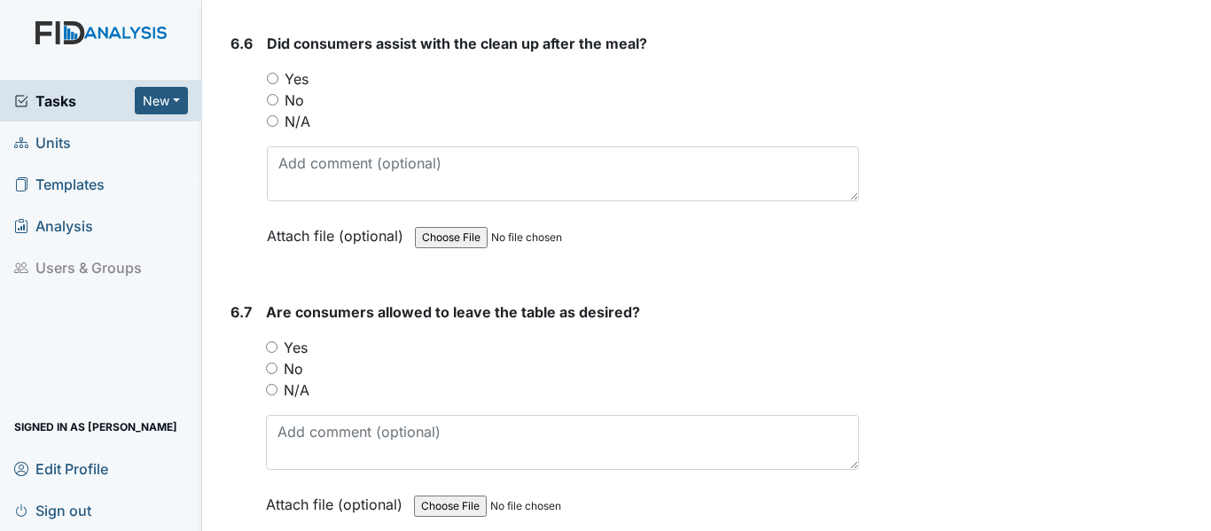
click at [272, 84] on input "Yes" at bounding box center [273, 79] width 12 height 12
radio input "true"
drag, startPoint x: 271, startPoint y: 387, endPoint x: 280, endPoint y: 393, distance: 10.3
click at [278, 358] on div "Yes" at bounding box center [562, 347] width 593 height 21
click at [273, 353] on input "Yes" at bounding box center [272, 347] width 12 height 12
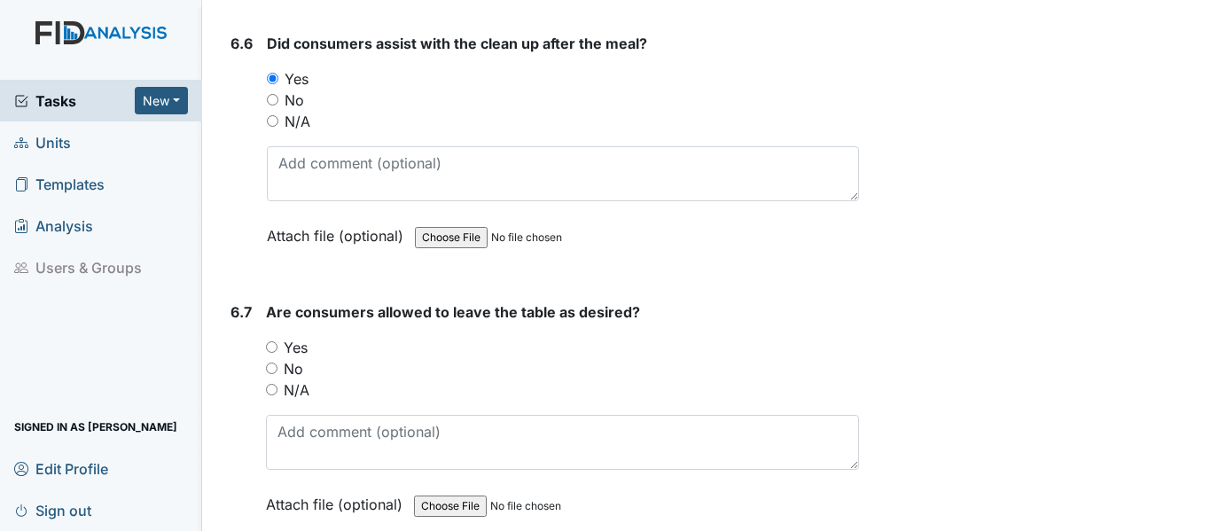
radio input "true"
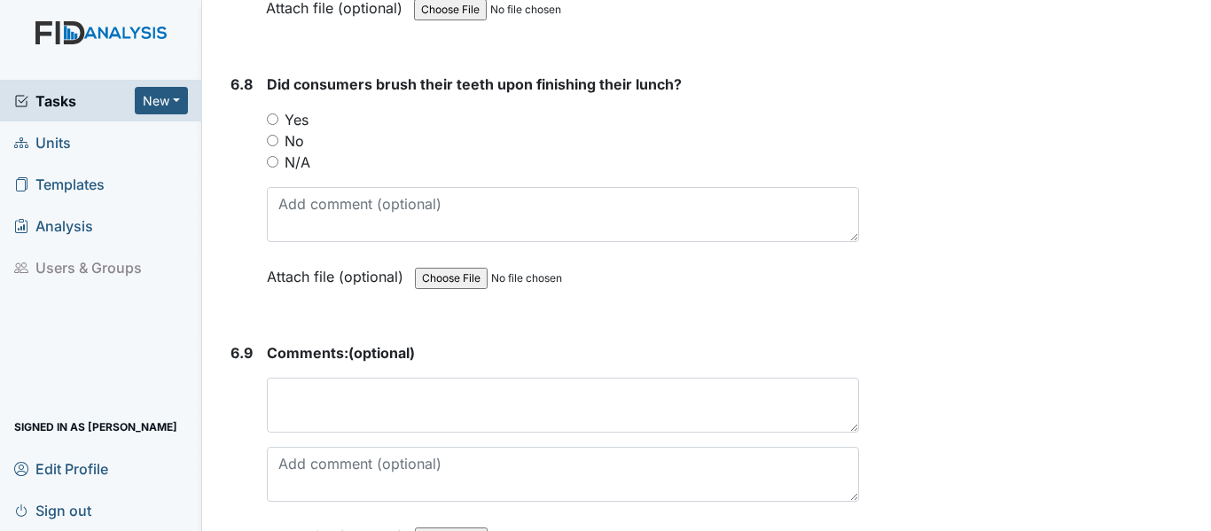
scroll to position [15238, 0]
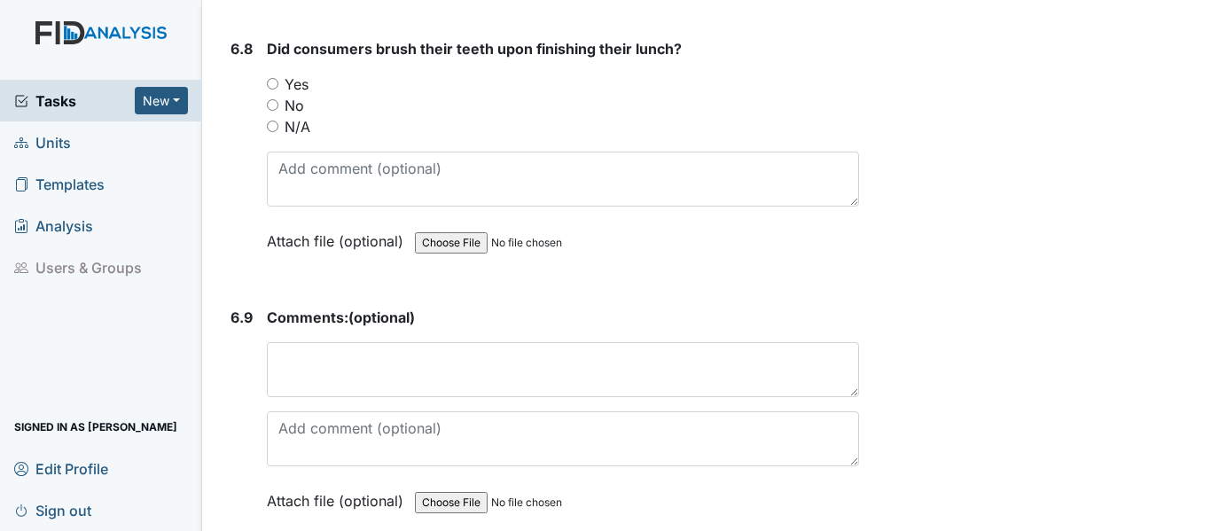
click at [272, 90] on input "Yes" at bounding box center [273, 84] width 12 height 12
radio input "true"
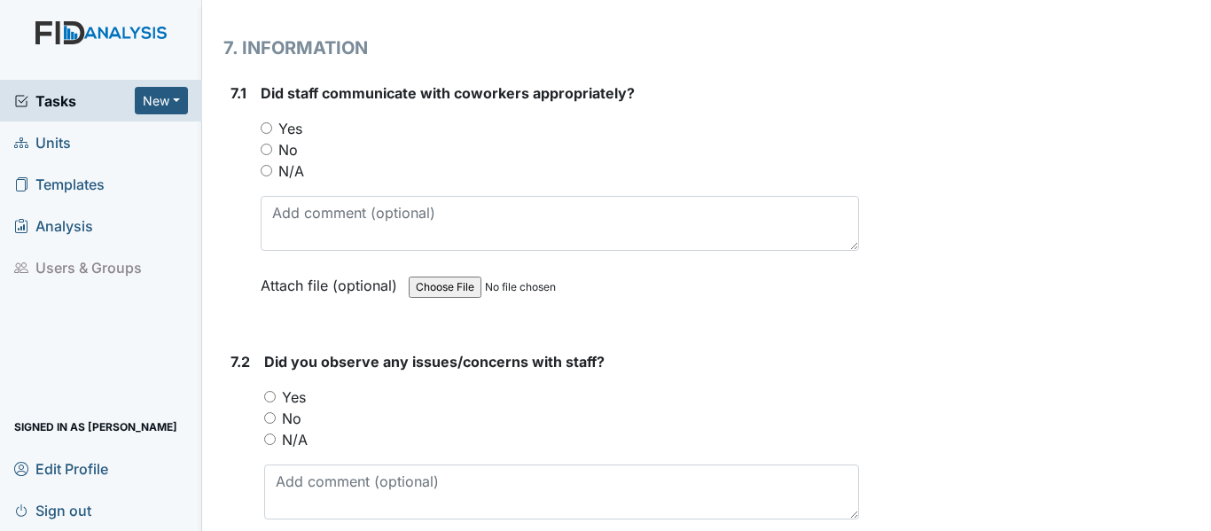
scroll to position [15817, 0]
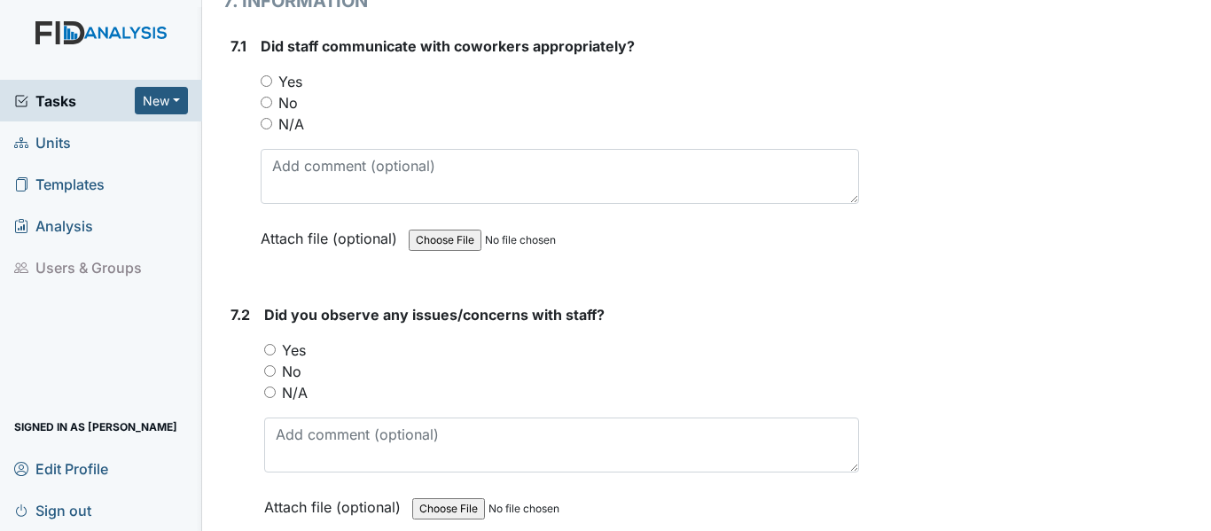
click at [266, 87] on input "Yes" at bounding box center [267, 81] width 12 height 12
radio input "true"
click at [272, 377] on input "No" at bounding box center [270, 371] width 12 height 12
radio input "true"
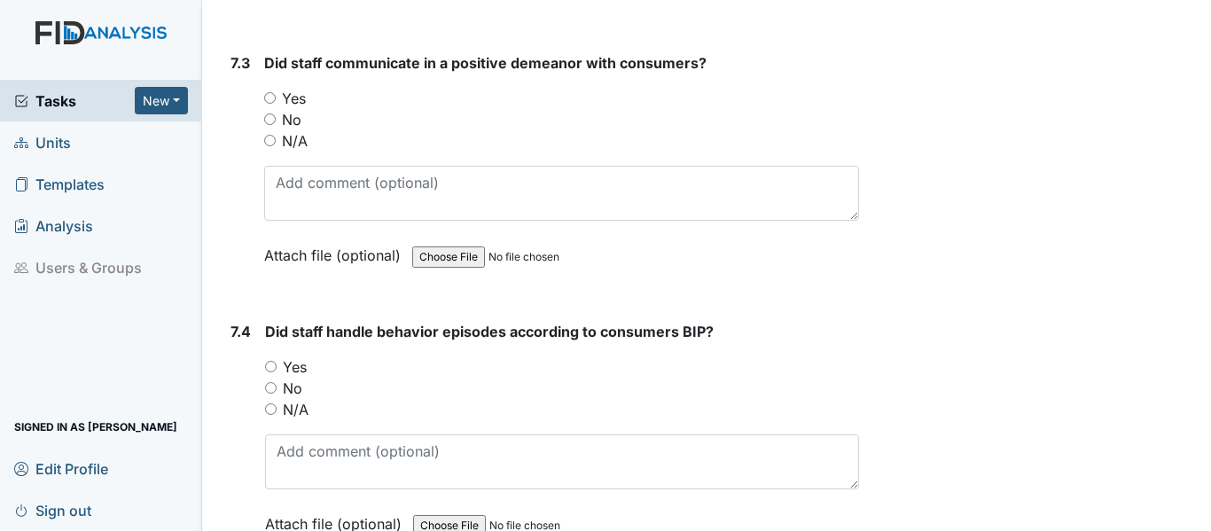
scroll to position [16349, 0]
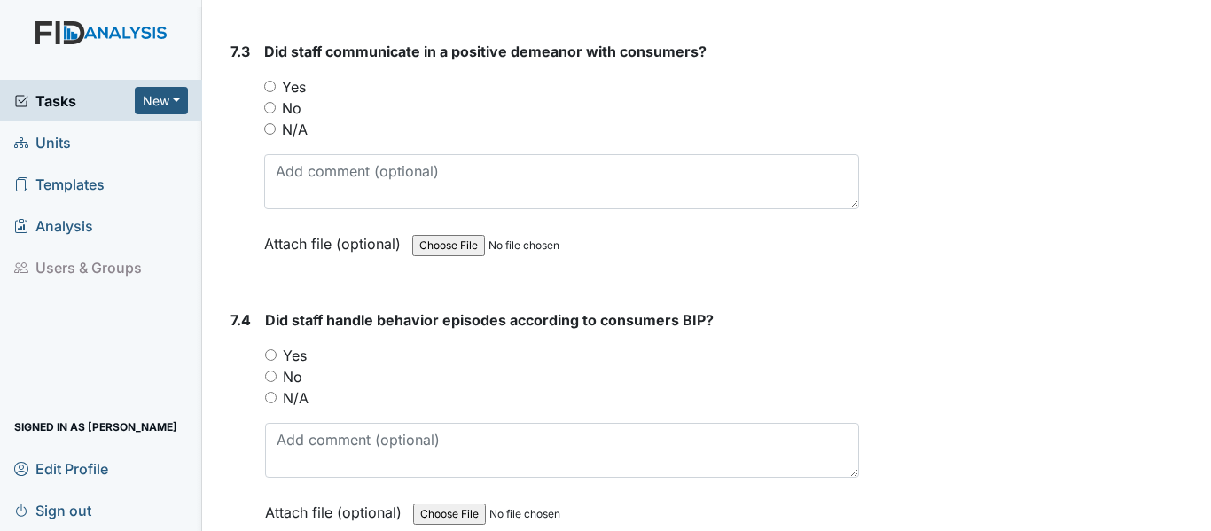
click at [273, 92] on input "Yes" at bounding box center [270, 87] width 12 height 12
radio input "true"
click at [273, 361] on input "Yes" at bounding box center [271, 355] width 12 height 12
radio input "true"
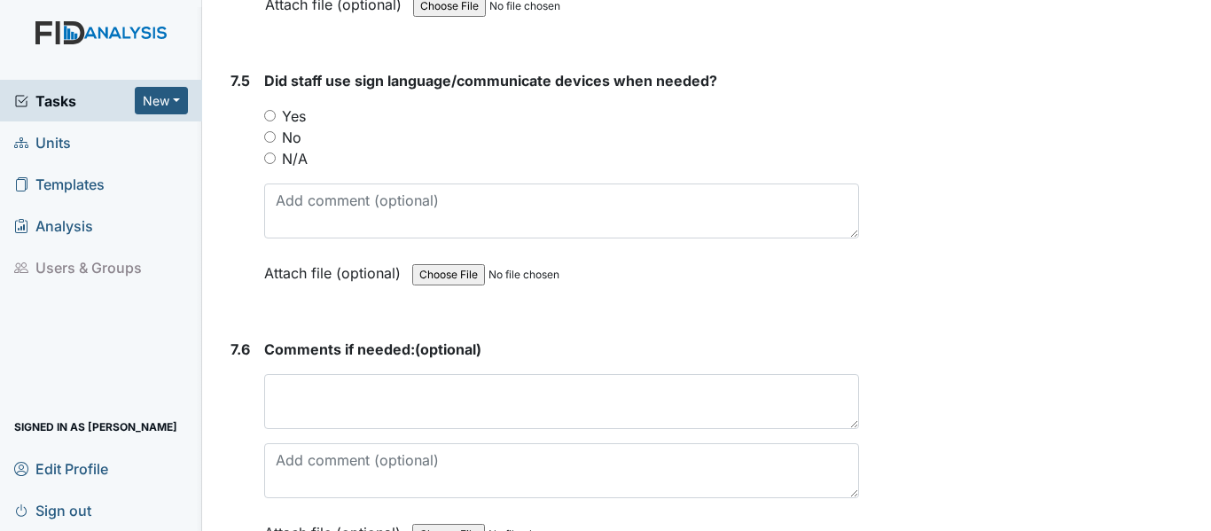
scroll to position [16916, 0]
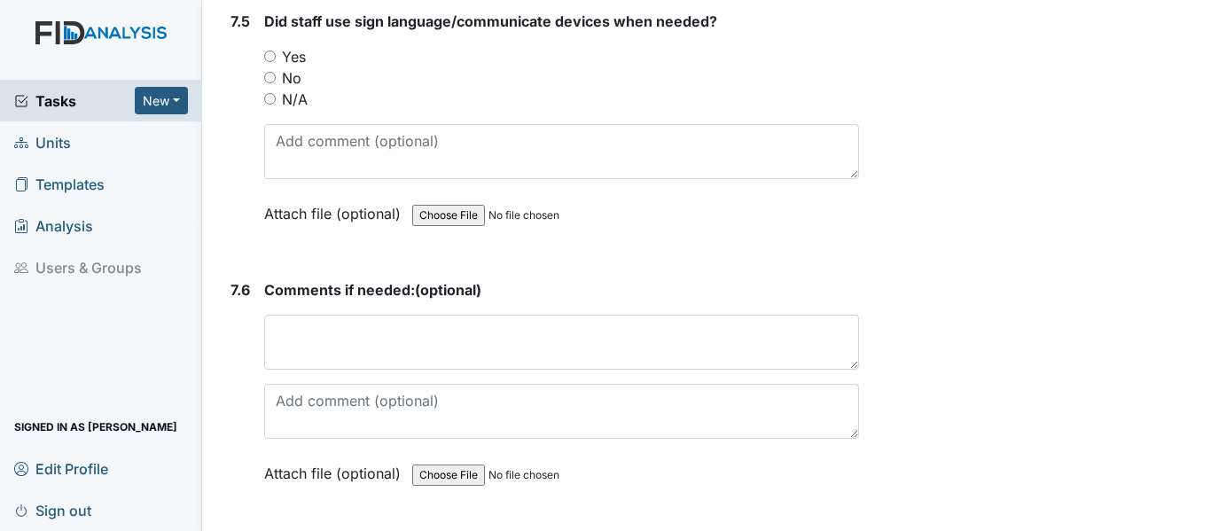
click at [270, 62] on input "Yes" at bounding box center [270, 57] width 12 height 12
radio input "true"
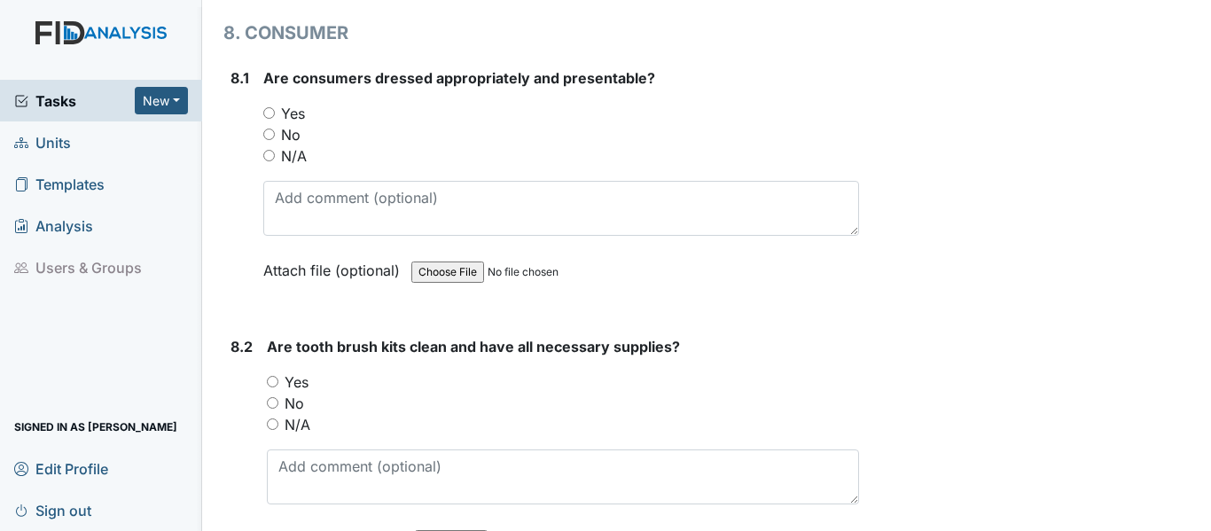
scroll to position [17459, 0]
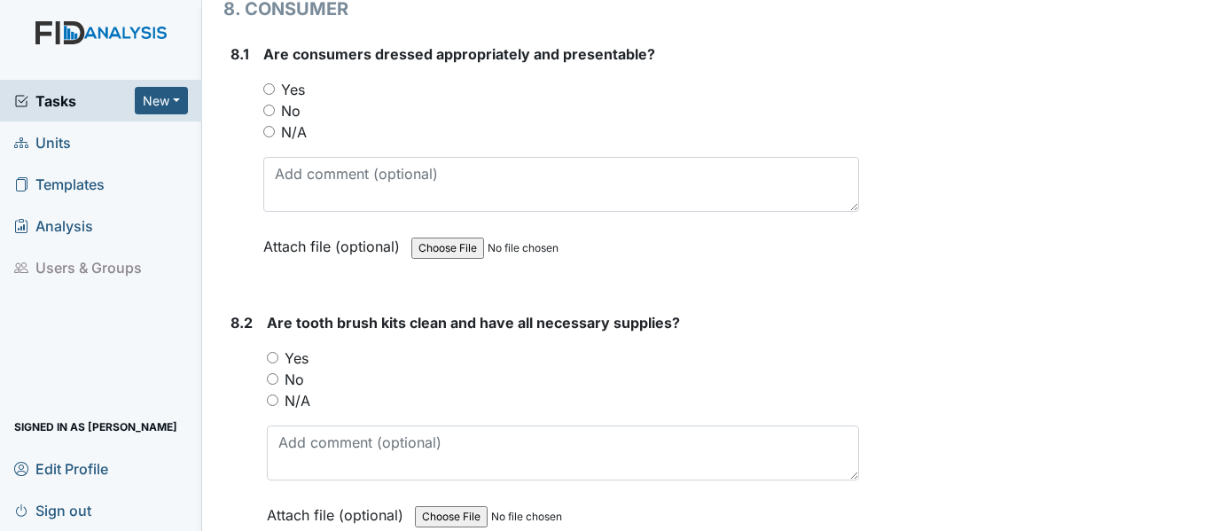
click at [271, 95] on input "Yes" at bounding box center [269, 89] width 12 height 12
radio input "true"
click at [277, 363] on input "Yes" at bounding box center [273, 358] width 12 height 12
radio input "true"
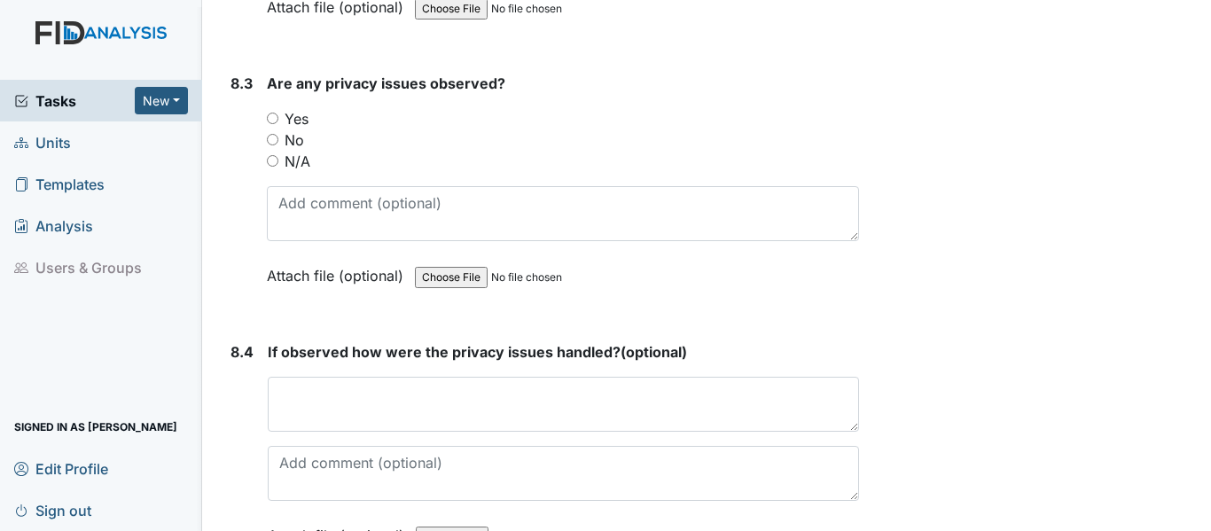
scroll to position [18003, 0]
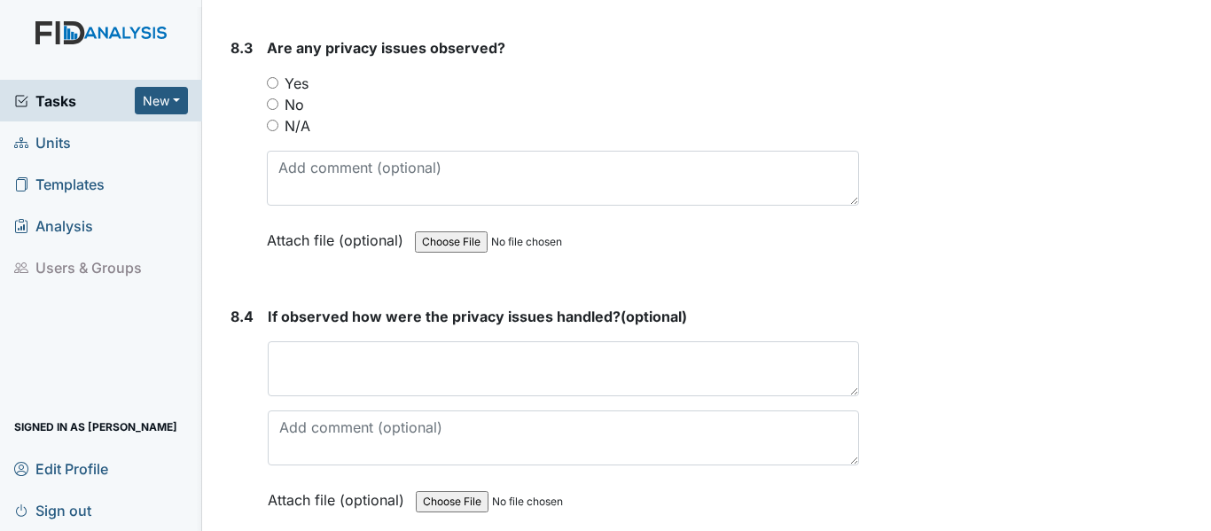
click at [276, 110] on input "No" at bounding box center [273, 104] width 12 height 12
radio input "true"
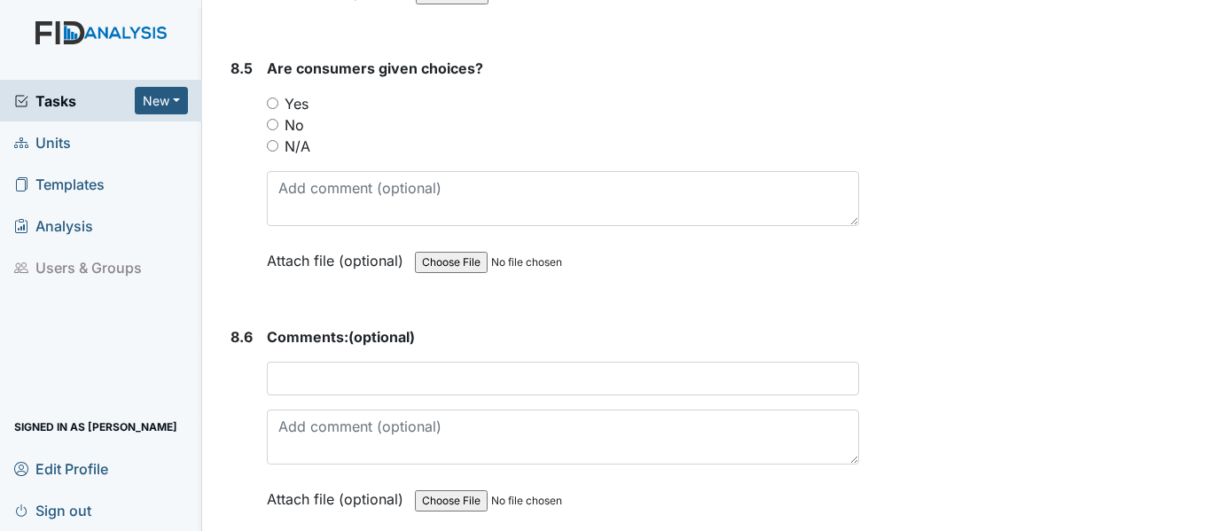
scroll to position [18522, 0]
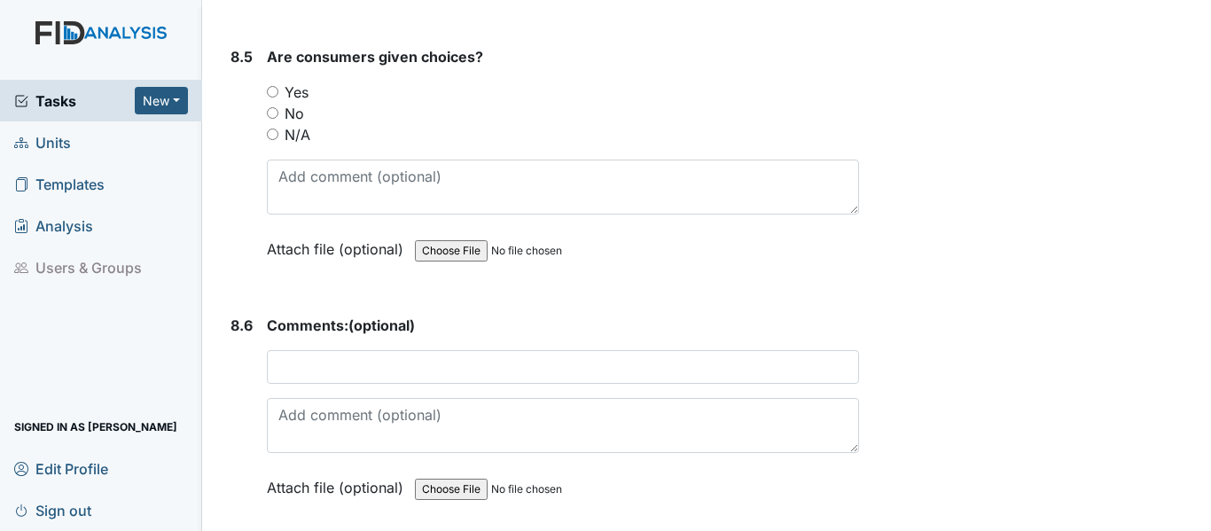
click at [276, 98] on input "Yes" at bounding box center [273, 92] width 12 height 12
radio input "true"
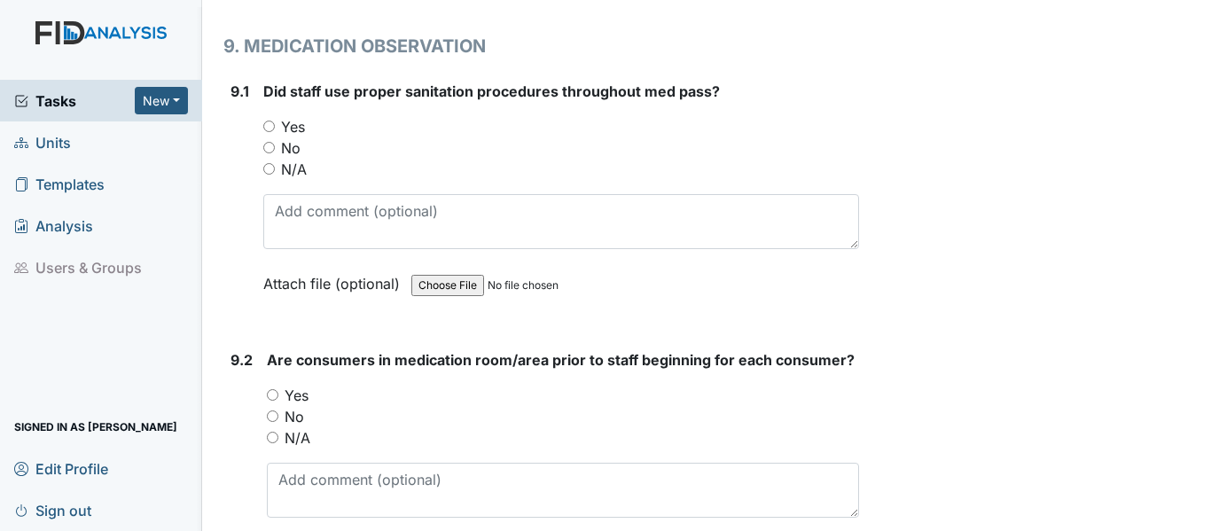
scroll to position [19102, 0]
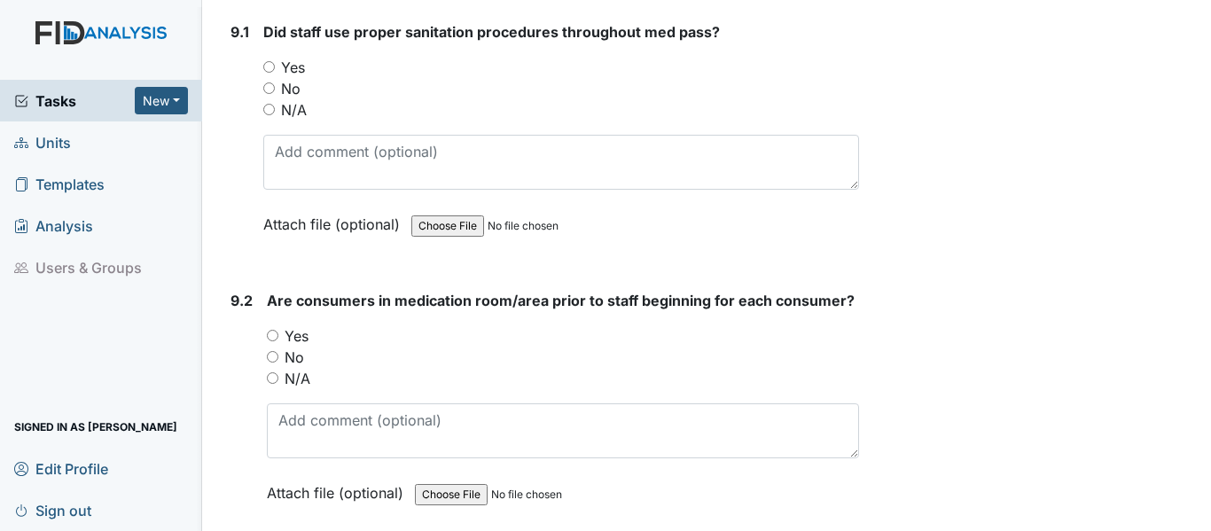
drag, startPoint x: 269, startPoint y: 108, endPoint x: 273, endPoint y: 137, distance: 29.6
click at [269, 73] on input "Yes" at bounding box center [269, 67] width 12 height 12
radio input "true"
click at [274, 341] on input "Yes" at bounding box center [273, 336] width 12 height 12
radio input "true"
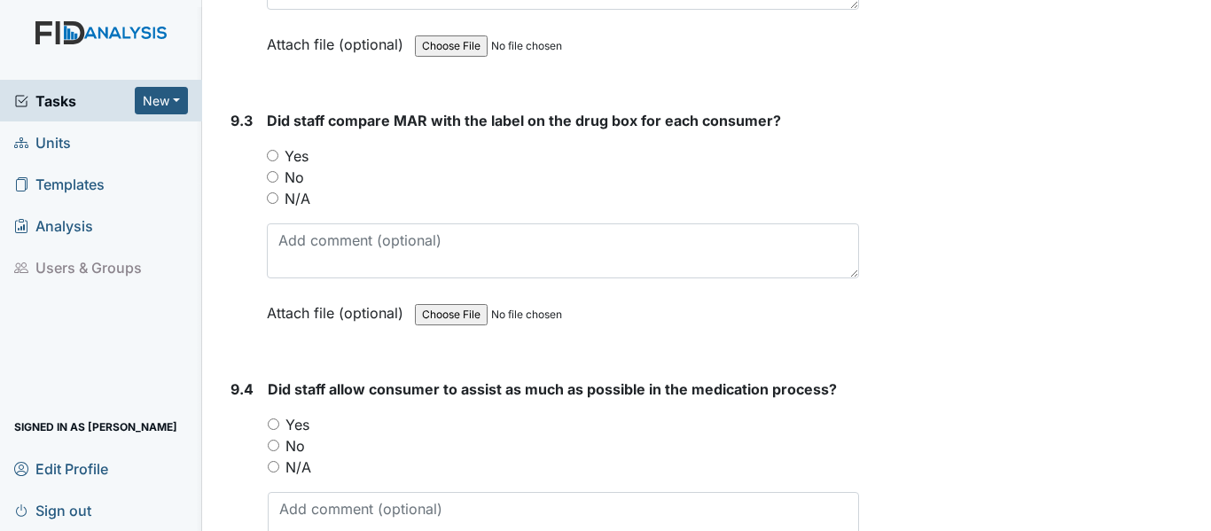
scroll to position [19622, 0]
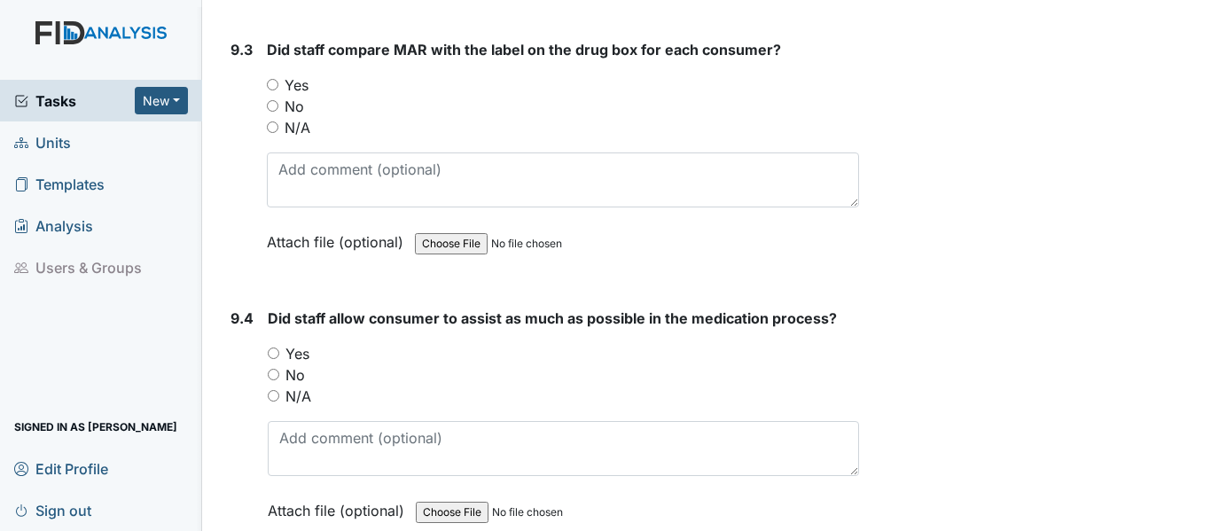
click at [268, 90] on input "Yes" at bounding box center [273, 85] width 12 height 12
radio input "true"
click at [277, 364] on div "Yes" at bounding box center [563, 353] width 591 height 21
click at [274, 359] on input "Yes" at bounding box center [274, 354] width 12 height 12
radio input "true"
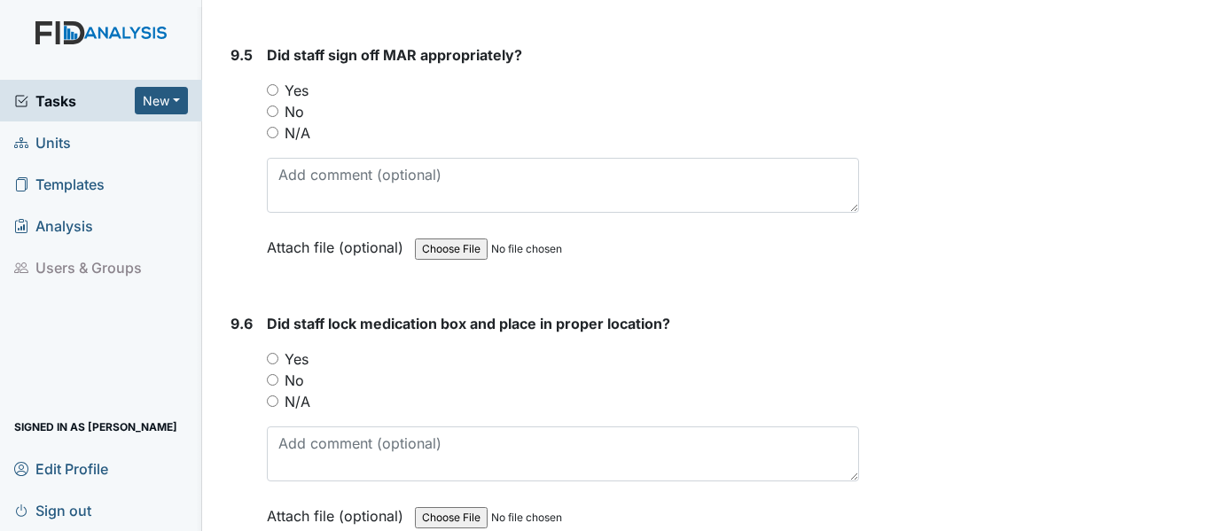
scroll to position [20225, 0]
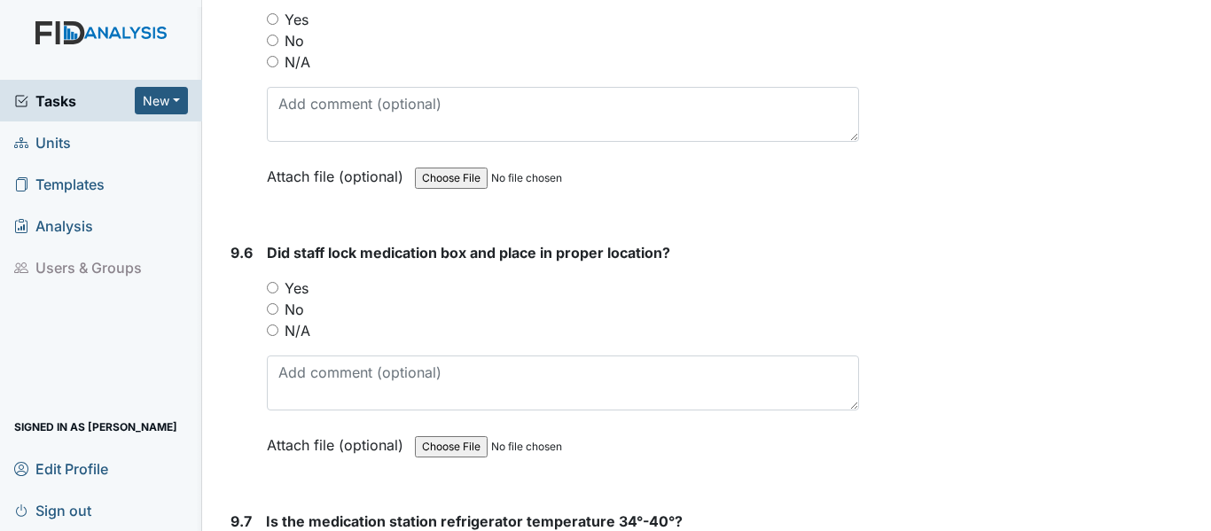
click at [272, 25] on input "Yes" at bounding box center [273, 19] width 12 height 12
radio input "true"
click at [278, 293] on input "Yes" at bounding box center [273, 288] width 12 height 12
radio input "true"
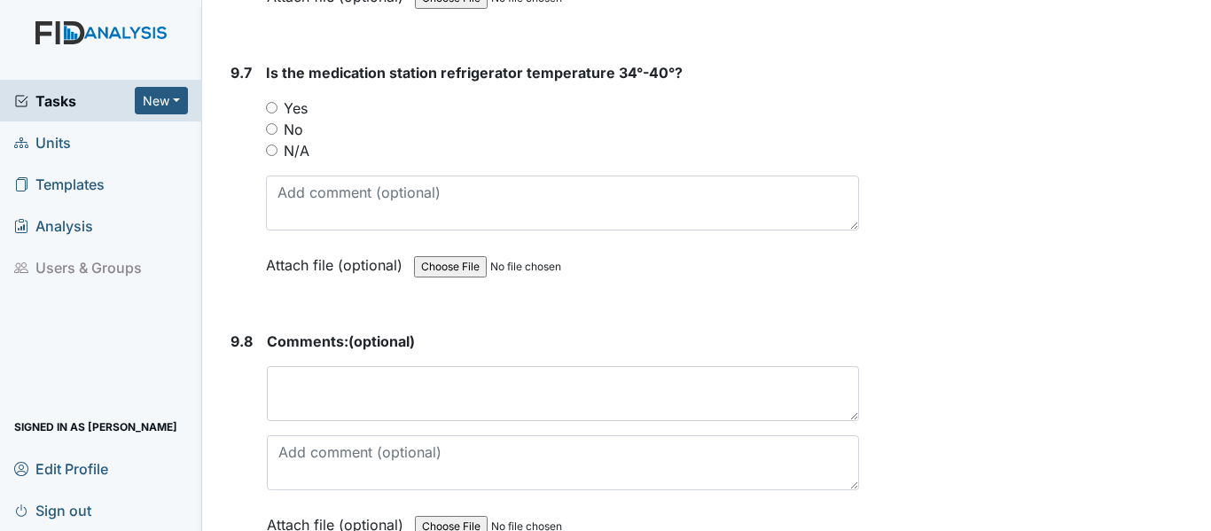
scroll to position [20757, 0]
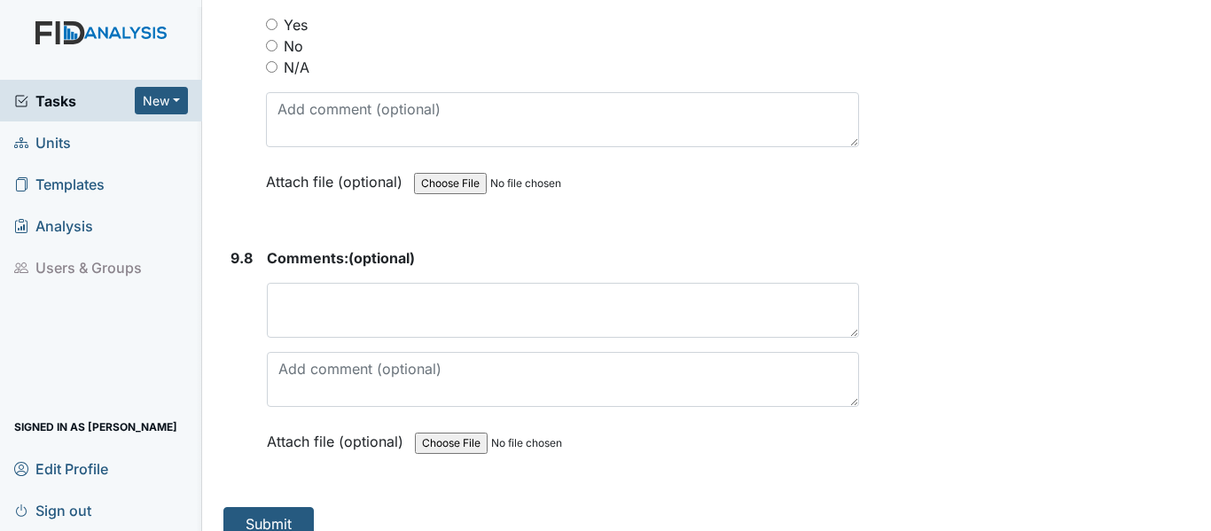
click at [271, 30] on input "Yes" at bounding box center [272, 25] width 12 height 12
radio input "true"
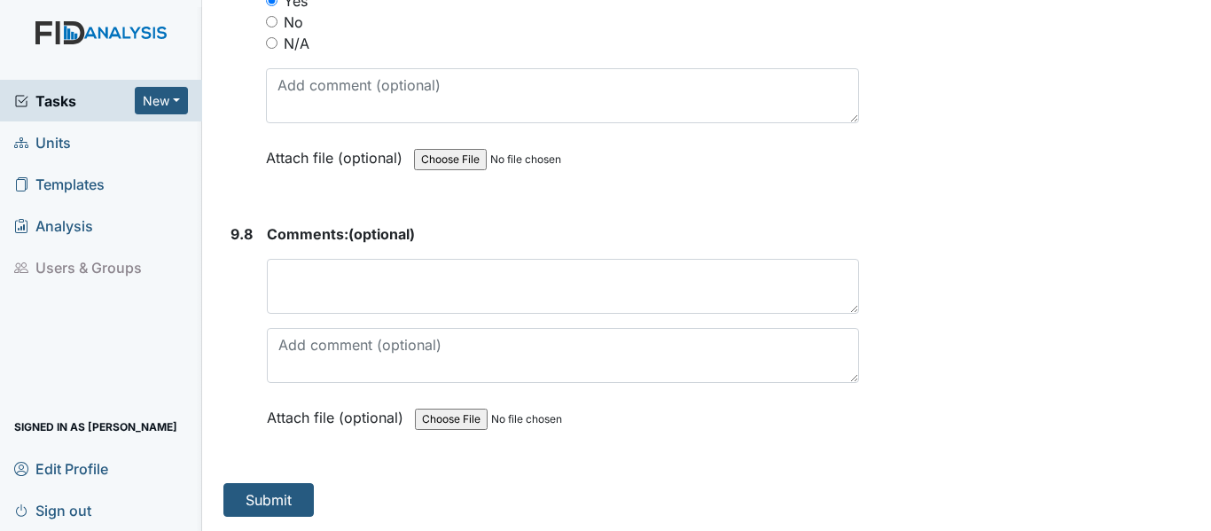
scroll to position [20823, 0]
click at [288, 489] on button "Submit" at bounding box center [268, 500] width 90 height 34
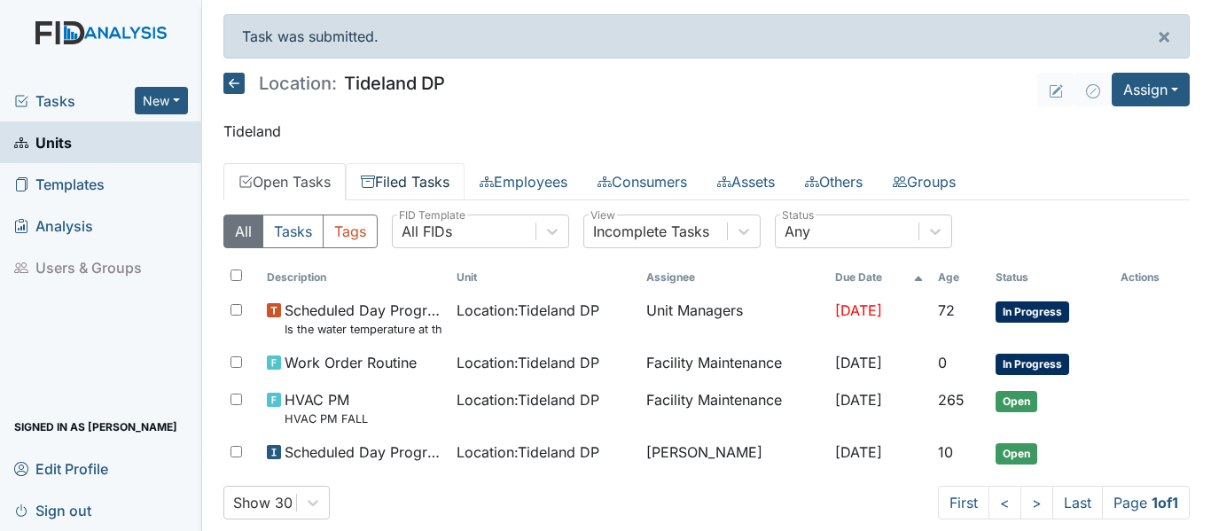
click at [425, 172] on link "Filed Tasks" at bounding box center [405, 181] width 119 height 37
